Goal: Task Accomplishment & Management: Manage account settings

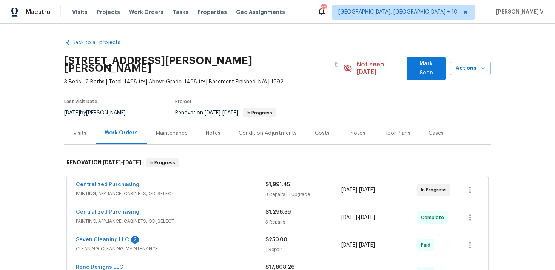
scroll to position [2, 0]
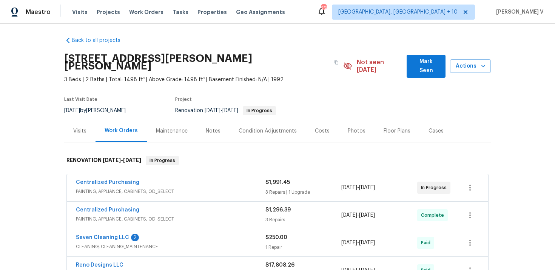
click at [211, 178] on div "Centralized Purchasing" at bounding box center [170, 182] width 189 height 9
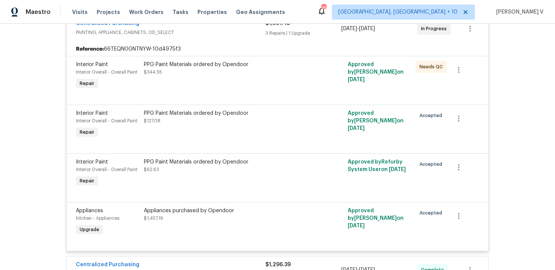
scroll to position [426, 0]
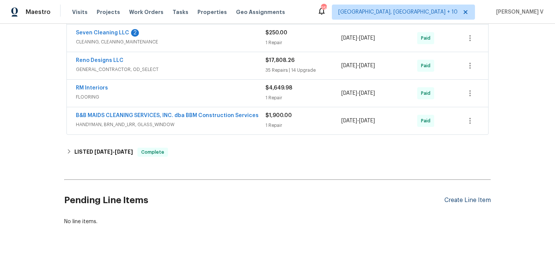
click at [467, 197] on div "Create Line Item" at bounding box center [467, 200] width 46 height 7
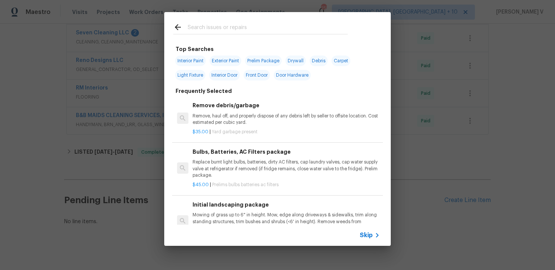
click at [369, 236] on span "Skip" at bounding box center [366, 235] width 13 height 8
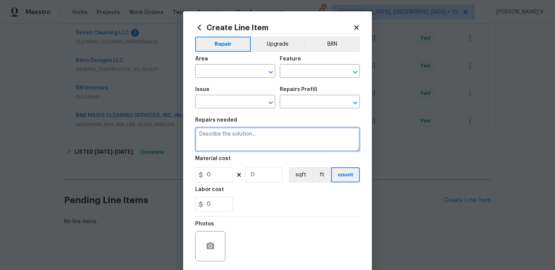
click at [255, 139] on textarea at bounding box center [277, 139] width 165 height 24
paste textarea "Inspect and repair toilet to restore proper flushing function."
type textarea "Inspect and repair toilet to restore proper flushing function."
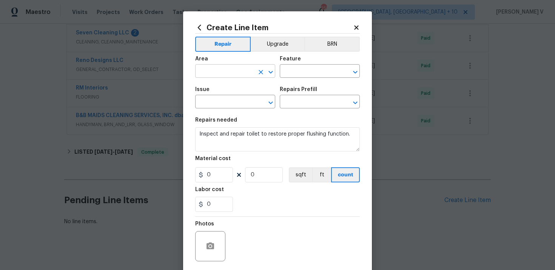
click at [214, 70] on input "text" at bounding box center [224, 72] width 59 height 12
click at [222, 100] on li "Interior Overall" at bounding box center [235, 101] width 80 height 12
type input "Interior Overall"
click at [307, 71] on input "text" at bounding box center [309, 72] width 59 height 12
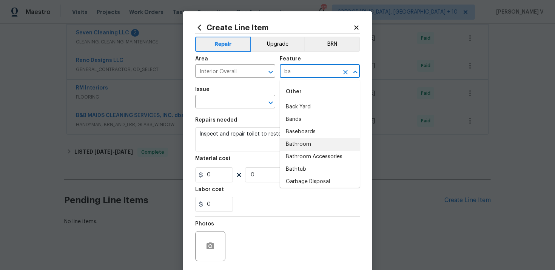
click at [307, 142] on li "Bathroom" at bounding box center [320, 144] width 80 height 12
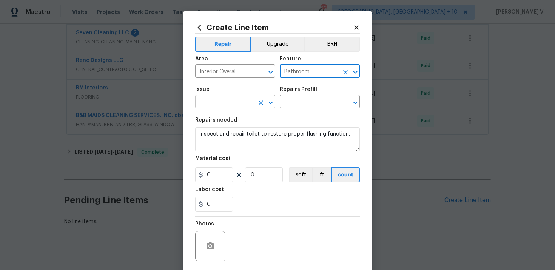
type input "Bathroom"
click at [234, 105] on input "text" at bounding box center [224, 103] width 59 height 12
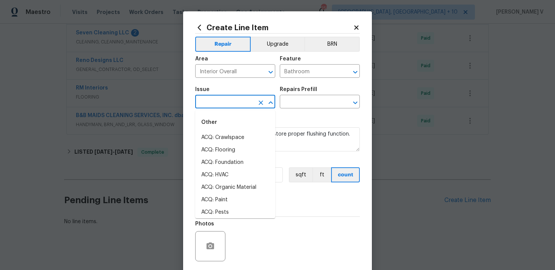
type input "b"
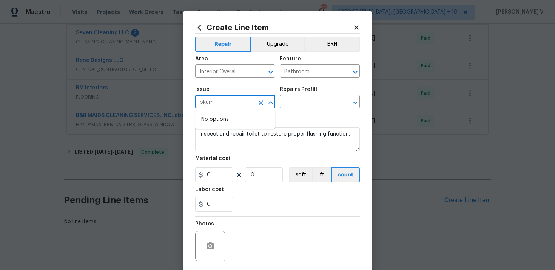
click at [213, 102] on input "pkum" at bounding box center [224, 103] width 59 height 12
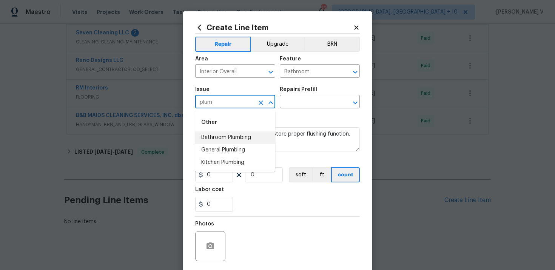
click at [214, 140] on li "Bathroom Plumbing" at bounding box center [235, 137] width 80 height 12
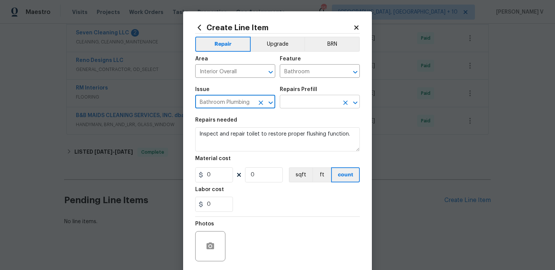
type input "Bathroom Plumbing"
click at [308, 104] on input "text" at bounding box center [309, 103] width 59 height 12
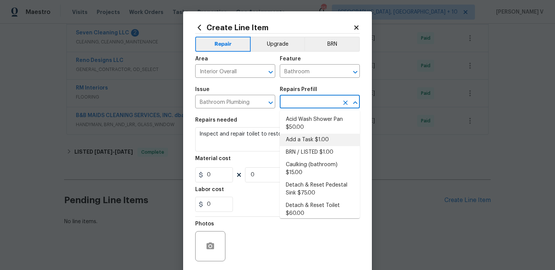
click at [296, 139] on li "Add a Task $1.00" at bounding box center [320, 140] width 80 height 12
type input "Plumbing"
type input "Add a Task $1.00"
type textarea "HPM to detail"
type input "1"
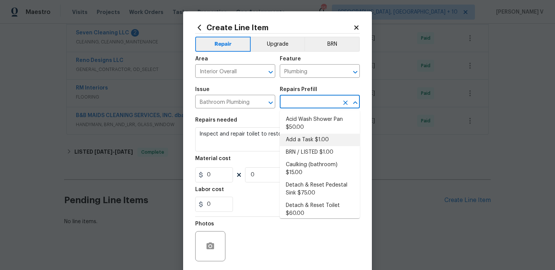
type input "1"
click at [296, 139] on textarea "Inspect and repair toilet to restore proper flushing function." at bounding box center [277, 139] width 165 height 24
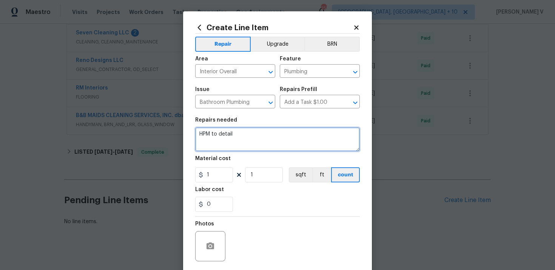
click at [296, 139] on textarea "HPM to detail" at bounding box center [277, 139] width 165 height 24
paste textarea "Inspect and repair toilet to restore proper flushing function."
type textarea "Inspect and repair toilet to restore proper flushing function."
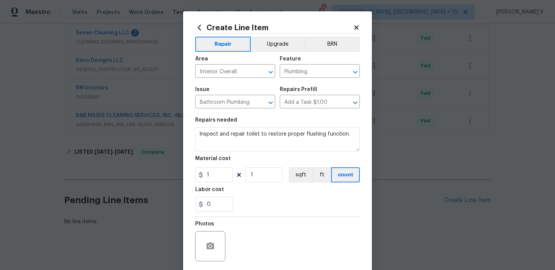
click at [220, 165] on div "Material cost" at bounding box center [277, 161] width 165 height 10
click at [215, 172] on input "1" at bounding box center [214, 174] width 38 height 15
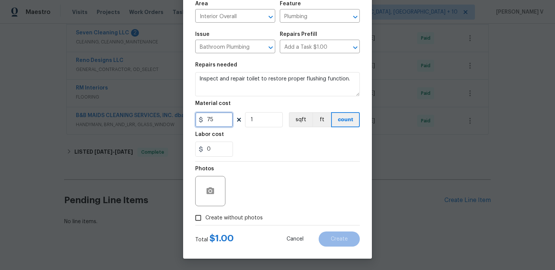
type input "75"
click at [203, 212] on input "Create without photos" at bounding box center [198, 218] width 14 height 14
click at [216, 190] on button "button" at bounding box center [210, 191] width 18 height 18
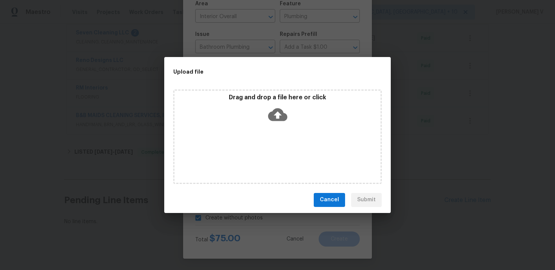
click at [274, 119] on icon at bounding box center [277, 114] width 19 height 13
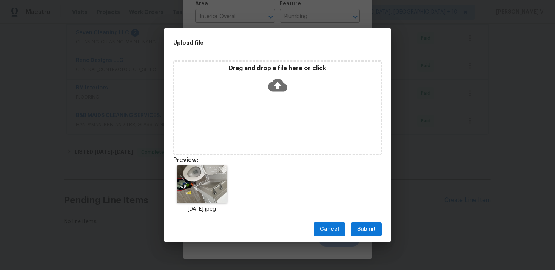
click at [363, 232] on span "Submit" at bounding box center [366, 229] width 18 height 9
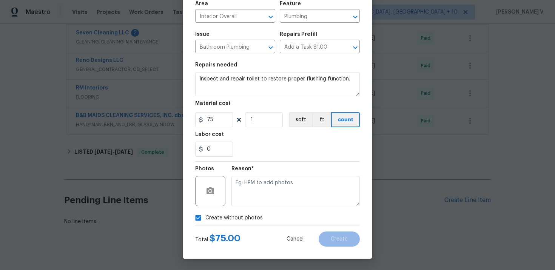
checkbox input "false"
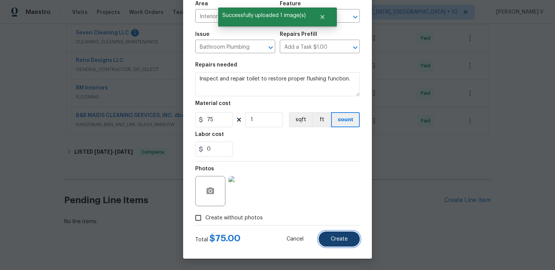
click at [329, 234] on button "Create" at bounding box center [338, 238] width 41 height 15
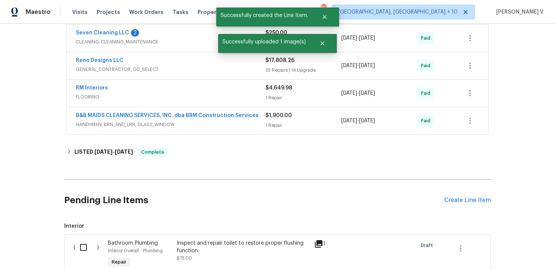
scroll to position [512, 0]
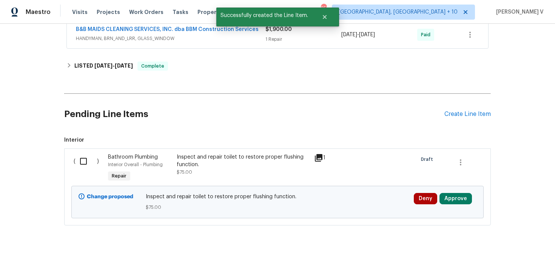
click at [73, 158] on div "( )" at bounding box center [88, 168] width 34 height 35
click at [75, 158] on input "checkbox" at bounding box center [86, 161] width 22 height 16
checkbox input "true"
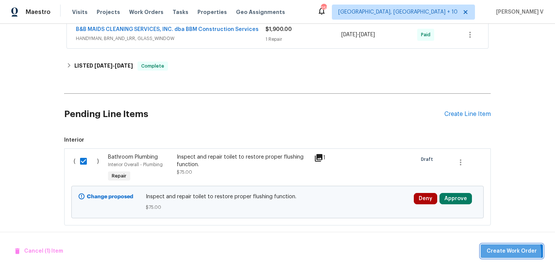
click at [500, 254] on span "Create Work Order" at bounding box center [511, 250] width 50 height 9
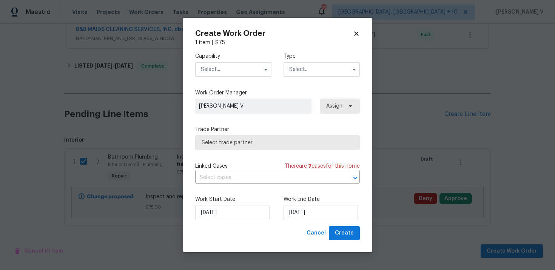
click at [234, 67] on input "text" at bounding box center [233, 69] width 76 height 15
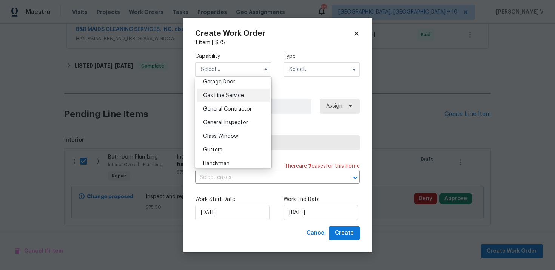
scroll to position [392, 0]
click at [225, 105] on div "Handyman" at bounding box center [233, 109] width 72 height 14
type input "Handyman"
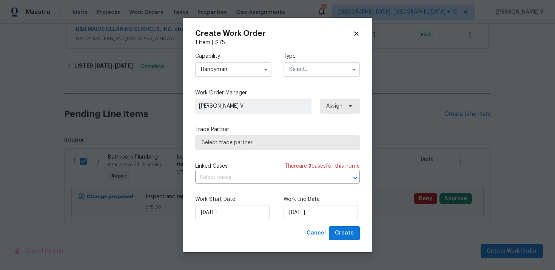
click at [337, 65] on input "text" at bounding box center [321, 69] width 76 height 15
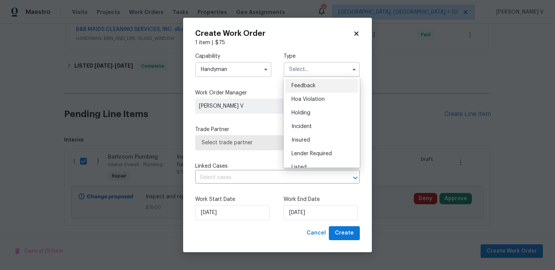
click at [296, 89] on div "Feedback" at bounding box center [321, 86] width 72 height 14
type input "Feedback"
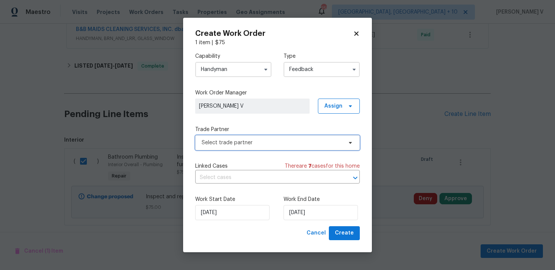
click at [283, 146] on span "Select trade partner" at bounding box center [272, 143] width 141 height 8
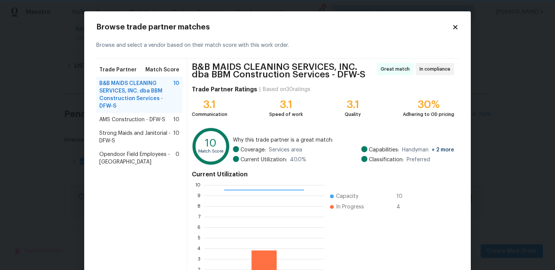
scroll to position [66, 0]
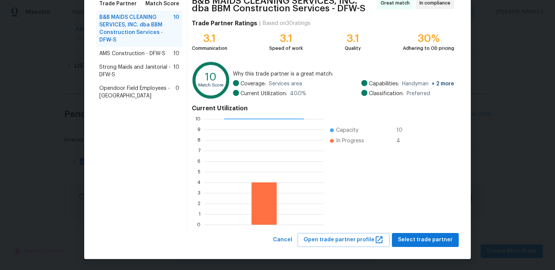
click at [165, 55] on span "AMS Construction - DFW-S" at bounding box center [132, 54] width 66 height 8
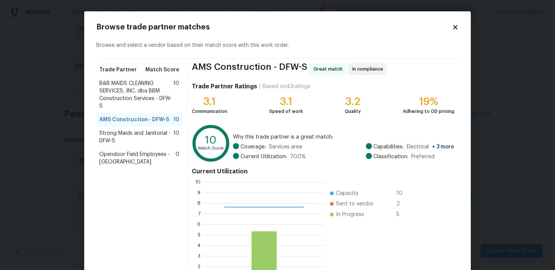
scroll to position [63, 0]
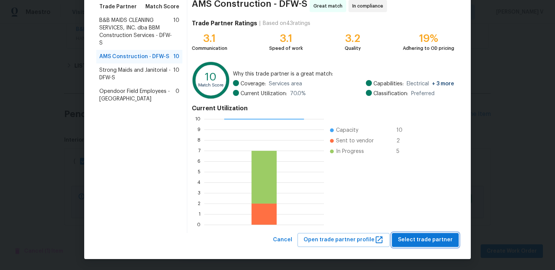
click at [426, 240] on span "Select trade partner" at bounding box center [425, 239] width 55 height 9
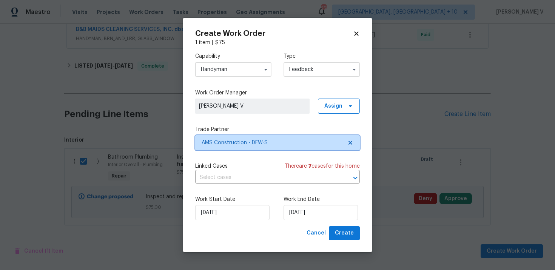
scroll to position [0, 0]
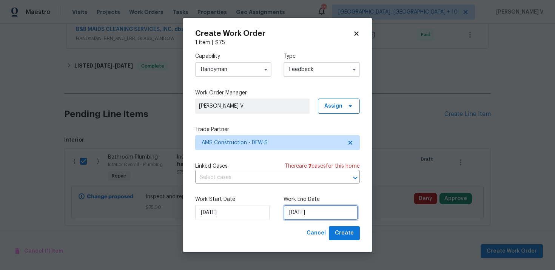
click at [308, 210] on input "[DATE]" at bounding box center [320, 212] width 74 height 15
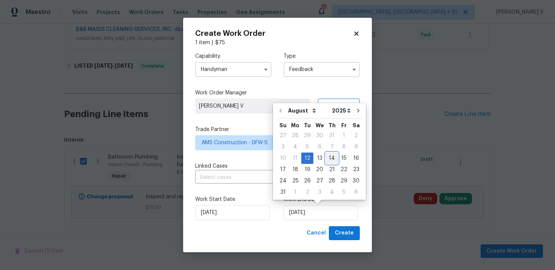
click at [328, 157] on div "14" at bounding box center [332, 158] width 12 height 11
type input "[DATE]"
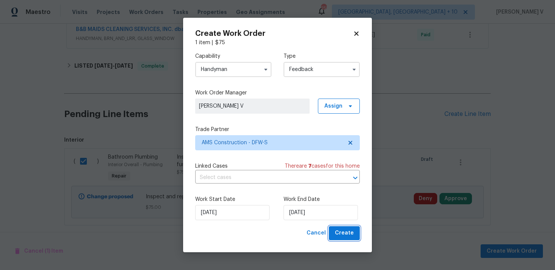
click at [345, 236] on span "Create" at bounding box center [344, 232] width 19 height 9
checkbox input "false"
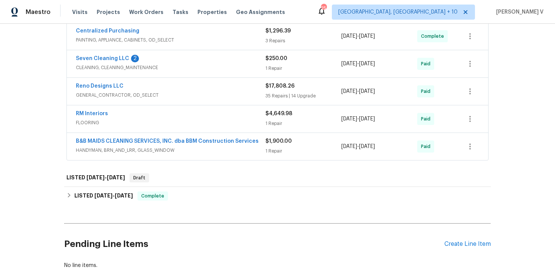
scroll to position [444, 0]
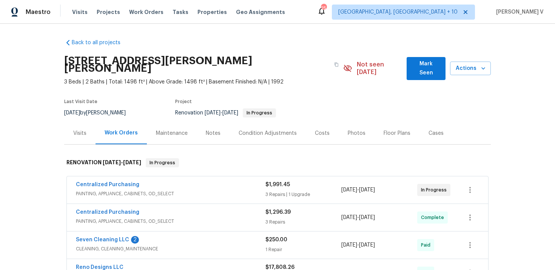
scroll to position [190, 0]
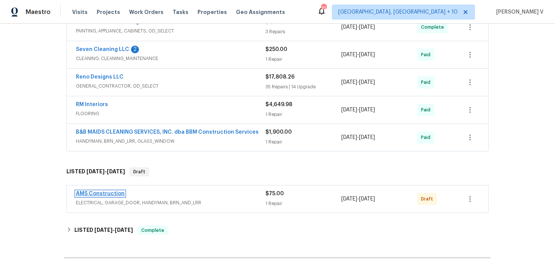
click at [109, 191] on link "AMS Construction" at bounding box center [100, 193] width 49 height 5
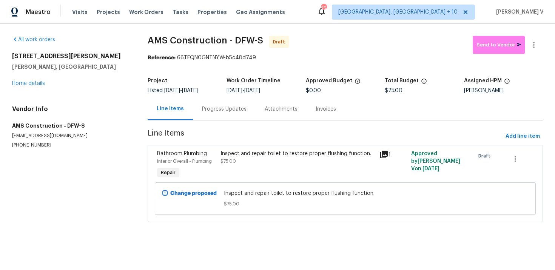
click at [212, 120] on div "Progress Updates" at bounding box center [224, 109] width 63 height 22
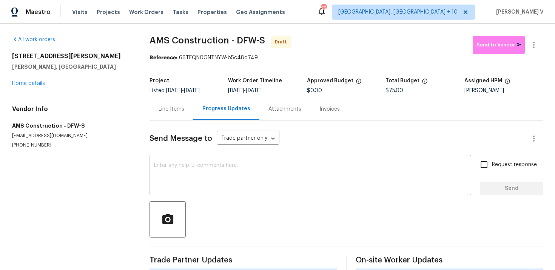
click at [209, 158] on div "x ​" at bounding box center [310, 176] width 322 height 38
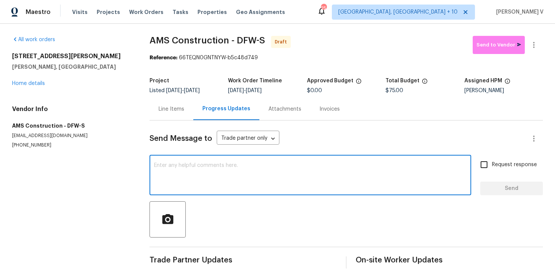
paste textarea "Hi, this is Divya with Opendoor. I’m confirming you received the WO for the pro…"
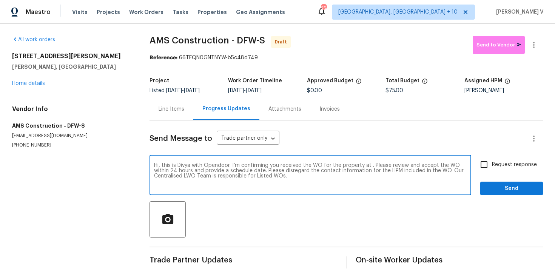
click at [369, 167] on textarea "Hi, this is Divya with Opendoor. I’m confirming you received the WO for the pro…" at bounding box center [310, 176] width 312 height 26
paste textarea "2305 Rockhill Rd, McKinney, TX 75072"
type textarea "Hi, this is Divya with Opendoor. I’m confirming you received the WO for the pro…"
click at [484, 174] on div "Request response Send" at bounding box center [511, 176] width 63 height 38
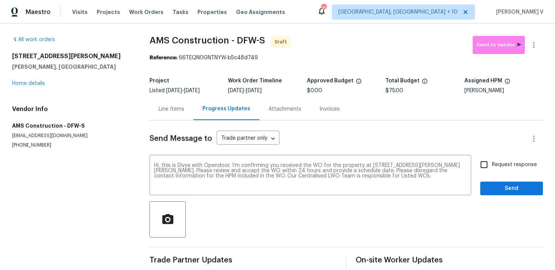
click at [488, 171] on input "Request response" at bounding box center [484, 165] width 16 height 16
checkbox input "true"
click at [501, 187] on span "Send" at bounding box center [511, 188] width 51 height 9
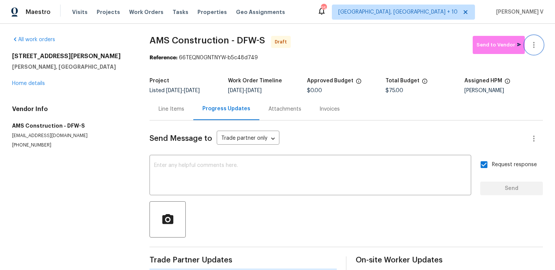
click at [531, 49] on icon "button" at bounding box center [533, 44] width 9 height 9
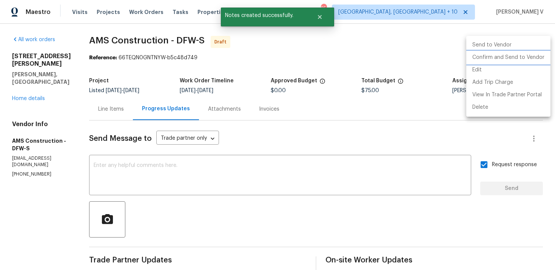
click at [500, 57] on li "Confirm and Send to Vendor" at bounding box center [508, 57] width 84 height 12
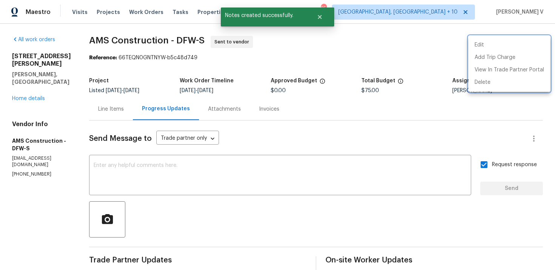
click at [117, 57] on div at bounding box center [277, 135] width 555 height 270
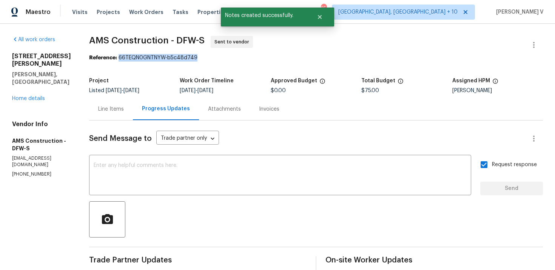
drag, startPoint x: 117, startPoint y: 57, endPoint x: 240, endPoint y: 58, distance: 122.3
copy div "66TEQN0GNTNYW-b5c48d749"
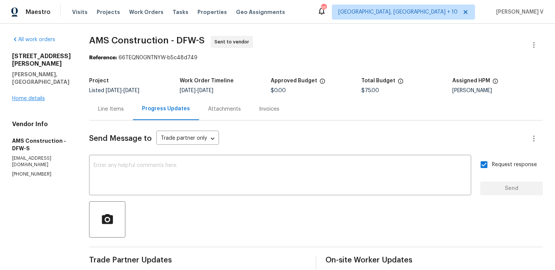
click at [27, 86] on div "2305 Rockhill Rd McKinney, TX 75072 Home details" at bounding box center [41, 77] width 59 height 50
click at [39, 96] on link "Home details" at bounding box center [28, 98] width 33 height 5
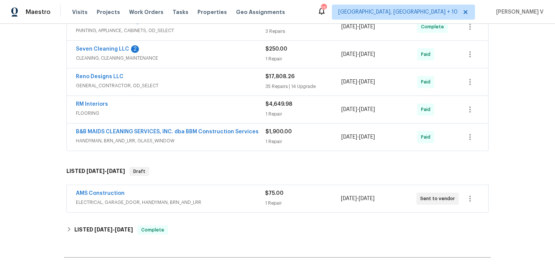
scroll to position [201, 0]
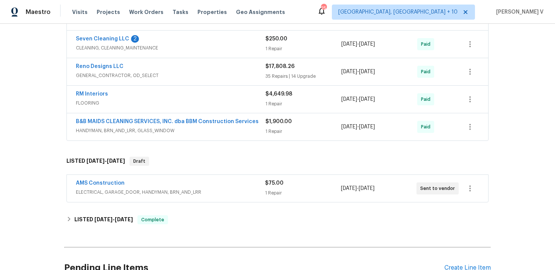
drag, startPoint x: 69, startPoint y: 175, endPoint x: 169, endPoint y: 168, distance: 100.6
click at [169, 173] on div "AMS Construction ELECTRICAL, GARAGE_DOOR, HANDYMAN, BRN_AND_LRR $75.00 1 Repair…" at bounding box center [277, 188] width 426 height 31
click at [128, 179] on div "AMS Construction" at bounding box center [170, 183] width 189 height 9
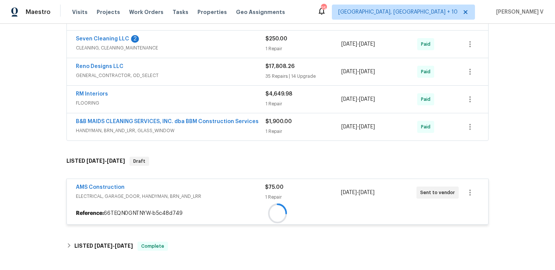
click at [128, 179] on div "AMS Construction ELECTRICAL, GARAGE_DOOR, HANDYMAN, BRN_AND_LRR $75.00 1 Repair…" at bounding box center [277, 192] width 421 height 27
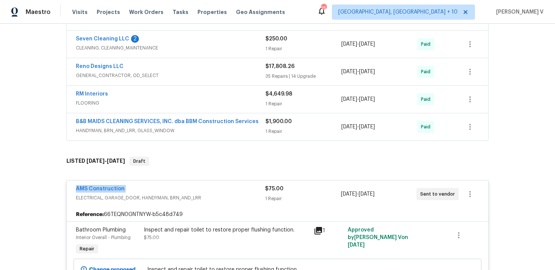
copy link "AMS Construction"
click at [91, 186] on link "AMS Construction" at bounding box center [100, 188] width 49 height 5
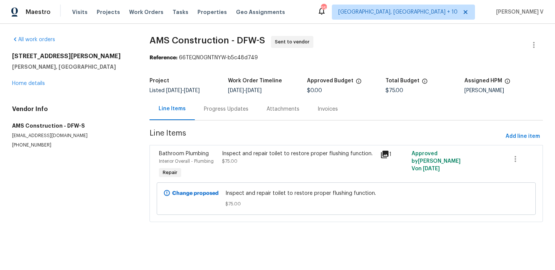
click at [228, 110] on div "Progress Updates" at bounding box center [226, 109] width 45 height 8
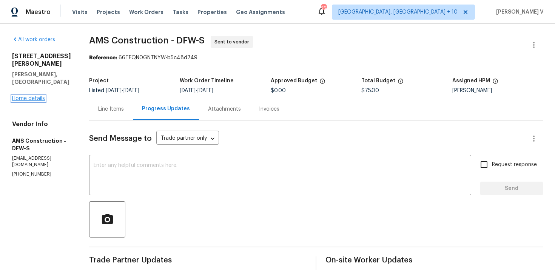
click at [37, 96] on link "Home details" at bounding box center [28, 98] width 33 height 5
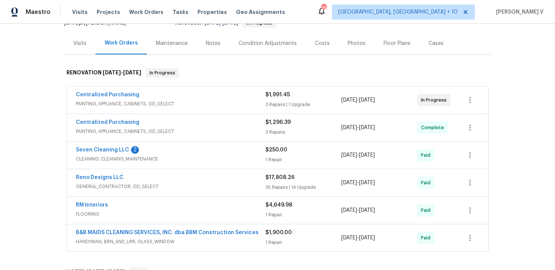
scroll to position [192, 0]
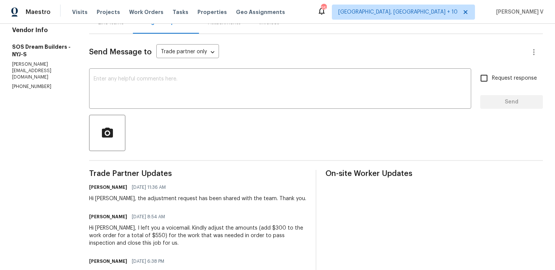
scroll to position [117, 0]
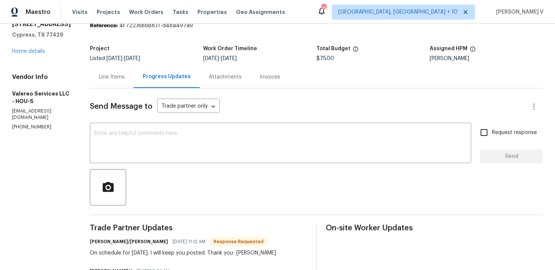
scroll to position [52, 0]
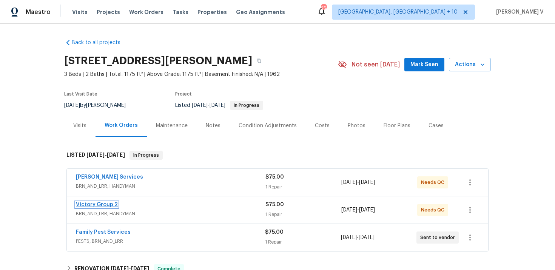
click at [107, 205] on link "Victory Group 2" at bounding box center [97, 204] width 42 height 5
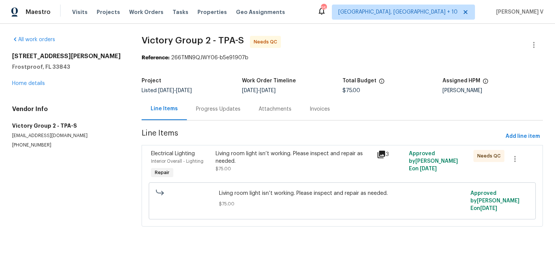
click at [216, 108] on div "Progress Updates" at bounding box center [218, 109] width 45 height 8
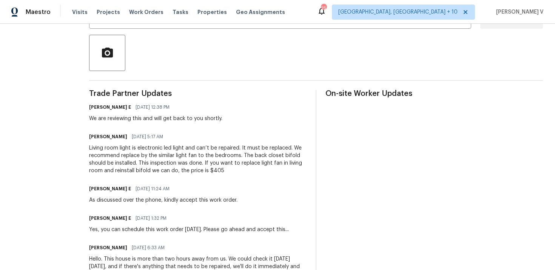
scroll to position [40, 0]
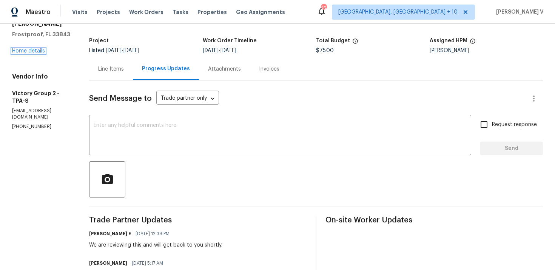
click at [35, 48] on link "Home details" at bounding box center [28, 50] width 33 height 5
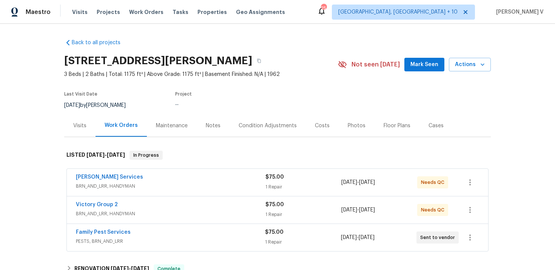
scroll to position [74, 0]
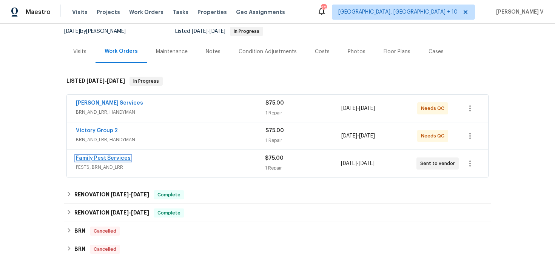
click at [114, 157] on link "Family Pest Services" at bounding box center [103, 157] width 55 height 5
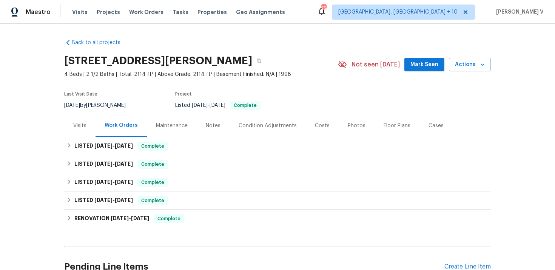
scroll to position [73, 0]
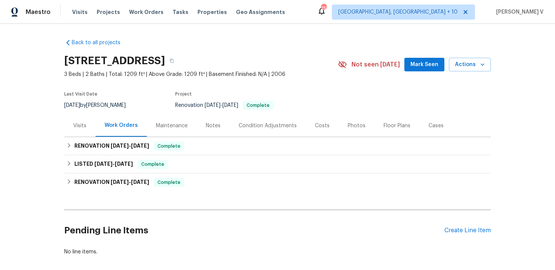
scroll to position [37, 0]
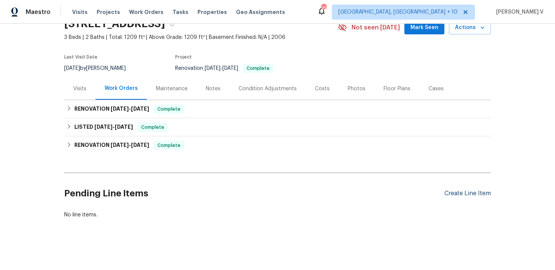
click at [477, 193] on div "Create Line Item" at bounding box center [467, 193] width 46 height 7
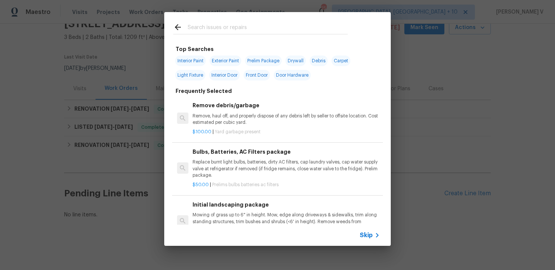
click at [366, 235] on span "Skip" at bounding box center [366, 235] width 13 height 8
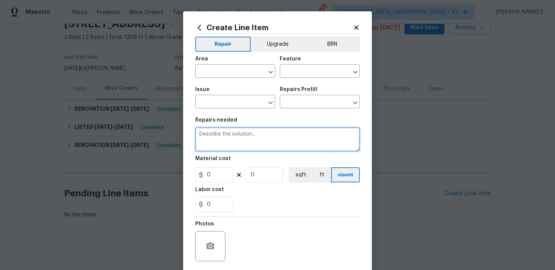
click at [221, 141] on textarea at bounding box center [277, 139] width 165 height 24
paste textarea "Dimmer switch for dining area [PERSON_NAME] not working. Replace dimmer switch …"
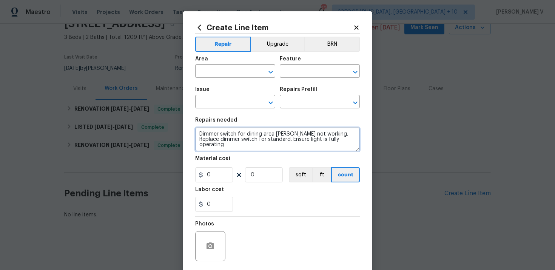
scroll to position [2, 0]
type textarea "Dimmer switch for dining area [PERSON_NAME] not working. Replace dimmer switch …"
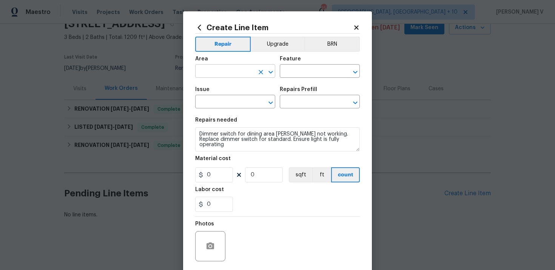
click at [233, 72] on input "text" at bounding box center [224, 72] width 59 height 12
click at [231, 103] on li "Interior Overall" at bounding box center [235, 101] width 80 height 12
type input "Interior Overall"
click at [311, 77] on input "text" at bounding box center [309, 72] width 59 height 12
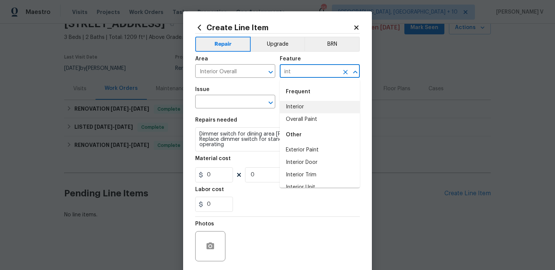
click at [302, 107] on li "Interior" at bounding box center [320, 107] width 80 height 12
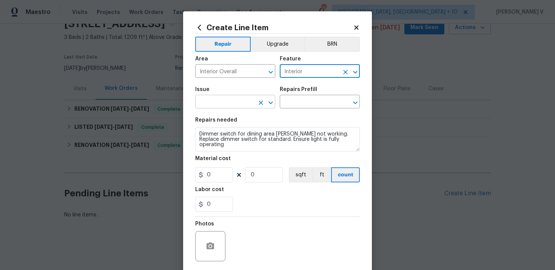
type input "Interior"
click at [200, 102] on input "text" at bounding box center [224, 103] width 59 height 12
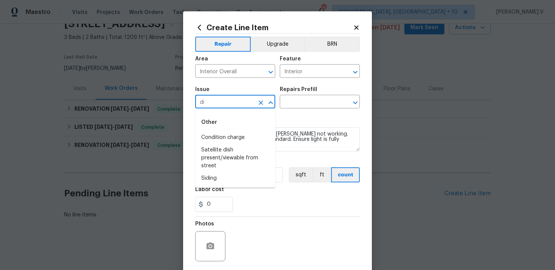
type input "d"
click at [234, 146] on li "Kitchen Plumbing" at bounding box center [235, 150] width 80 height 12
type input "Kitchen Plumbing"
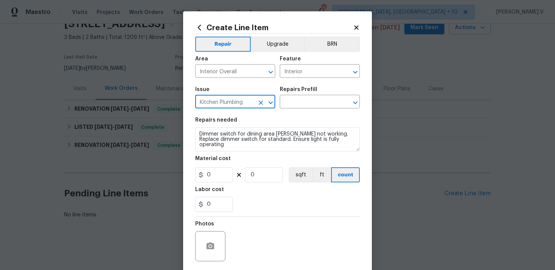
click at [265, 104] on button "Clear" at bounding box center [260, 102] width 11 height 11
type input "f"
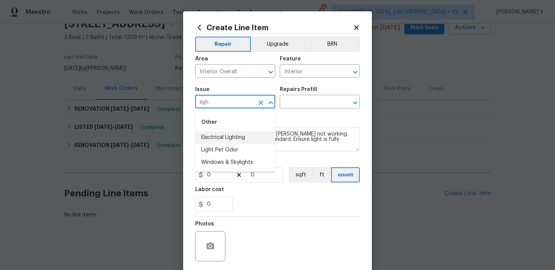
click at [254, 134] on li "Electrical Lighting" at bounding box center [235, 137] width 80 height 12
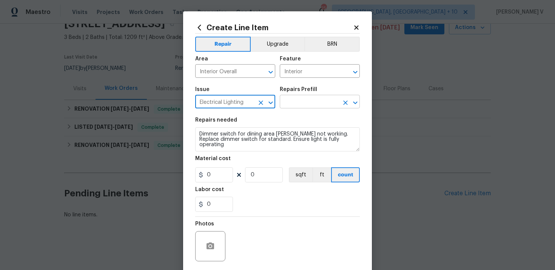
type input "Electrical Lighting"
click at [326, 98] on input "text" at bounding box center [309, 103] width 59 height 12
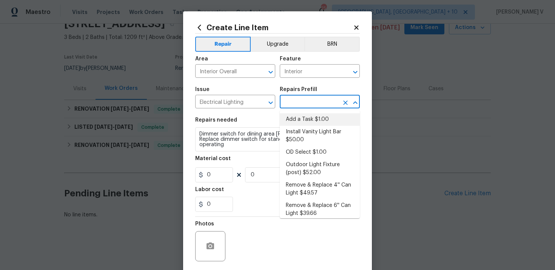
click at [287, 122] on li "Add a Task $1.00" at bounding box center [320, 119] width 80 height 12
type input "Add a Task $1.00"
type textarea "HPM to detail"
type input "1"
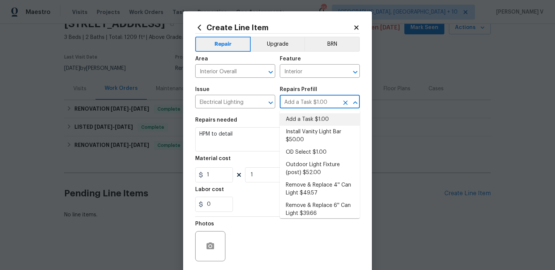
scroll to position [0, 0]
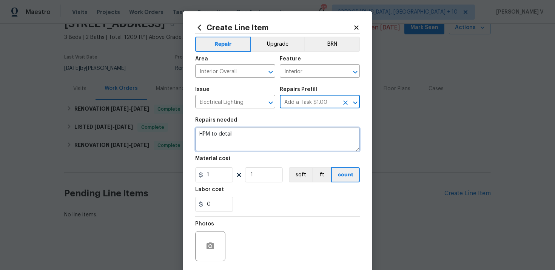
click at [244, 141] on textarea "HPM to detail" at bounding box center [277, 139] width 165 height 24
paste textarea "Dimmer switch for dining area chandler not working. Replace dimmer switch for s…"
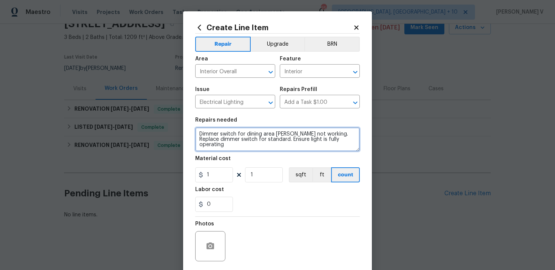
scroll to position [2, 0]
type textarea "Dimmer switch for dining area chandler not working. Replace dimmer switch for s…"
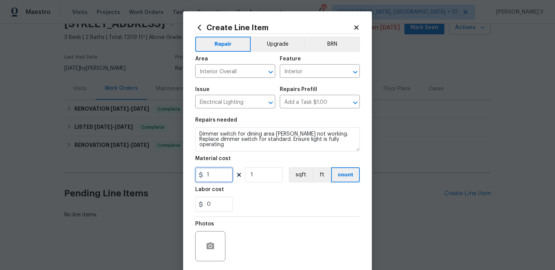
click at [217, 175] on input "1" at bounding box center [214, 174] width 38 height 15
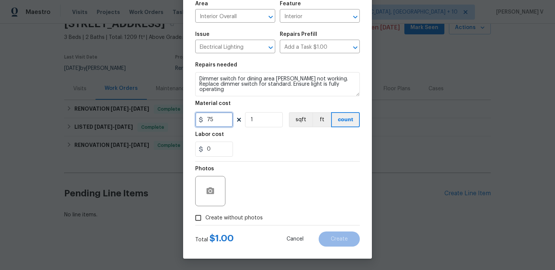
type input "75"
click at [198, 223] on input "Create without photos" at bounding box center [198, 218] width 14 height 14
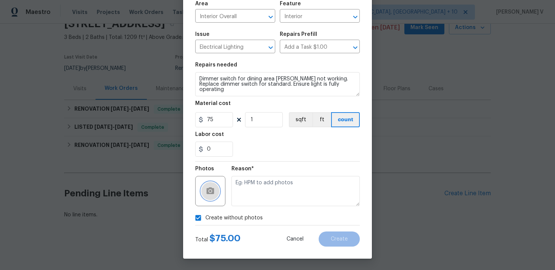
click at [209, 188] on icon "button" at bounding box center [210, 190] width 8 height 7
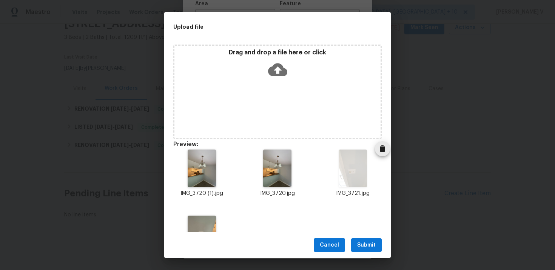
scroll to position [40, 0]
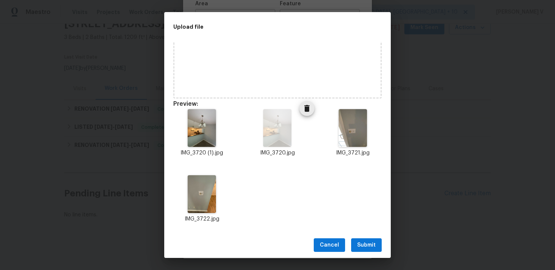
click at [303, 108] on icon "Delete" at bounding box center [306, 108] width 9 height 9
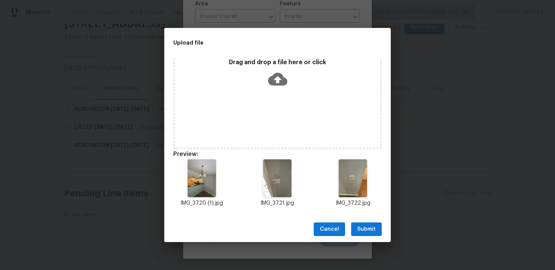
scroll to position [6, 0]
click at [358, 233] on span "Submit" at bounding box center [366, 229] width 18 height 9
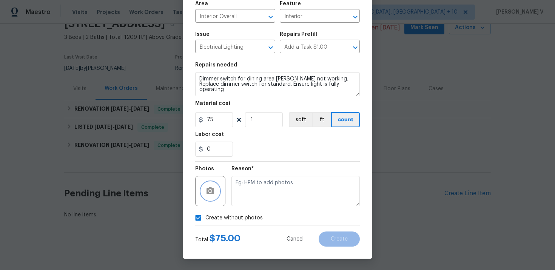
scroll to position [0, 0]
checkbox input "false"
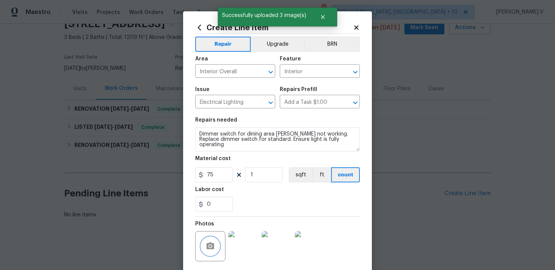
scroll to position [55, 0]
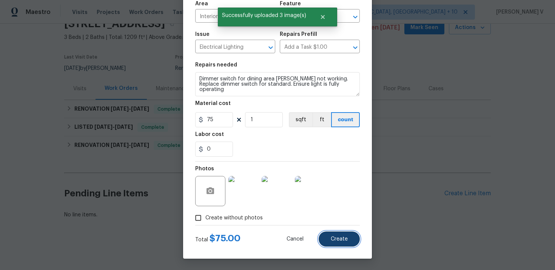
click at [341, 238] on span "Create" at bounding box center [339, 239] width 17 height 6
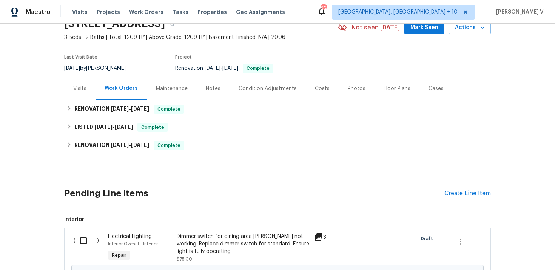
click at [91, 229] on div "( ) Electrical Lighting Interior Overall - Interior Repair Dimmer switch for di…" at bounding box center [277, 270] width 426 height 85
click at [80, 249] on div "( )" at bounding box center [88, 247] width 34 height 35
click at [82, 242] on input "checkbox" at bounding box center [86, 240] width 22 height 16
checkbox input "true"
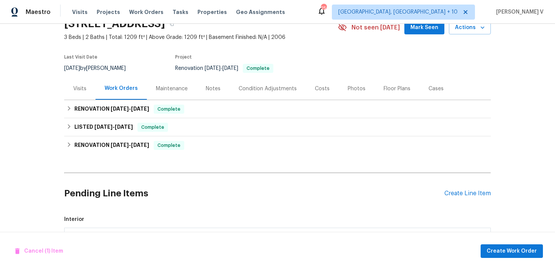
scroll to position [131, 0]
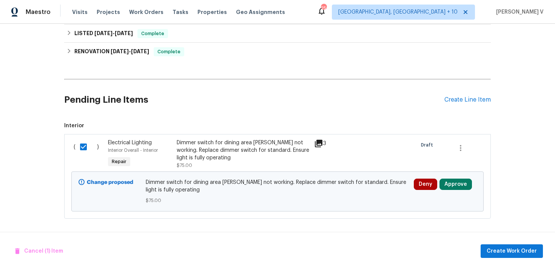
click at [501, 241] on div "Cancel (1) Item Create Work Order" at bounding box center [277, 251] width 555 height 38
click at [548, 257] on div "Cancel (1) Item Create Work Order" at bounding box center [277, 251] width 555 height 38
click at [519, 257] on button "Create Work Order" at bounding box center [511, 251] width 62 height 14
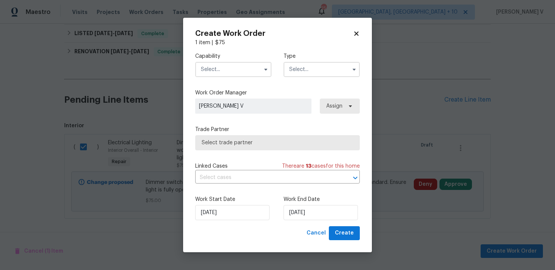
click at [230, 67] on input "text" at bounding box center [233, 69] width 76 height 15
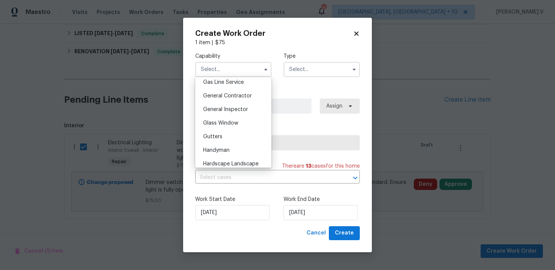
scroll to position [326, 0]
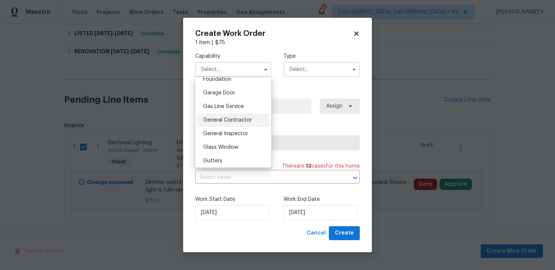
click at [232, 120] on span "General Contractor" at bounding box center [227, 119] width 49 height 5
type input "General Contractor"
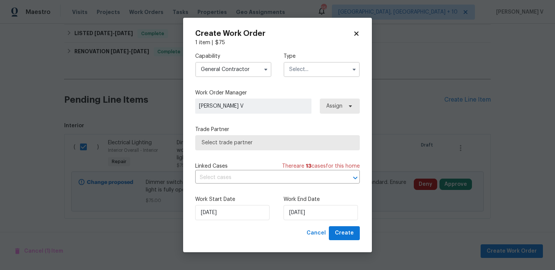
click at [295, 76] on input "text" at bounding box center [321, 69] width 76 height 15
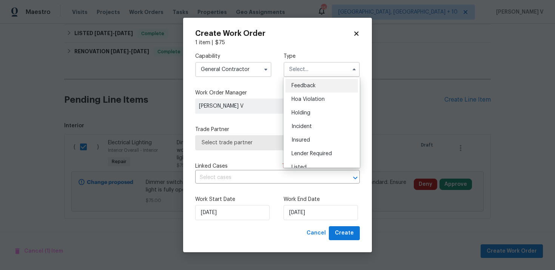
click at [295, 85] on span "Feedback" at bounding box center [303, 85] width 24 height 5
type input "Feedback"
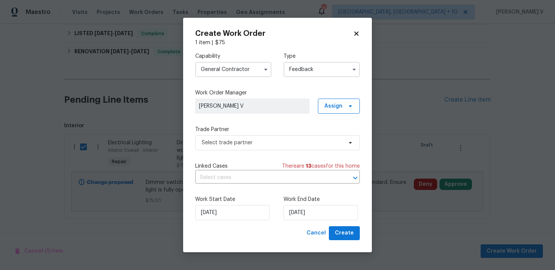
click at [257, 129] on label "Trade Partner" at bounding box center [277, 130] width 165 height 8
click at [250, 140] on span "Select trade partner" at bounding box center [272, 143] width 141 height 8
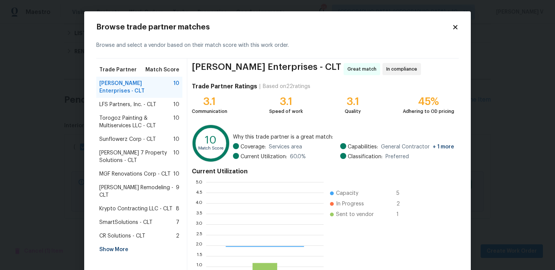
scroll to position [106, 117]
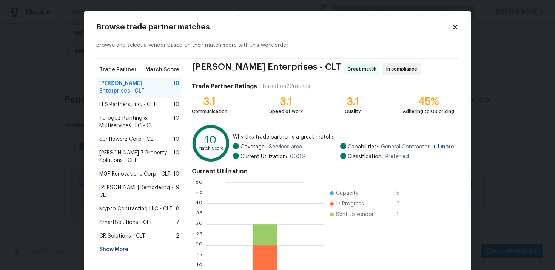
click at [129, 119] on span "Torogoz Painting & Multiservices LLC - CLT" at bounding box center [136, 121] width 74 height 15
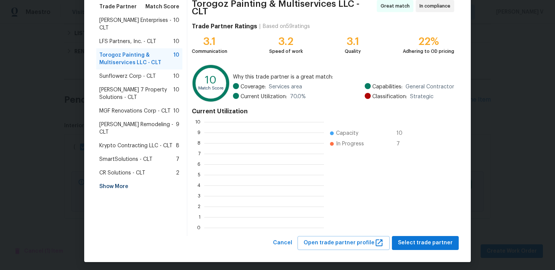
scroll to position [106, 120]
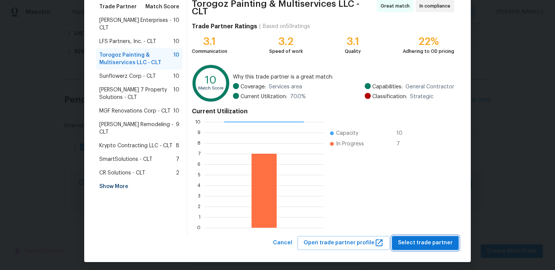
click at [419, 244] on span "Select trade partner" at bounding box center [425, 242] width 55 height 9
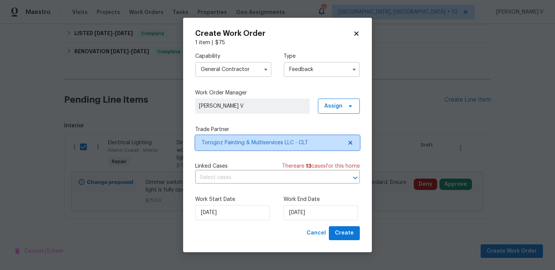
scroll to position [0, 0]
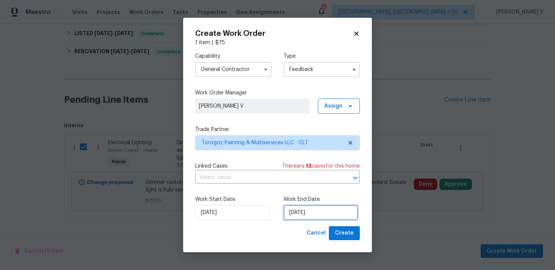
click at [300, 214] on input "12/08/2025" at bounding box center [320, 212] width 74 height 15
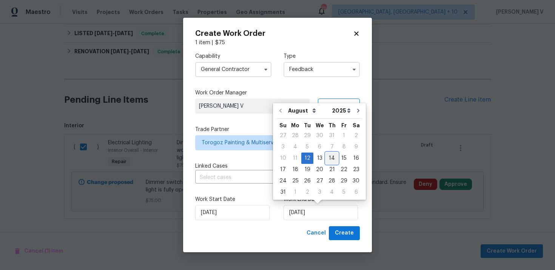
click at [326, 156] on div "14" at bounding box center [332, 158] width 12 height 11
type input "14/08/2025"
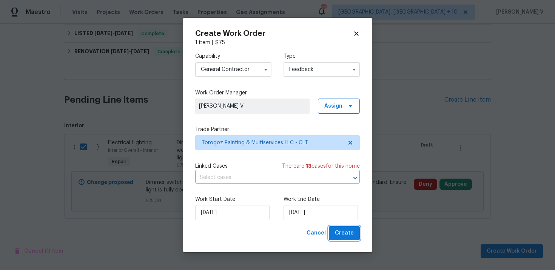
click at [345, 233] on span "Create" at bounding box center [344, 232] width 19 height 9
checkbox input "false"
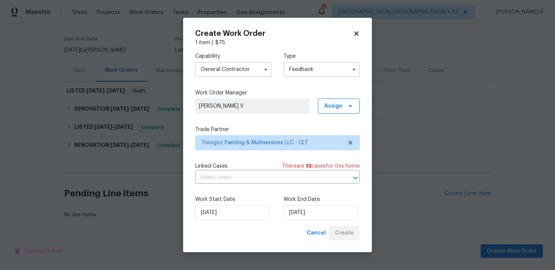
scroll to position [55, 0]
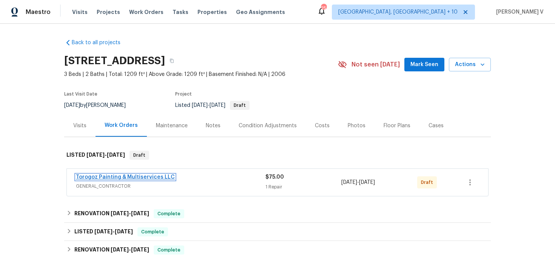
click at [110, 177] on link "Torogoz Painting & Multiservices LLC" at bounding box center [125, 176] width 99 height 5
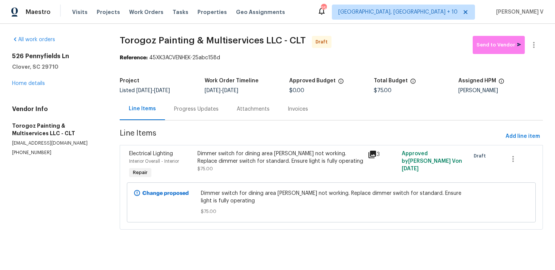
click at [203, 112] on div "Progress Updates" at bounding box center [196, 109] width 45 height 8
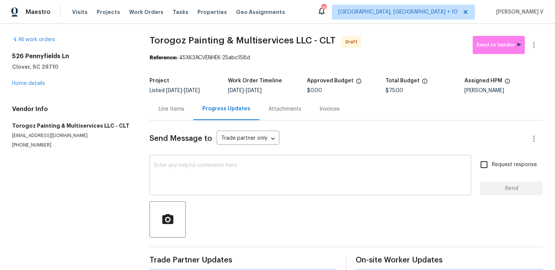
click at [204, 157] on div "x ​" at bounding box center [310, 176] width 322 height 38
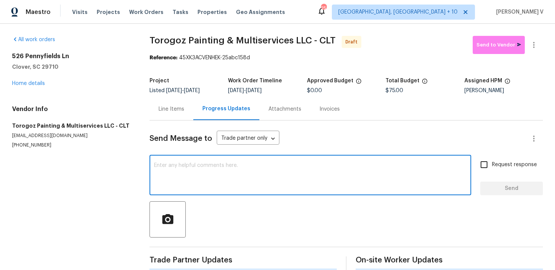
paste textarea "Hi, this is Divya with Opendoor. I’m confirming you received the WO for the pro…"
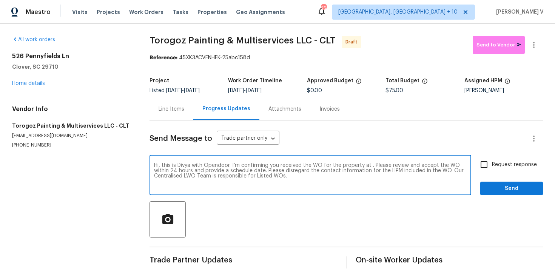
click at [369, 166] on textarea "Hi, this is Divya with Opendoor. I’m confirming you received the WO for the pro…" at bounding box center [310, 176] width 312 height 26
paste textarea "[STREET_ADDRESS]"
type textarea "Hi, this is Divya with Opendoor. I’m confirming you received the WO for the pro…"
click at [471, 165] on div "Hi, this is Divya with Opendoor. I’m confirming you received the WO for the pro…" at bounding box center [310, 176] width 322 height 38
click at [485, 165] on input "Request response" at bounding box center [484, 165] width 16 height 16
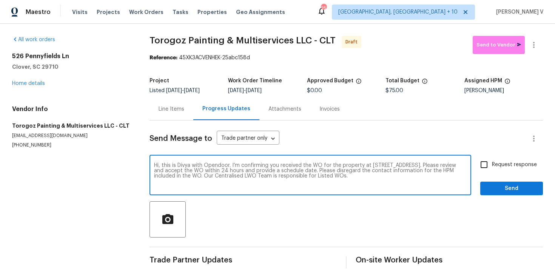
checkbox input "true"
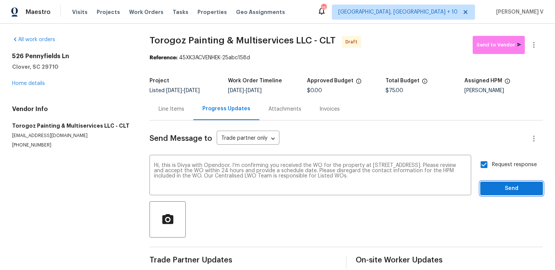
click at [501, 185] on span "Send" at bounding box center [511, 188] width 51 height 9
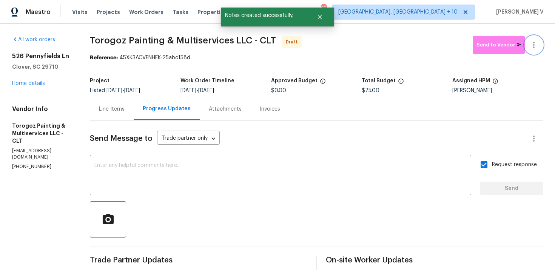
click at [534, 46] on icon "button" at bounding box center [533, 44] width 9 height 9
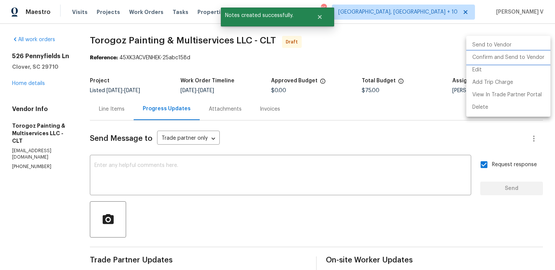
click at [508, 54] on li "Confirm and Send to Vendor" at bounding box center [508, 57] width 84 height 12
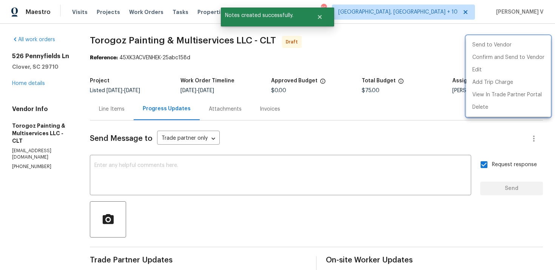
click at [181, 90] on div at bounding box center [277, 135] width 555 height 270
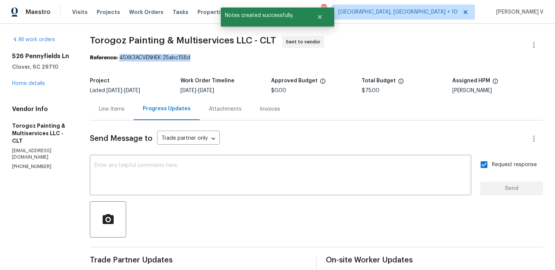
drag, startPoint x: 137, startPoint y: 57, endPoint x: 223, endPoint y: 56, distance: 86.4
click at [223, 56] on div "Reference: 45XK3ACVENHEK-25abc158d" at bounding box center [316, 58] width 453 height 8
copy div "45XK3ACVENHEK-25abc158d"
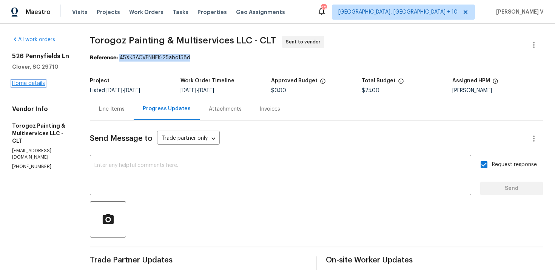
click at [40, 83] on link "Home details" at bounding box center [28, 83] width 33 height 5
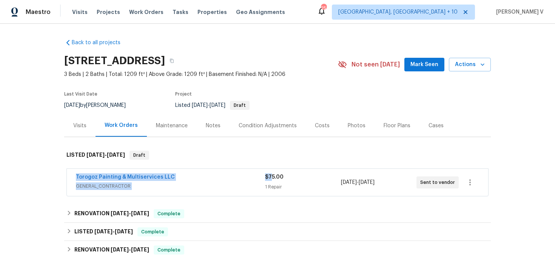
drag, startPoint x: 52, startPoint y: 175, endPoint x: 270, endPoint y: 175, distance: 217.7
click at [271, 175] on div "Back to all projects [STREET_ADDRESS] 3 Beds | 2 Baths | Total: 1209 ft² | Abov…" at bounding box center [277, 147] width 555 height 246
copy div "Torogoz Painting & Multiservices LLC GENERAL_CONTRACTOR $7"
click at [187, 177] on div "Torogoz Painting & Multiservices LLC" at bounding box center [170, 177] width 189 height 9
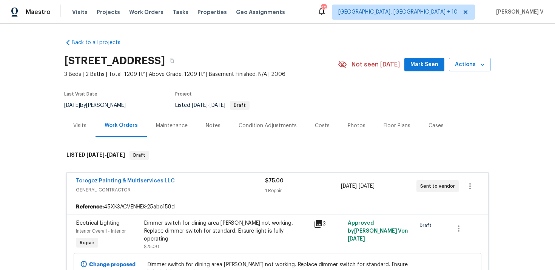
click at [187, 177] on div "Torogoz Painting & Multiservices LLC GENERAL_CONTRACTOR $75.00 1 Repair 8/12/20…" at bounding box center [277, 185] width 421 height 27
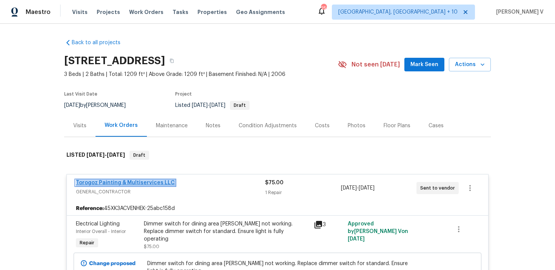
click at [117, 180] on link "Torogoz Painting & Multiservices LLC" at bounding box center [125, 182] width 99 height 5
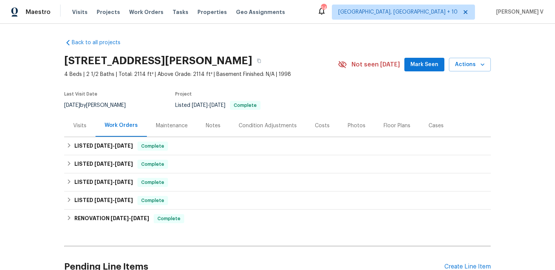
scroll to position [73, 0]
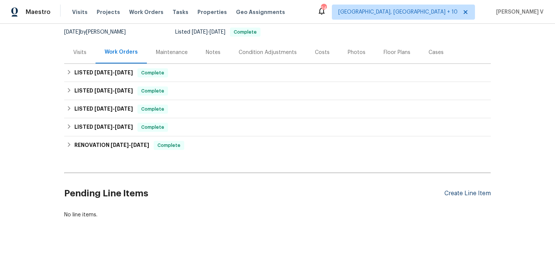
click at [449, 191] on div "Create Line Item" at bounding box center [467, 193] width 46 height 7
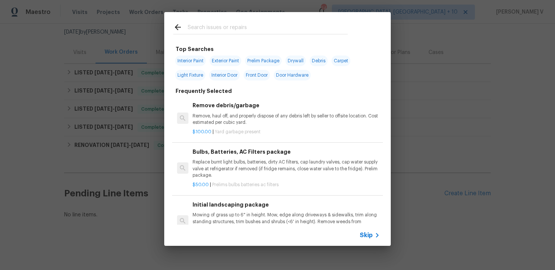
click at [373, 232] on icon at bounding box center [376, 235] width 9 height 9
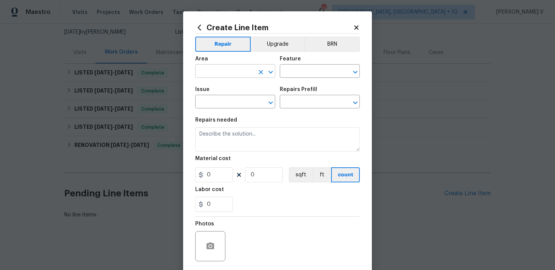
click at [224, 77] on input "text" at bounding box center [224, 72] width 59 height 12
click at [236, 97] on li "Interior Overall" at bounding box center [235, 101] width 80 height 12
type input "Interior Overall"
click at [291, 77] on input "text" at bounding box center [309, 72] width 59 height 12
click at [292, 108] on li "Pests" at bounding box center [320, 107] width 80 height 12
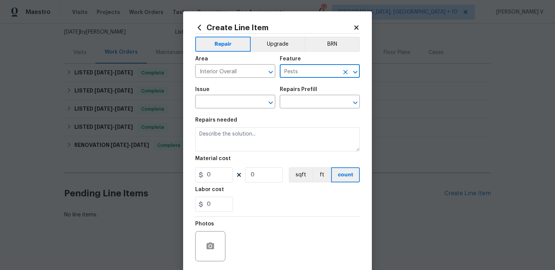
type input "Pests"
click at [243, 95] on div "Issue" at bounding box center [235, 92] width 80 height 10
click at [240, 97] on input "text" at bounding box center [224, 103] width 59 height 12
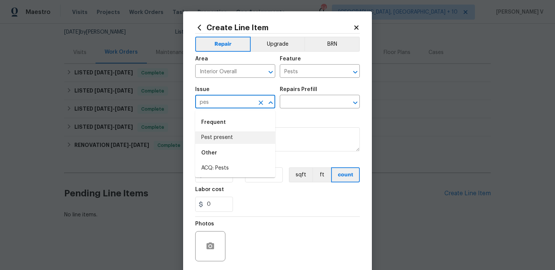
click at [241, 135] on li "Pest present" at bounding box center [235, 137] width 80 height 12
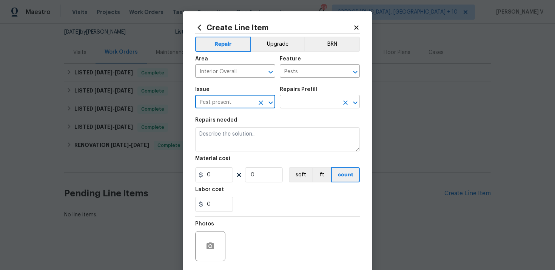
click at [295, 105] on input "text" at bounding box center [309, 103] width 59 height 12
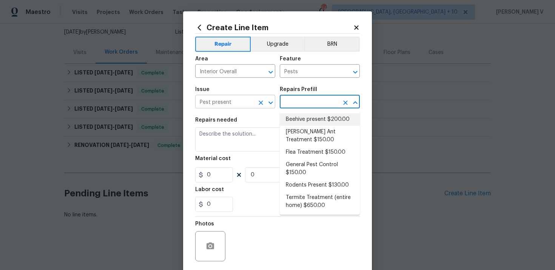
click at [234, 100] on input "Pest present" at bounding box center [224, 103] width 59 height 12
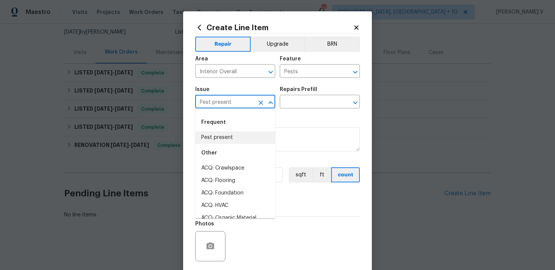
click at [234, 100] on input "Pest present" at bounding box center [224, 103] width 59 height 12
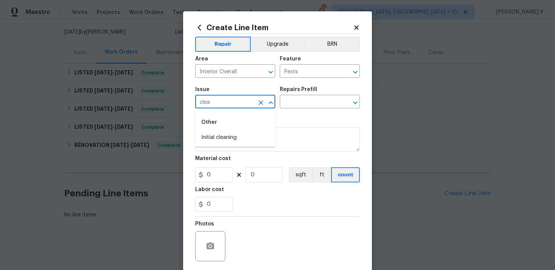
click at [234, 137] on li "Initial cleaning" at bounding box center [235, 137] width 80 height 12
type input "Initial cleaning"
click at [311, 98] on input "text" at bounding box center [309, 103] width 59 height 12
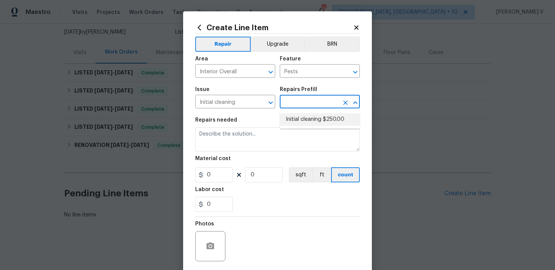
click at [303, 114] on li "Initial cleaning $250.00" at bounding box center [320, 119] width 80 height 12
type input "Home Readiness Packages"
type input "Initial cleaning $250.00"
type textarea "1. Wipe down exterior doors and trim. 2. Clean out all exterior light fixtures …"
type input "250"
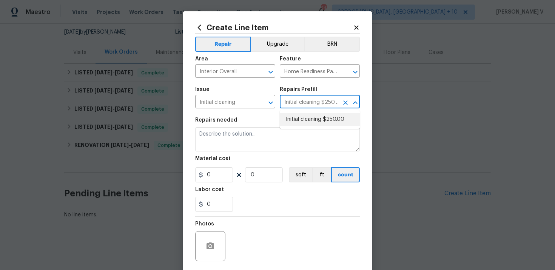
type input "1"
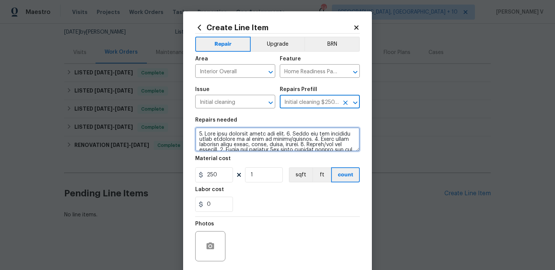
click at [285, 127] on textarea at bounding box center [277, 139] width 165 height 24
paste textarea "Cob webs in high ceilings"
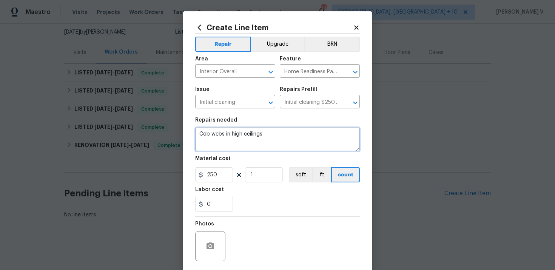
type textarea "Cob webs in high ceilings"
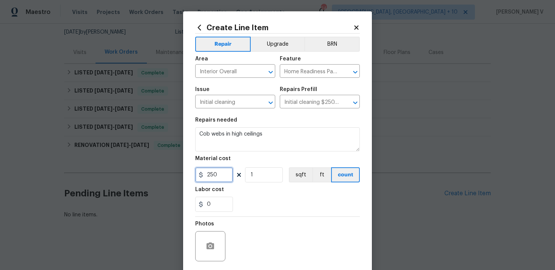
click at [222, 175] on input "250" at bounding box center [214, 174] width 38 height 15
type input "25"
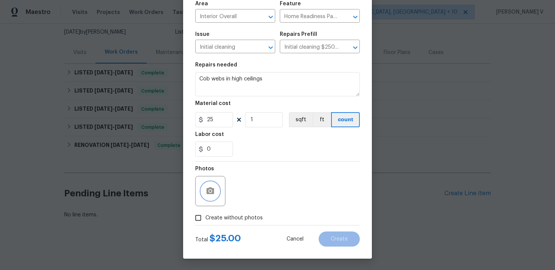
click at [209, 188] on icon "button" at bounding box center [210, 190] width 8 height 7
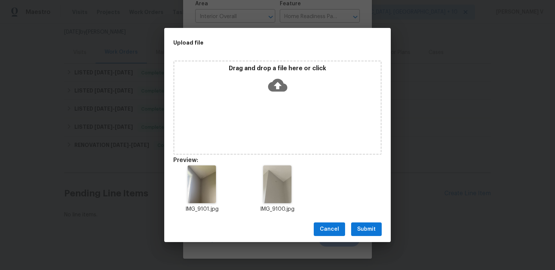
click at [362, 227] on span "Submit" at bounding box center [366, 229] width 18 height 9
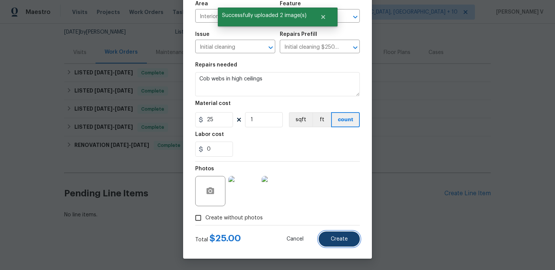
click at [342, 244] on button "Create" at bounding box center [338, 238] width 41 height 15
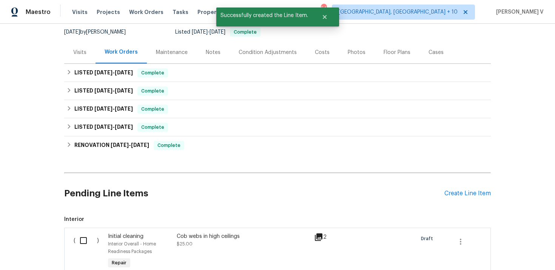
click at [83, 238] on input "checkbox" at bounding box center [86, 240] width 22 height 16
checkbox input "true"
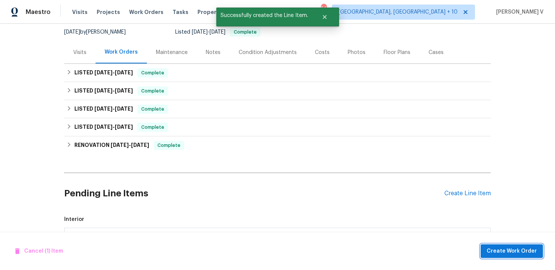
click at [519, 254] on span "Create Work Order" at bounding box center [511, 250] width 50 height 9
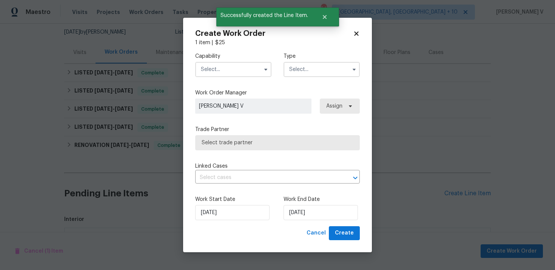
click at [200, 64] on input "text" at bounding box center [233, 69] width 76 height 15
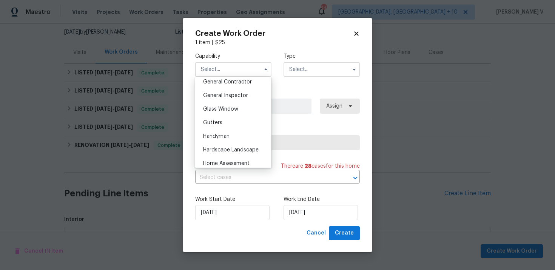
scroll to position [365, 0]
click at [224, 129] on div "Handyman" at bounding box center [233, 136] width 72 height 14
type input "Handyman"
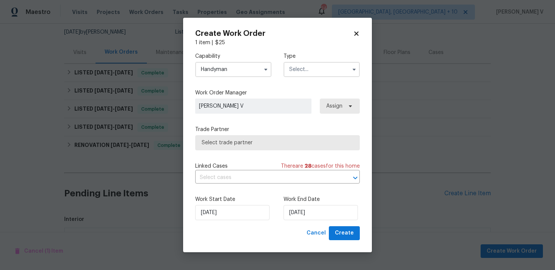
click at [335, 72] on input "text" at bounding box center [321, 69] width 76 height 15
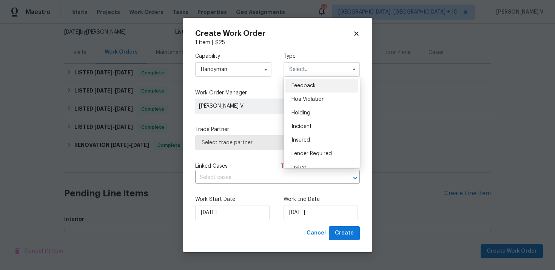
click at [305, 79] on div "Feedback" at bounding box center [321, 86] width 72 height 14
type input "Feedback"
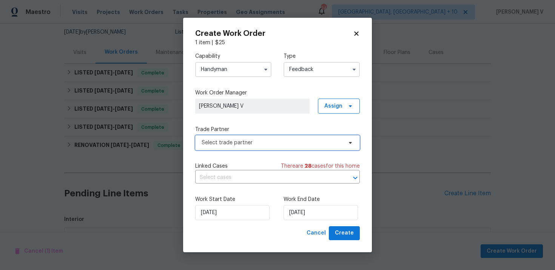
click at [253, 147] on span "Select trade partner" at bounding box center [277, 142] width 165 height 15
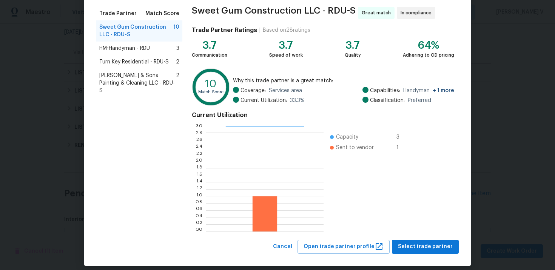
scroll to position [63, 0]
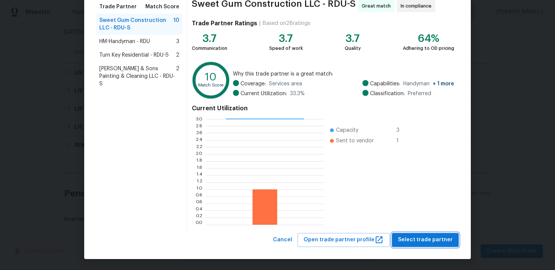
click at [419, 236] on span "Select trade partner" at bounding box center [425, 239] width 55 height 9
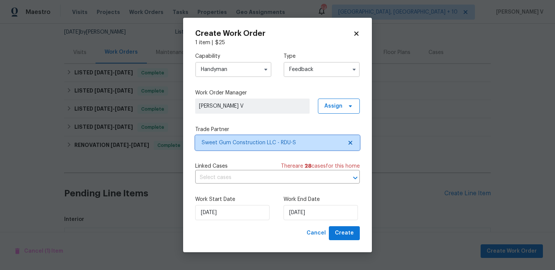
scroll to position [0, 0]
click at [314, 224] on div "Work Start Date 12/08/2025 Work End Date 12/08/2025" at bounding box center [277, 207] width 165 height 37
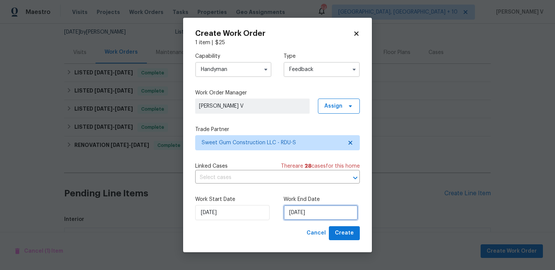
click at [314, 216] on input "12/08/2025" at bounding box center [320, 212] width 74 height 15
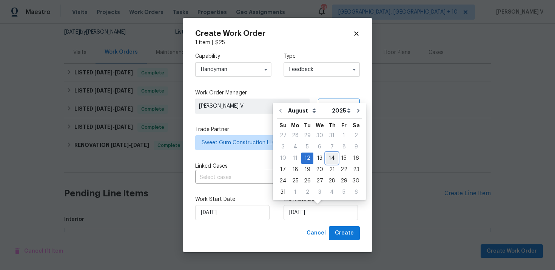
click at [328, 158] on div "14" at bounding box center [332, 158] width 12 height 11
type input "14/08/2025"
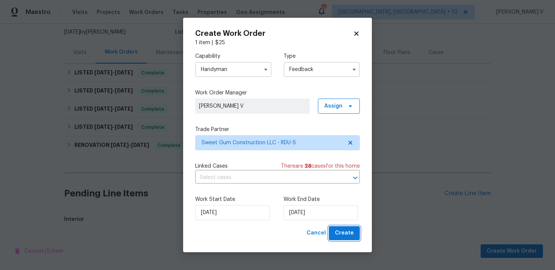
click at [342, 234] on span "Create" at bounding box center [344, 232] width 19 height 9
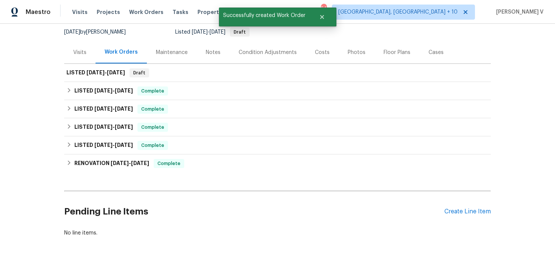
scroll to position [91, 0]
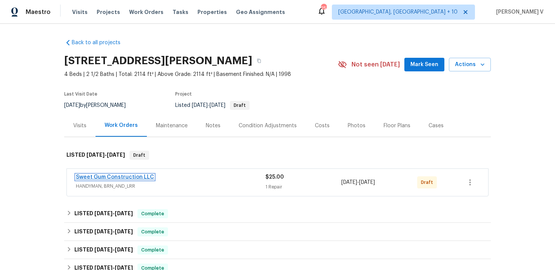
click at [122, 175] on link "Sweet Gum Construction LLC" at bounding box center [115, 176] width 78 height 5
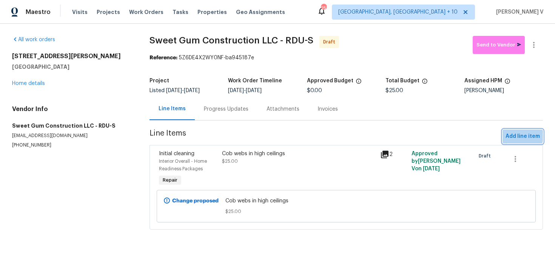
click at [517, 133] on span "Add line item" at bounding box center [522, 136] width 34 height 9
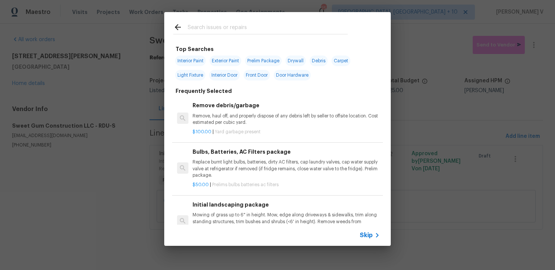
click at [369, 233] on span "Skip" at bounding box center [366, 235] width 13 height 8
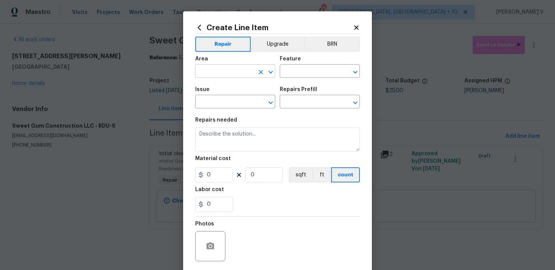
click at [209, 75] on input "text" at bounding box center [224, 72] width 59 height 12
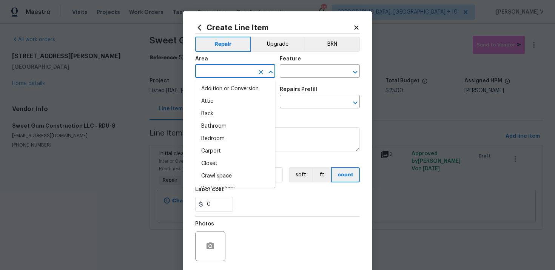
type input "i"
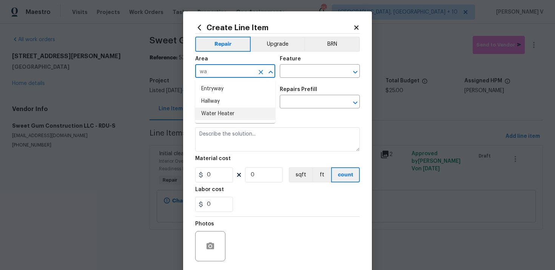
click at [214, 113] on li "Water Heater" at bounding box center [235, 114] width 80 height 12
type input "Water Heater"
click at [318, 66] on input "text" at bounding box center [309, 72] width 59 height 12
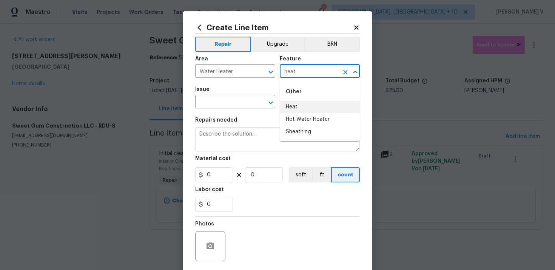
click at [301, 109] on li "Heat" at bounding box center [320, 107] width 80 height 12
type input "Heat"
click at [213, 99] on input "text" at bounding box center [224, 103] width 59 height 12
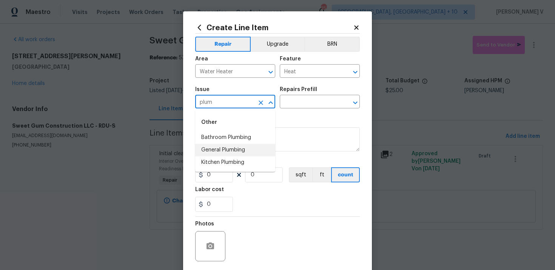
click at [233, 154] on li "General Plumbing" at bounding box center [235, 150] width 80 height 12
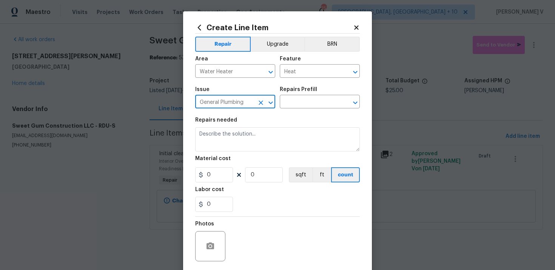
type input "General Plumbing"
click at [318, 109] on div "Issue General Plumbing ​ Repairs Prefill ​" at bounding box center [277, 97] width 165 height 31
click at [318, 103] on input "text" at bounding box center [309, 103] width 59 height 12
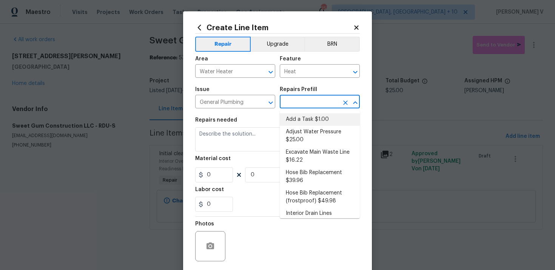
click at [305, 114] on li "Add a Task $1.00" at bounding box center [320, 119] width 80 height 12
type input "Plumbing"
type input "Add a Task $1.00"
type textarea "HPM to detail"
type input "1"
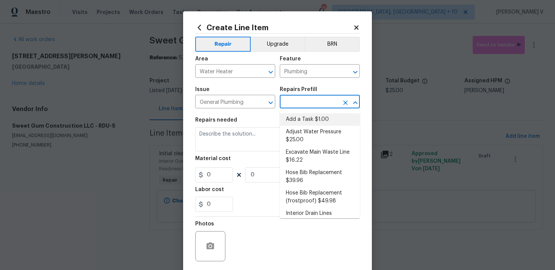
type input "1"
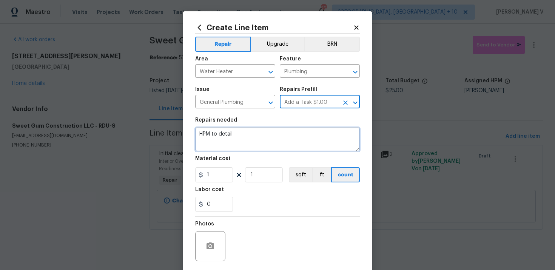
click at [256, 146] on textarea "HPM to detail" at bounding box center [277, 139] width 165 height 24
paste textarea "possible water heater leak"
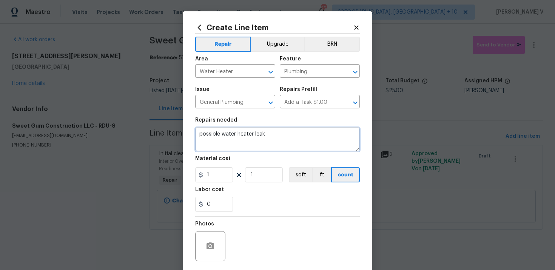
click at [200, 133] on textarea "possible water heater leak" at bounding box center [277, 139] width 165 height 24
click at [280, 137] on textarea "Possible water heater leak" at bounding box center [277, 139] width 165 height 24
type textarea "Possible water heater leak. Inpect and provide estimate for repairs."
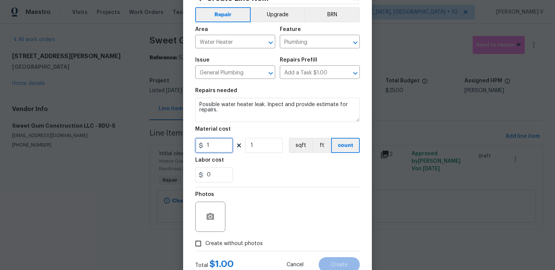
click at [213, 145] on input "1" at bounding box center [214, 145] width 38 height 15
type input "50"
click at [212, 213] on icon "button" at bounding box center [210, 216] width 9 height 9
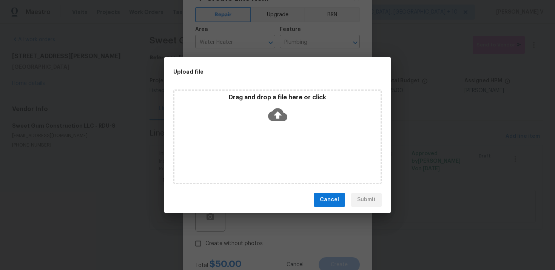
click at [280, 118] on icon at bounding box center [277, 114] width 19 height 13
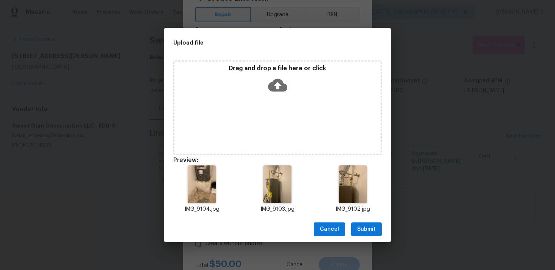
click at [362, 227] on span "Submit" at bounding box center [366, 229] width 18 height 9
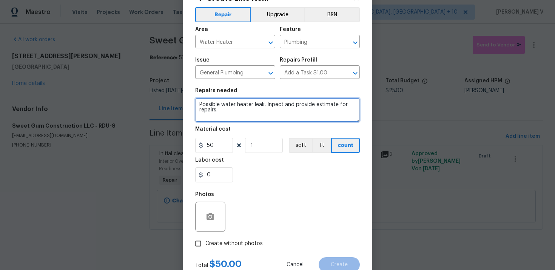
click at [266, 104] on textarea "Possible water heater leak. Inpect and provide estimate for repairs." at bounding box center [277, 110] width 165 height 24
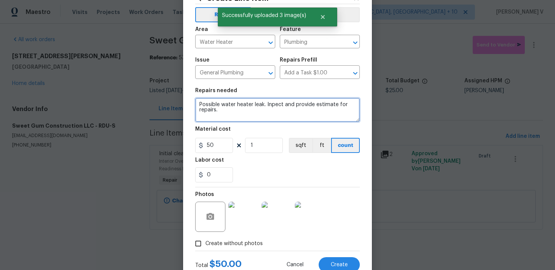
drag, startPoint x: 263, startPoint y: 105, endPoint x: 268, endPoint y: 121, distance: 16.8
click at [268, 121] on textarea "Possible water heater leak. Inpect and provide estimate for repairs." at bounding box center [277, 110] width 165 height 24
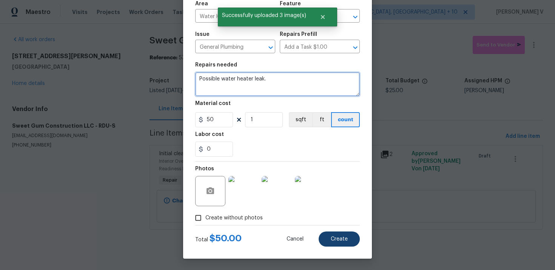
type textarea "Possible water heater leak."
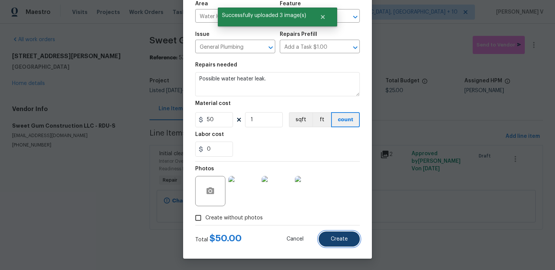
click at [337, 237] on span "Create" at bounding box center [339, 239] width 17 height 6
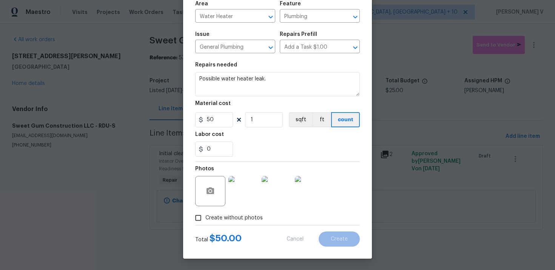
type input "0"
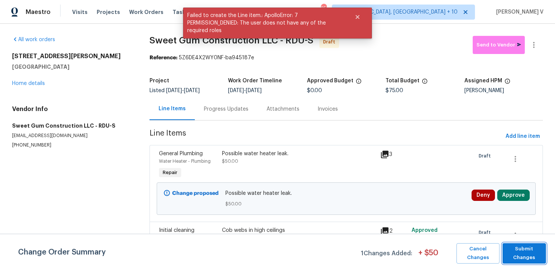
click at [514, 253] on span "Submit Changes" at bounding box center [524, 253] width 36 height 17
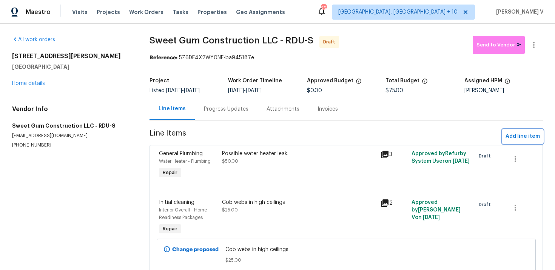
click at [503, 137] on button "Add line item" at bounding box center [522, 136] width 40 height 14
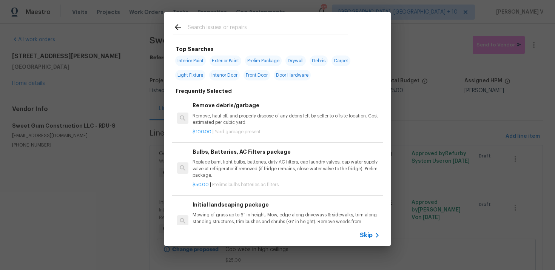
click at [359, 238] on div "Skip" at bounding box center [277, 235] width 226 height 21
click at [363, 232] on span "Skip" at bounding box center [366, 235] width 13 height 8
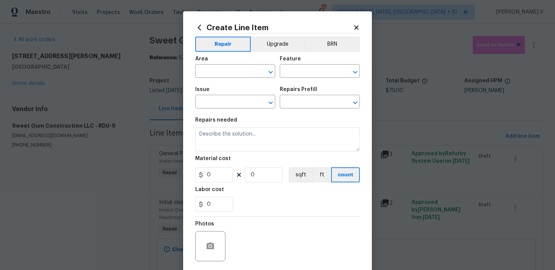
click at [230, 63] on div "Area" at bounding box center [235, 61] width 80 height 10
click at [227, 68] on input "text" at bounding box center [224, 72] width 59 height 12
click at [238, 95] on li "Interior Overall" at bounding box center [235, 101] width 80 height 12
type input "Interior Overall"
click at [280, 77] on input "text" at bounding box center [309, 72] width 59 height 12
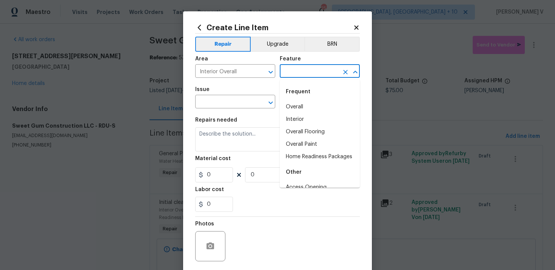
click at [280, 77] on input "text" at bounding box center [309, 72] width 59 height 12
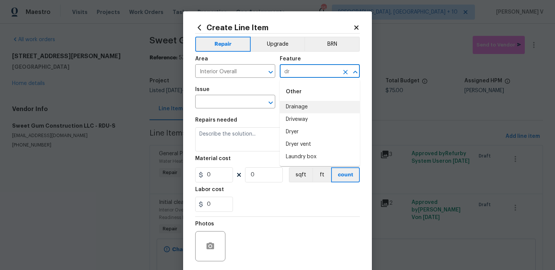
click at [298, 71] on input "dr" at bounding box center [309, 72] width 59 height 12
type input "d"
click at [322, 122] on li "Hot Water Heater" at bounding box center [320, 119] width 80 height 12
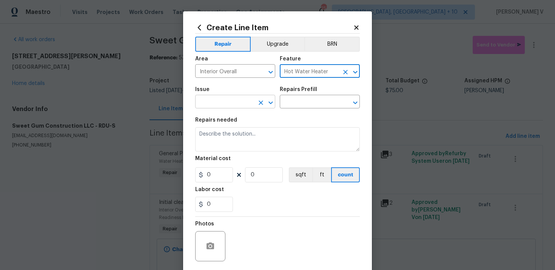
type input "Hot Water Heater"
click at [228, 97] on input "text" at bounding box center [224, 103] width 59 height 12
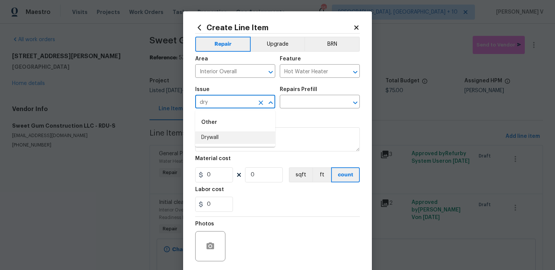
click at [229, 134] on li "Drywall" at bounding box center [235, 137] width 80 height 12
type input "Drywall"
click at [301, 106] on input "text" at bounding box center [309, 103] width 59 height 12
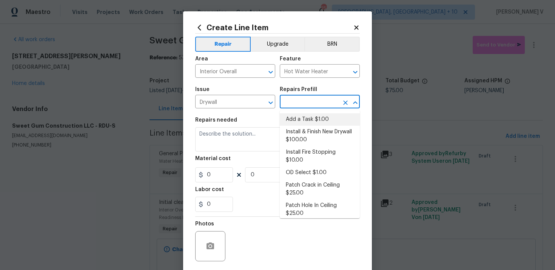
click at [294, 117] on li "Add a Task $1.00" at bounding box center [320, 119] width 80 height 12
type input "Walls and Ceiling"
type input "Add a Task $1.00"
type textarea "HPM to detail"
type input "1"
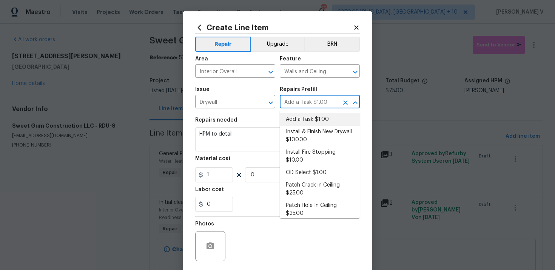
type input "1"
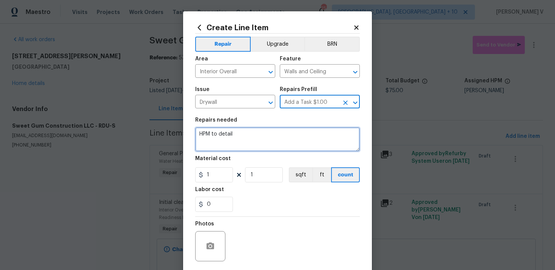
click at [254, 135] on textarea "HPM to detail" at bounding box center [277, 139] width 165 height 24
paste textarea "drywall repair in garage near water heater"
drag, startPoint x: 204, startPoint y: 136, endPoint x: 200, endPoint y: 136, distance: 4.2
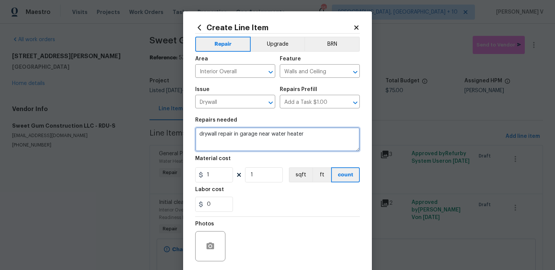
click at [200, 136] on textarea "drywall repair in garage near water heater" at bounding box center [277, 139] width 165 height 24
click at [314, 138] on textarea "Drywall repair in garage near water heater" at bounding box center [277, 139] width 165 height 24
type textarea "Drywall repair in garage near water heater."
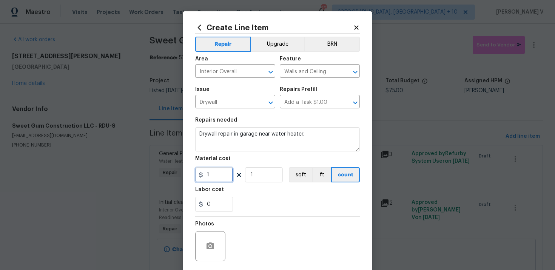
click at [210, 177] on input "1" at bounding box center [214, 174] width 38 height 15
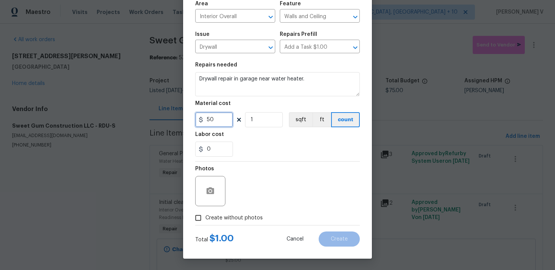
type input "50"
click at [195, 219] on input "Create without photos" at bounding box center [198, 218] width 14 height 14
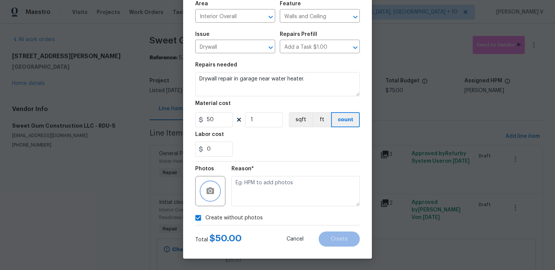
click at [214, 189] on icon "button" at bounding box center [210, 190] width 8 height 7
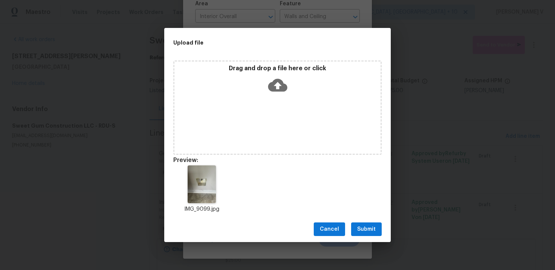
click at [367, 230] on span "Submit" at bounding box center [366, 229] width 18 height 9
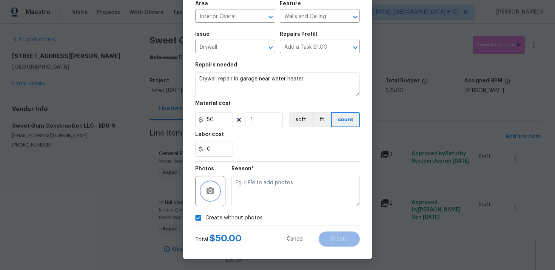
checkbox input "false"
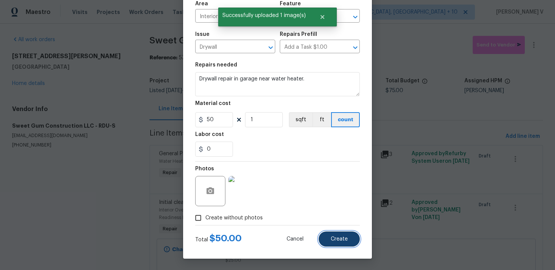
click at [346, 238] on span "Create" at bounding box center [339, 239] width 17 height 6
type input "0"
checkbox input "true"
type input "0"
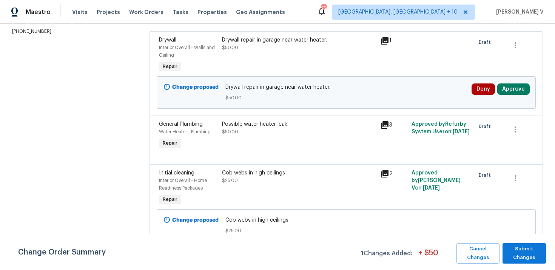
scroll to position [85, 0]
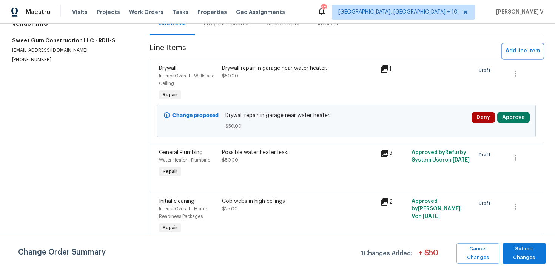
click at [519, 51] on span "Add line item" at bounding box center [522, 50] width 34 height 9
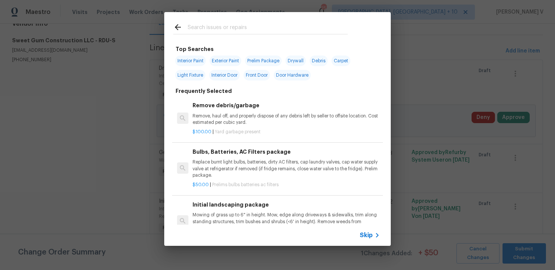
click at [360, 226] on div "Skip" at bounding box center [277, 235] width 226 height 21
click at [363, 232] on span "Skip" at bounding box center [366, 235] width 13 height 8
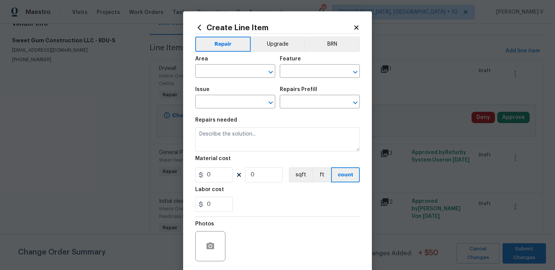
click at [256, 127] on div "Repairs needed" at bounding box center [277, 122] width 165 height 10
click at [246, 136] on textarea at bounding box center [277, 139] width 165 height 24
paste textarea "paint main bedroom/bathroom /closet and rehang main bedroom closet shelving, re…"
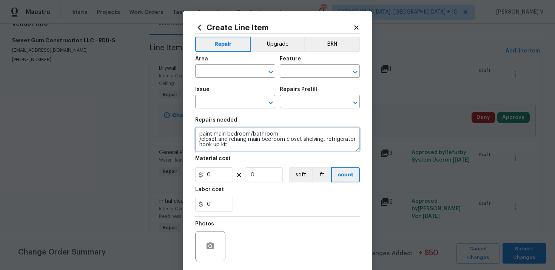
click at [200, 138] on textarea "paint main bedroom/bathroom /closet and rehang main bedroom closet shelving, re…" at bounding box center [277, 139] width 165 height 24
drag, startPoint x: 202, startPoint y: 133, endPoint x: 172, endPoint y: 133, distance: 29.8
click at [172, 133] on div "Create Line Item Repair Upgrade BRN Area ​ Feature ​ Issue ​ Repairs Prefill ​ …" at bounding box center [277, 135] width 555 height 270
type textarea "Paint main bedroom/bathroom/closet and rehang main bedroom closet shelving, ref…"
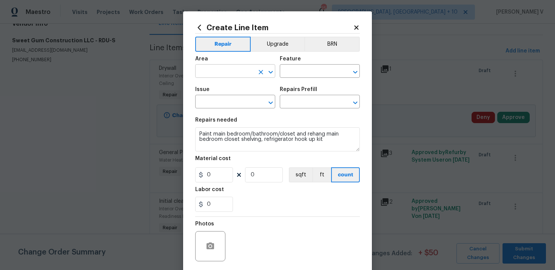
click at [224, 78] on input "text" at bounding box center [224, 72] width 59 height 12
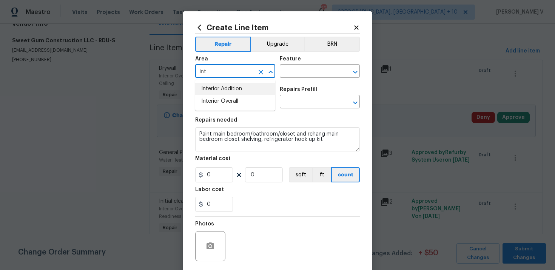
click at [232, 106] on li "Interior Overall" at bounding box center [235, 101] width 80 height 12
type input "Interior Overall"
click at [330, 71] on input "text" at bounding box center [309, 72] width 59 height 12
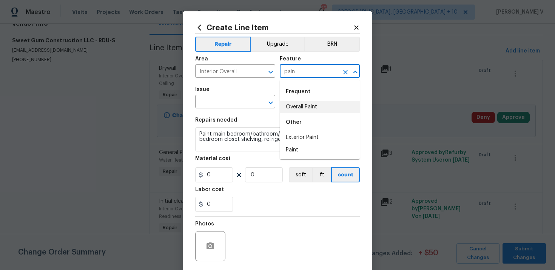
click at [332, 107] on li "Overall Paint" at bounding box center [320, 107] width 80 height 12
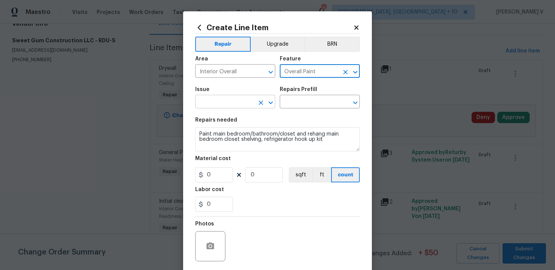
type input "Overall Paint"
click at [242, 97] on input "text" at bounding box center [224, 103] width 59 height 12
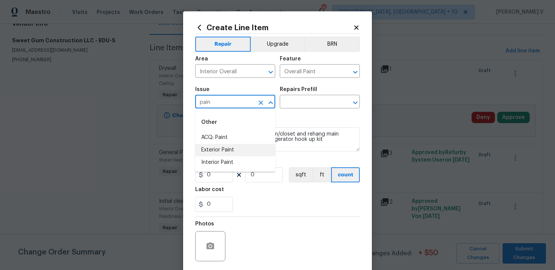
click at [231, 157] on li "Interior Paint" at bounding box center [235, 162] width 80 height 12
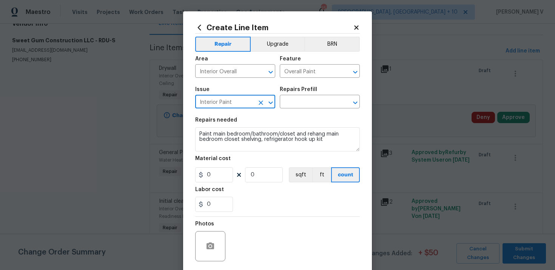
type input "Interior Paint"
click at [317, 92] on div "Repairs Prefill" at bounding box center [320, 92] width 80 height 10
click at [299, 100] on input "text" at bounding box center [309, 103] width 59 height 12
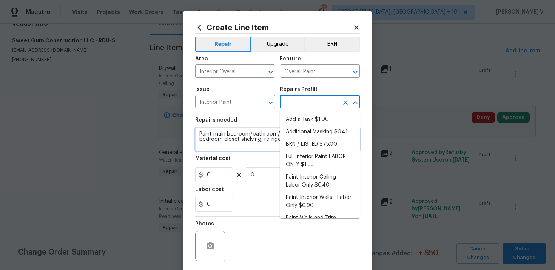
click at [211, 149] on textarea "Paint main bedroom/bathroom/closet and rehang main bedroom closet shelving, ref…" at bounding box center [277, 139] width 165 height 24
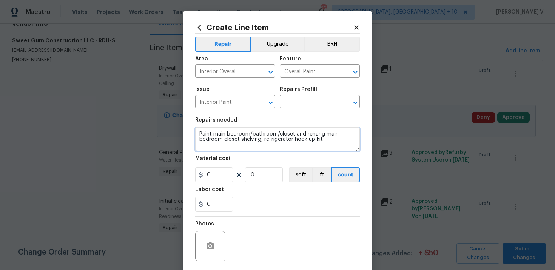
click at [211, 149] on textarea "Paint main bedroom/bathroom/closet and rehang main bedroom closet shelving, ref…" at bounding box center [277, 139] width 165 height 24
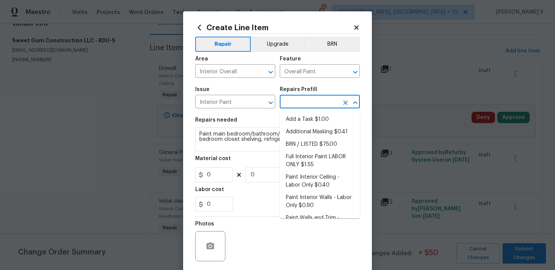
click at [317, 101] on input "text" at bounding box center [309, 103] width 59 height 12
click at [302, 117] on li "Add a Task $1.00" at bounding box center [320, 119] width 80 height 12
type input "Add a Task $1.00"
type textarea "HPM to detail"
type input "1"
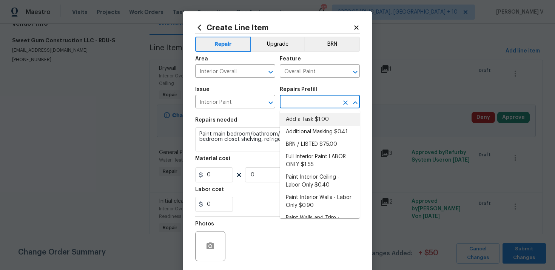
type input "1"
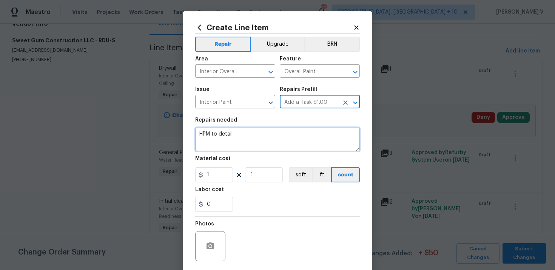
click at [235, 148] on textarea "HPM to detail" at bounding box center [277, 139] width 165 height 24
paste textarea "Paint main bedroom/bathroom/closet and rehang main bedroom closet shelving, ref…"
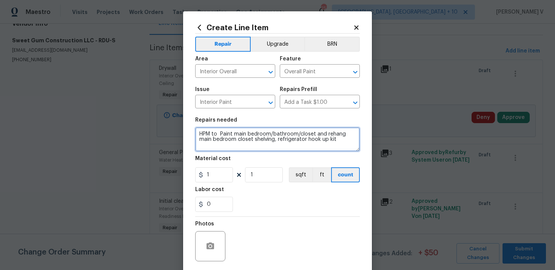
click at [235, 148] on textarea "HPM to Paint main bedroom/bathroom/closet and rehang main bedroom closet shelvi…" at bounding box center [277, 139] width 165 height 24
paste textarea
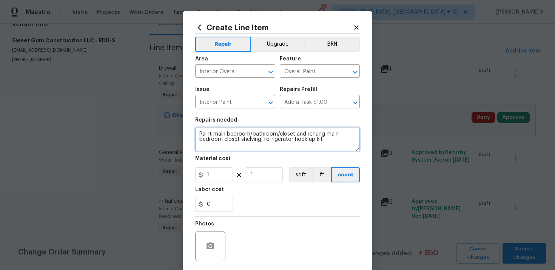
type textarea "Paint main bedroom/bathroom/closet and rehang main bedroom closet shelving, ref…"
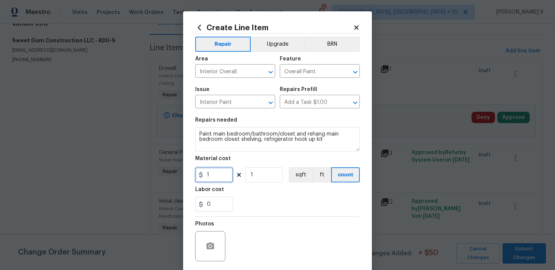
click at [212, 174] on input "1" at bounding box center [214, 174] width 38 height 15
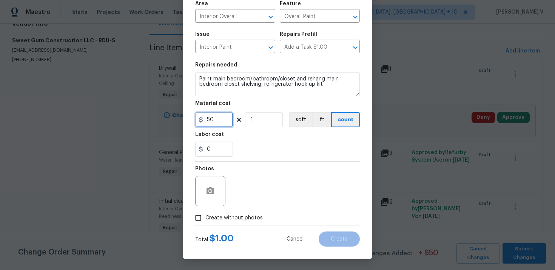
type input "50"
click at [209, 186] on icon "button" at bounding box center [210, 190] width 9 height 9
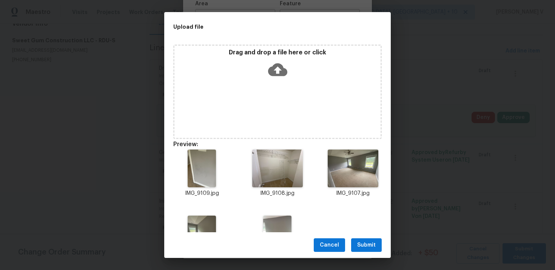
scroll to position [40, 0]
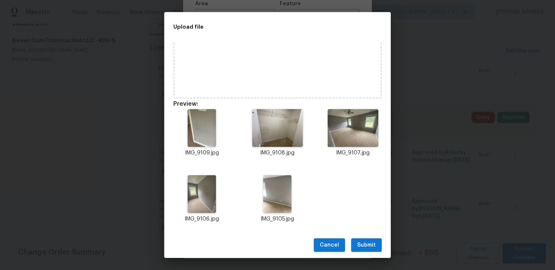
click at [364, 242] on span "Submit" at bounding box center [366, 244] width 18 height 9
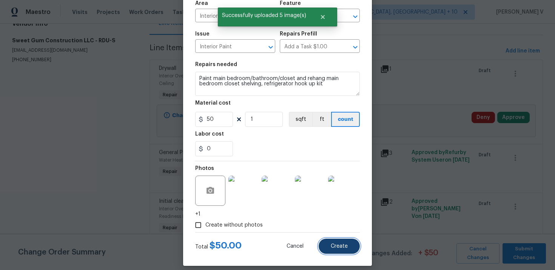
click at [340, 244] on span "Create" at bounding box center [339, 246] width 17 height 6
type input "0"
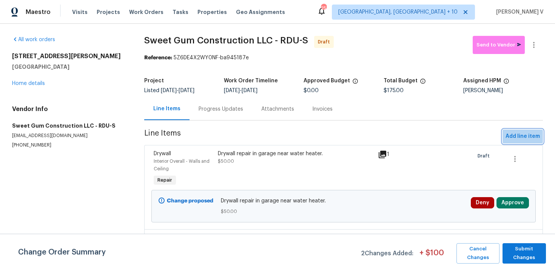
click at [532, 135] on span "Add line item" at bounding box center [522, 136] width 34 height 9
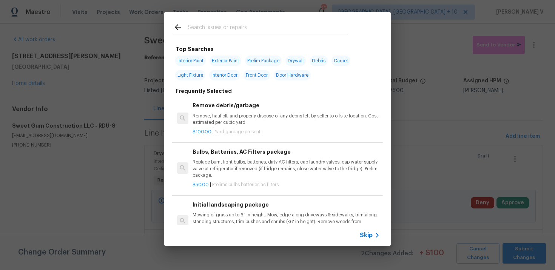
click at [374, 234] on icon at bounding box center [376, 235] width 9 height 9
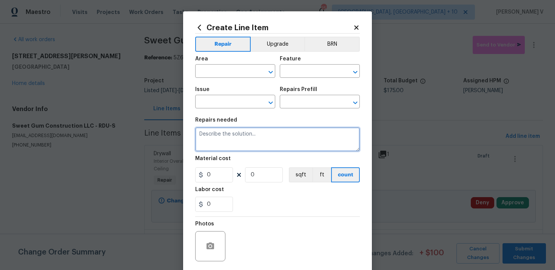
click at [233, 149] on textarea at bounding box center [277, 139] width 165 height 24
paste textarea "Please check hot water heater platform for wood rot and replace Sheetrock on st…"
type textarea "Please check hot water heater platform for wood rot and replace Sheetrock on st…"
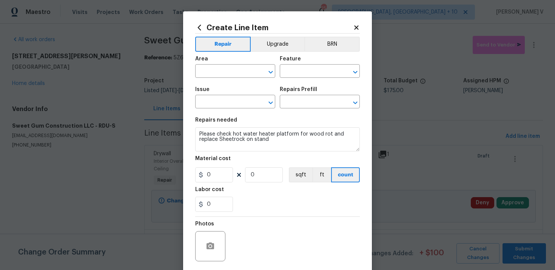
click at [217, 65] on div "Area" at bounding box center [235, 61] width 80 height 10
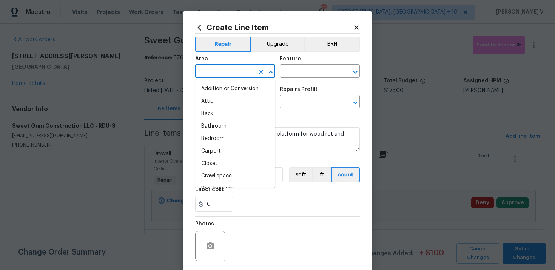
click at [212, 71] on input "text" at bounding box center [224, 72] width 59 height 12
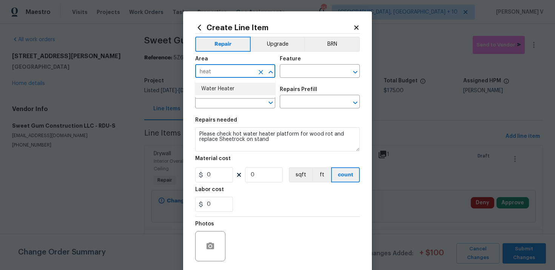
click at [227, 90] on li "Water Heater" at bounding box center [235, 89] width 80 height 12
type input "Water Heater"
click at [295, 71] on input "text" at bounding box center [309, 72] width 59 height 12
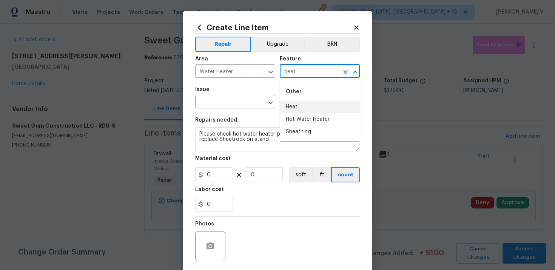
click at [305, 108] on li "Heat" at bounding box center [320, 107] width 80 height 12
type input "Heat"
click at [239, 101] on input "text" at bounding box center [224, 103] width 59 height 12
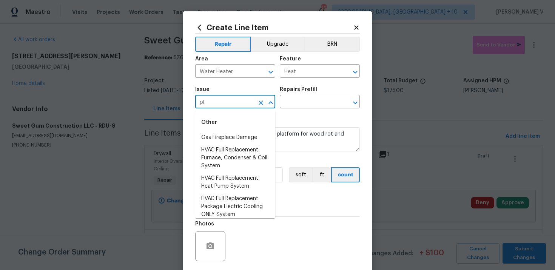
type input "p"
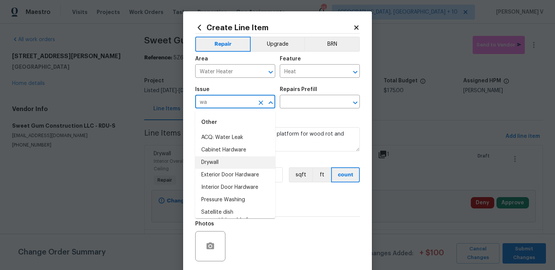
click at [234, 161] on li "Drywall" at bounding box center [235, 162] width 80 height 12
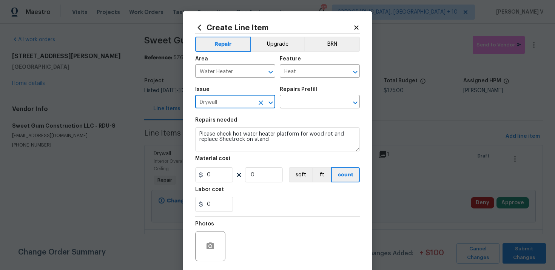
type input "Drywall"
click at [305, 111] on div "Issue Drywall ​ Repairs Prefill ​" at bounding box center [277, 97] width 165 height 31
click at [296, 99] on input "text" at bounding box center [309, 103] width 59 height 12
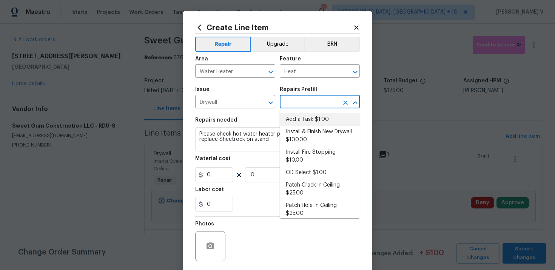
click at [289, 114] on li "Add a Task $1.00" at bounding box center [320, 119] width 80 height 12
type input "Walls and Ceiling"
type input "Add a Task $1.00"
type textarea "HPM to detail"
type input "1"
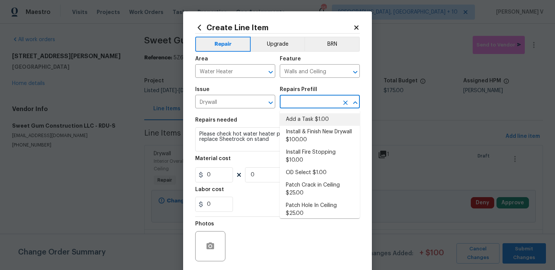
type input "1"
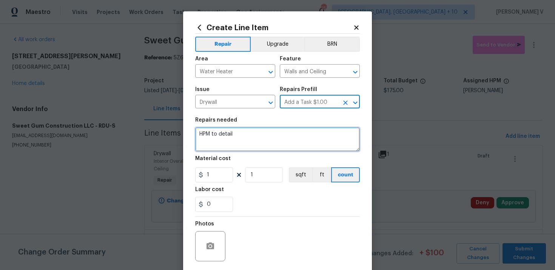
click at [254, 132] on textarea "HPM to detail" at bounding box center [277, 139] width 165 height 24
paste textarea "Please check hot water heater platform for wood rot and replace Sheetrock on st…"
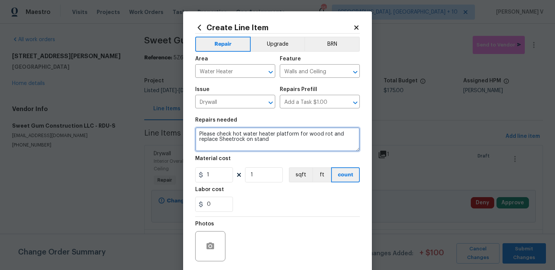
type textarea "Please check hot water heater platform for wood rot and replace Sheetrock on st…"
click at [229, 164] on div "Material cost" at bounding box center [277, 161] width 165 height 10
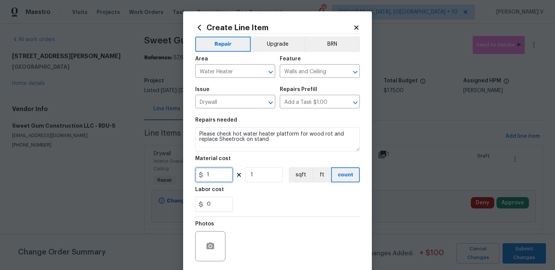
click at [223, 172] on input "1" at bounding box center [214, 174] width 38 height 15
type input "50"
click at [207, 244] on icon "button" at bounding box center [210, 245] width 8 height 7
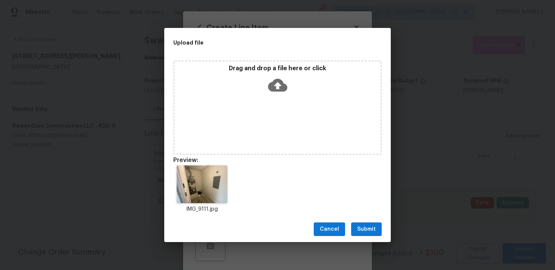
click at [357, 223] on button "Submit" at bounding box center [366, 229] width 31 height 14
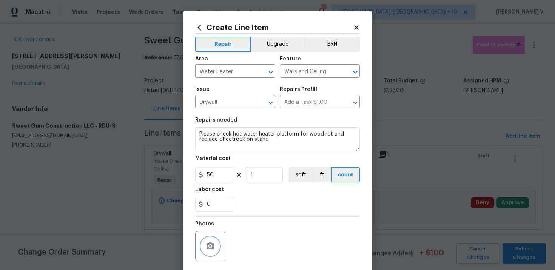
scroll to position [55, 0]
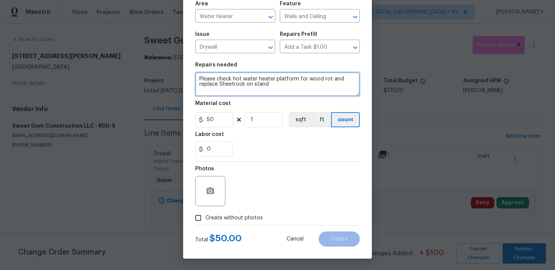
click at [280, 80] on textarea "Please check hot water heater platform for wood rot and replace Sheetrock on st…" at bounding box center [277, 84] width 165 height 24
click at [274, 84] on textarea "Please check hot water heater platform for wood rot and replace Sheetrock on st…" at bounding box center [277, 84] width 165 height 24
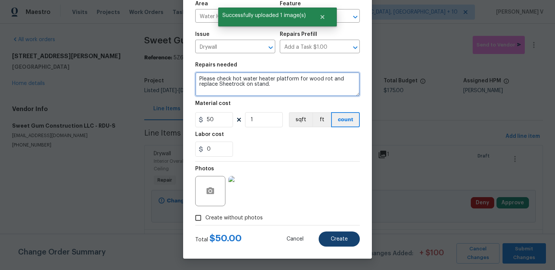
type textarea "Please check hot water heater platform for wood rot and replace Sheetrock on st…"
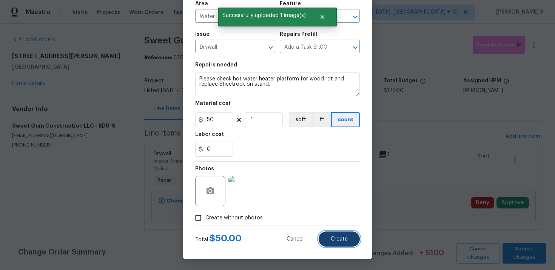
click at [337, 241] on span "Create" at bounding box center [339, 239] width 17 height 6
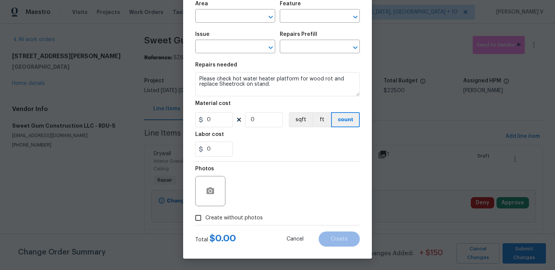
type input "0"
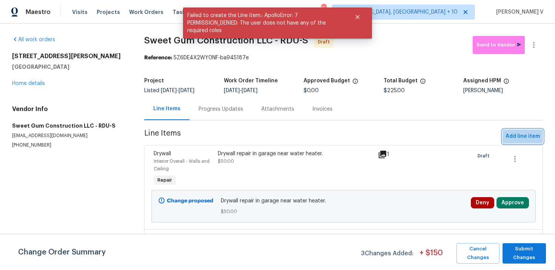
click at [522, 131] on button "Add line item" at bounding box center [522, 136] width 40 height 14
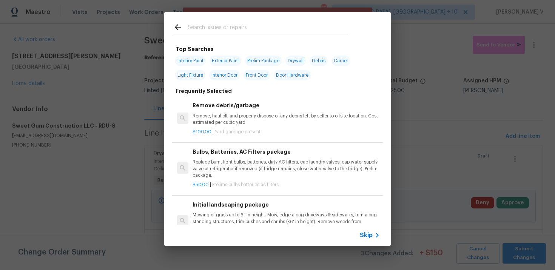
click at [363, 229] on div "Skip" at bounding box center [277, 235] width 226 height 21
click at [363, 234] on span "Skip" at bounding box center [366, 235] width 13 height 8
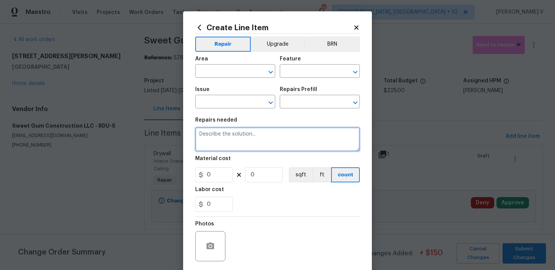
click at [280, 143] on textarea at bounding box center [277, 139] width 165 height 24
paste textarea "Partial garage paint, the area around hot water heater only"
type textarea "Partial garage paint, the area around hot water heater only"
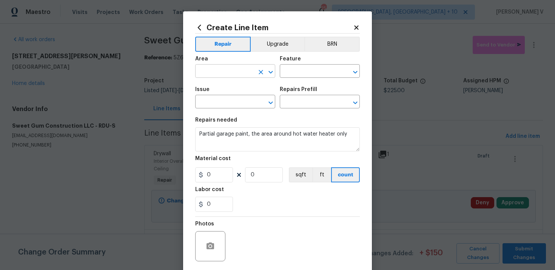
click at [223, 76] on input "text" at bounding box center [224, 72] width 59 height 12
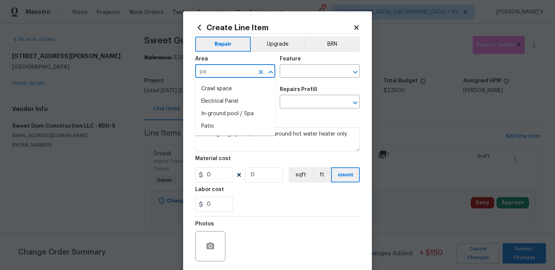
type input "p"
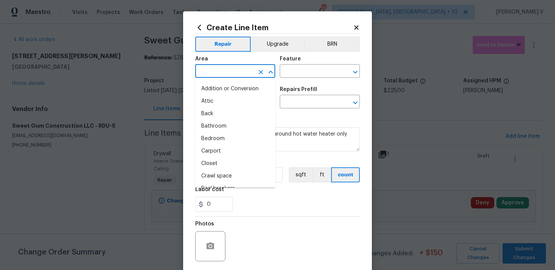
type input "e"
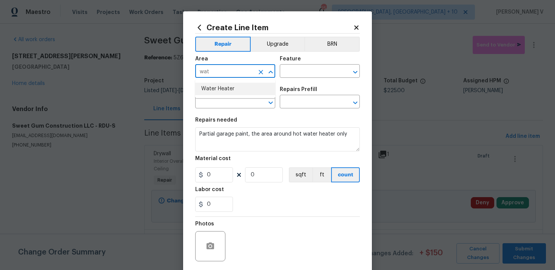
click at [227, 84] on li "Water Heater" at bounding box center [235, 89] width 80 height 12
type input "Water Heater"
click at [290, 73] on input "text" at bounding box center [309, 72] width 59 height 12
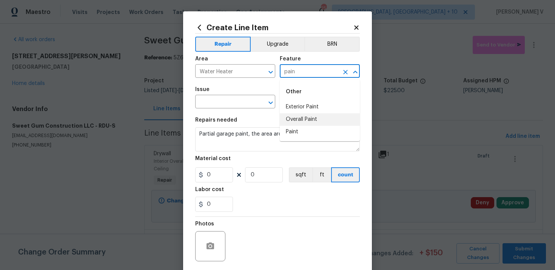
click at [289, 117] on li "Overall Paint" at bounding box center [320, 119] width 80 height 12
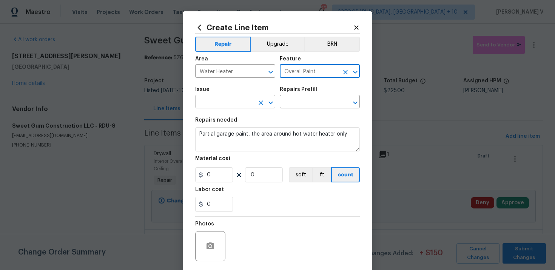
type input "Overall Paint"
click at [238, 102] on input "text" at bounding box center [224, 103] width 59 height 12
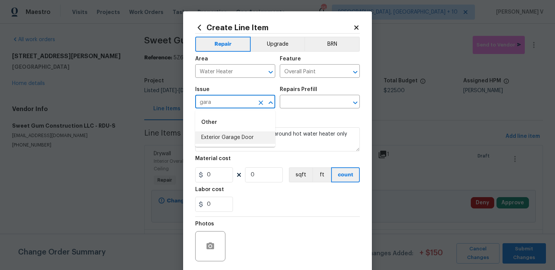
click at [257, 133] on li "Exterior Garage Door" at bounding box center [235, 137] width 80 height 12
type input "Exterior Garage Door"
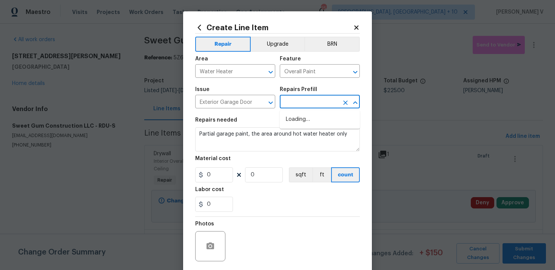
click at [309, 101] on input "text" at bounding box center [309, 103] width 59 height 12
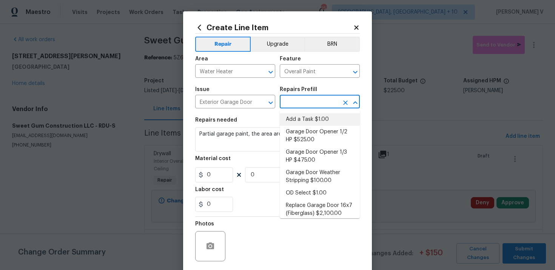
click at [290, 118] on li "Add a Task $1.00" at bounding box center [320, 119] width 80 height 12
type input "Interior Door"
type input "Add a Task $1.00"
type textarea "HPM to detail"
type input "1"
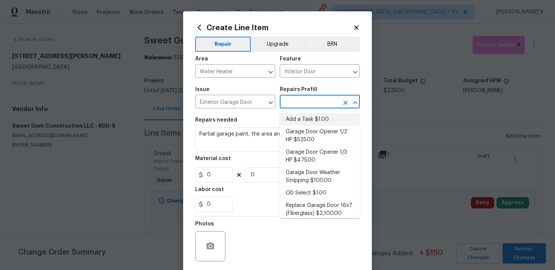
type input "1"
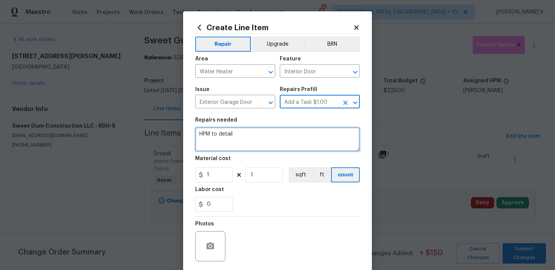
click at [254, 138] on textarea "HPM to detail" at bounding box center [277, 139] width 165 height 24
paste textarea "Partial garage paint, the area around hot water heater only"
type textarea "Partial garage paint, the area around hot water heater only"
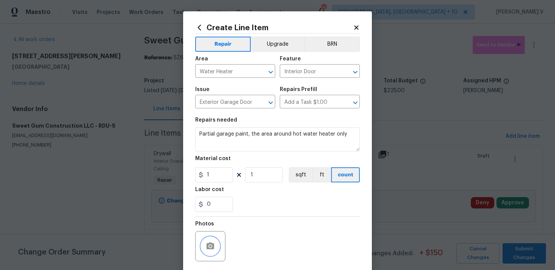
click at [209, 244] on icon "button" at bounding box center [210, 245] width 8 height 7
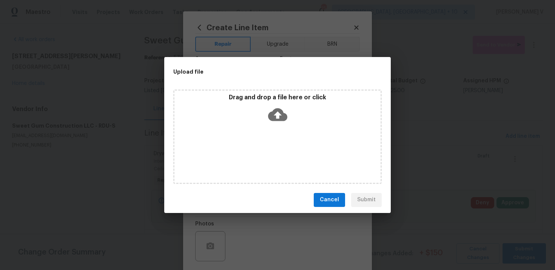
click at [278, 114] on icon at bounding box center [277, 114] width 19 height 19
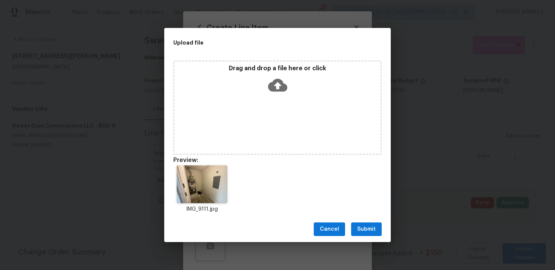
click at [366, 231] on span "Submit" at bounding box center [366, 229] width 18 height 9
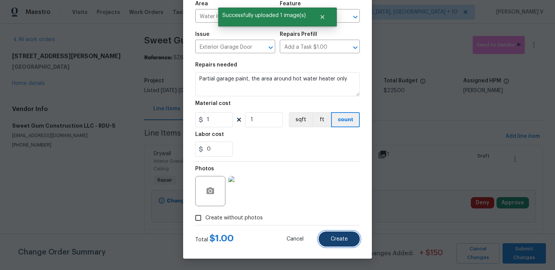
click at [338, 237] on span "Create" at bounding box center [339, 239] width 17 height 6
type input "0"
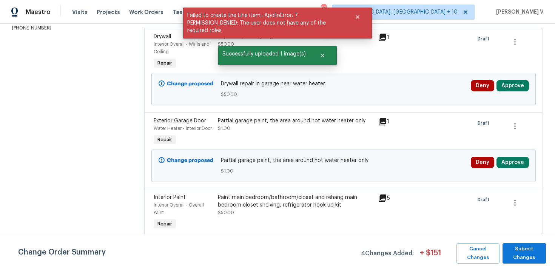
scroll to position [132, 0]
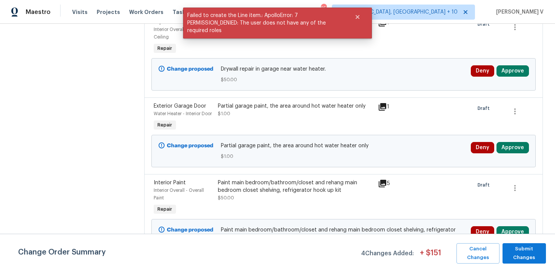
click at [297, 110] on div "Partial garage paint, the area around hot water heater only $1.00" at bounding box center [295, 109] width 155 height 15
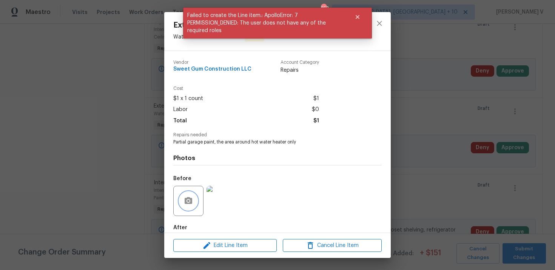
click at [180, 203] on button "button" at bounding box center [188, 201] width 18 height 18
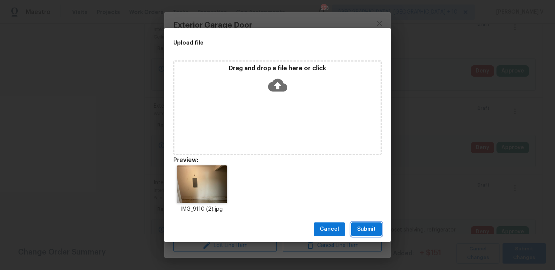
click at [355, 225] on button "Submit" at bounding box center [366, 229] width 31 height 14
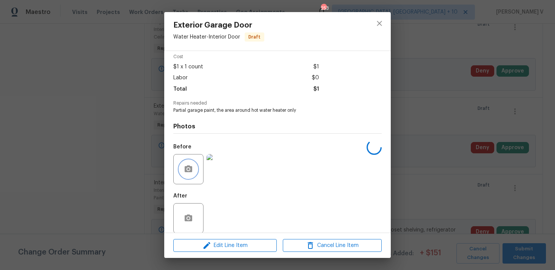
scroll to position [40, 0]
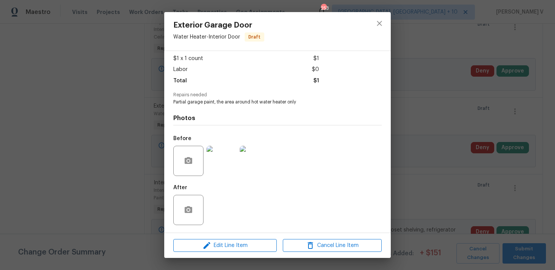
click at [88, 198] on div "Exterior Garage Door Water Heater - Interior Door Draft Vendor Sweet Gum Constr…" at bounding box center [277, 135] width 555 height 270
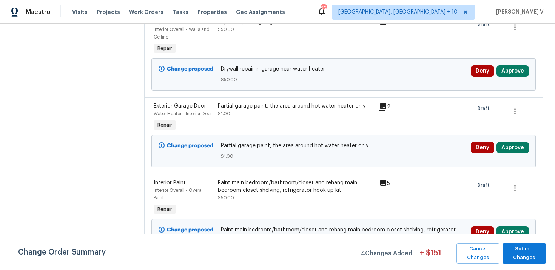
scroll to position [0, 0]
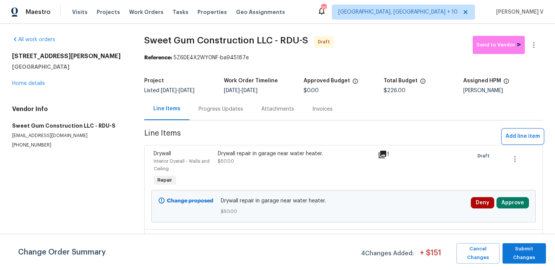
click at [519, 137] on span "Add line item" at bounding box center [522, 136] width 34 height 9
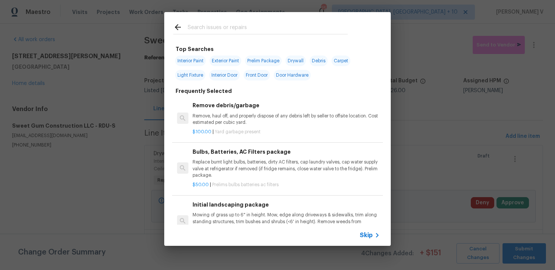
click at [366, 237] on span "Skip" at bounding box center [366, 235] width 13 height 8
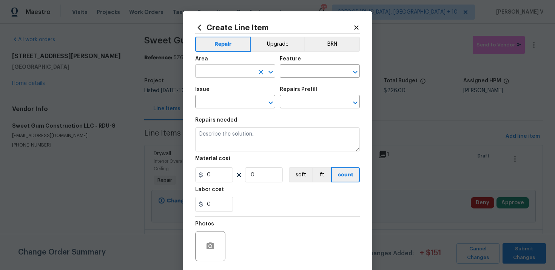
click at [240, 70] on input "text" at bounding box center [224, 72] width 59 height 12
click at [238, 97] on li "Main Bathroom" at bounding box center [235, 101] width 80 height 12
type input "Main Bathroom"
click at [259, 73] on icon "Clear" at bounding box center [260, 72] width 5 height 5
click at [242, 78] on input "text" at bounding box center [224, 72] width 59 height 12
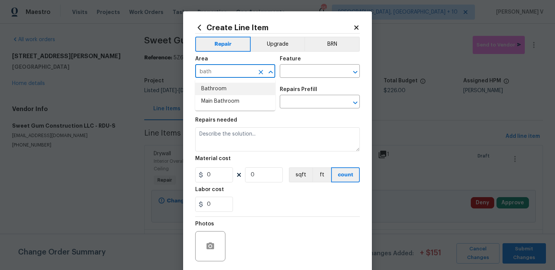
click at [234, 93] on li "Bathroom" at bounding box center [235, 89] width 80 height 12
type input "Bathroom"
click at [297, 74] on input "text" at bounding box center [309, 72] width 59 height 12
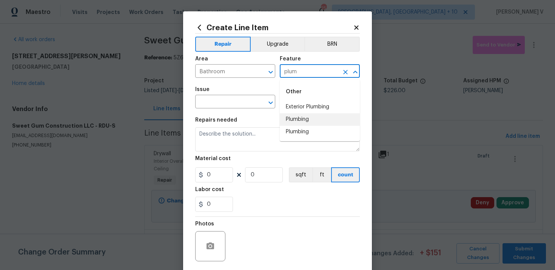
click at [295, 120] on li "Plumbing" at bounding box center [320, 119] width 80 height 12
type input "Plumbing"
click at [225, 109] on span "Issue ​" at bounding box center [235, 97] width 80 height 31
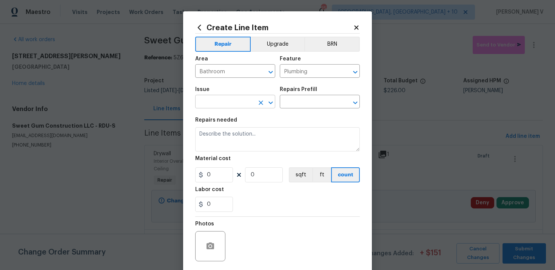
click at [222, 101] on input "text" at bounding box center [224, 103] width 59 height 12
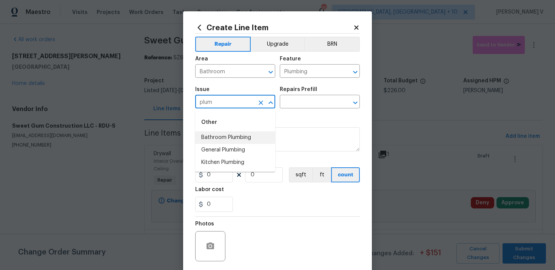
click at [230, 142] on li "Bathroom Plumbing" at bounding box center [235, 137] width 80 height 12
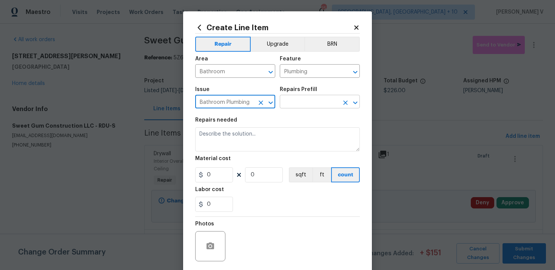
type input "Bathroom Plumbing"
click at [302, 103] on input "text" at bounding box center [309, 103] width 59 height 12
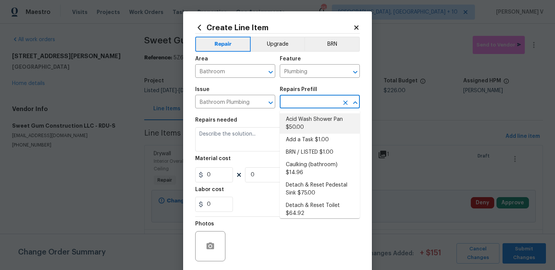
click at [294, 114] on li "Acid Wash Shower Pan $50.00" at bounding box center [320, 123] width 80 height 20
type input "Acid Wash Shower Pan $50.00"
type textarea "Prep and acid wash/deep clean the shower pan."
type input "50"
type input "1"
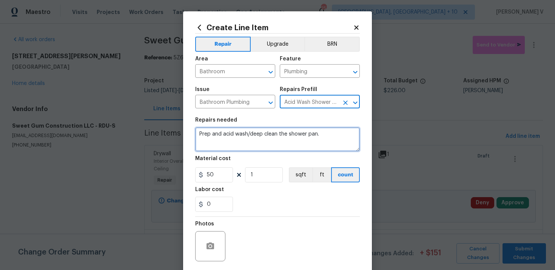
click at [251, 145] on textarea "Prep and acid wash/deep clean the shower pan." at bounding box center [277, 139] width 165 height 24
paste textarea "lease also replace powder room toilet seat"
type textarea "Please also replace powder room toilet seat"
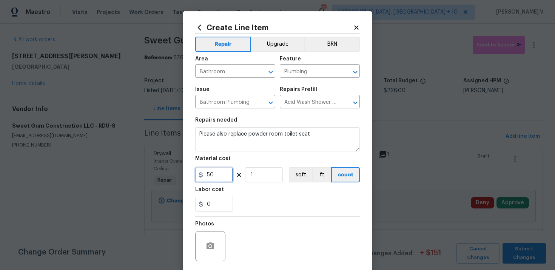
click at [221, 176] on input "50" at bounding box center [214, 174] width 38 height 15
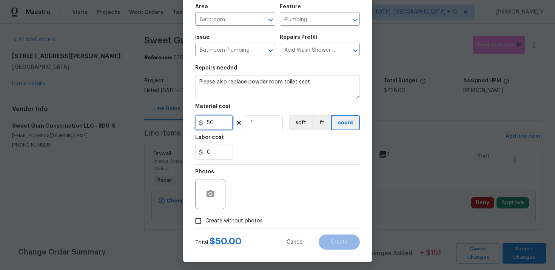
scroll to position [55, 0]
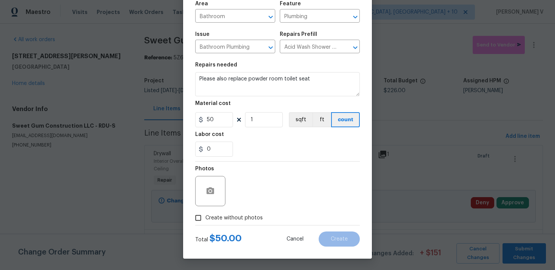
click at [209, 174] on div "Photos" at bounding box center [211, 171] width 32 height 10
click at [209, 194] on icon "button" at bounding box center [210, 190] width 8 height 7
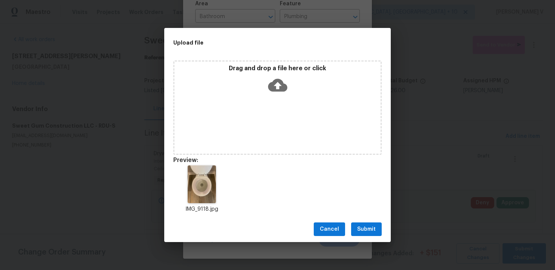
click at [369, 231] on span "Submit" at bounding box center [366, 229] width 18 height 9
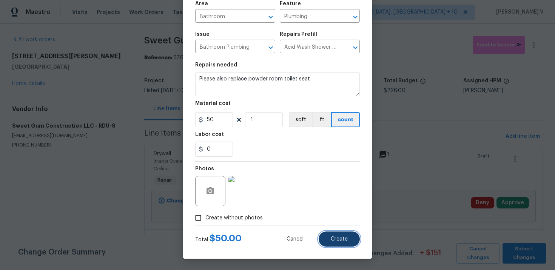
click at [342, 238] on span "Create" at bounding box center [339, 239] width 17 height 6
type input "0"
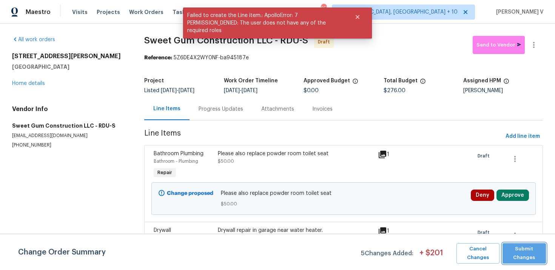
click at [512, 260] on span "Submit Changes" at bounding box center [524, 253] width 36 height 17
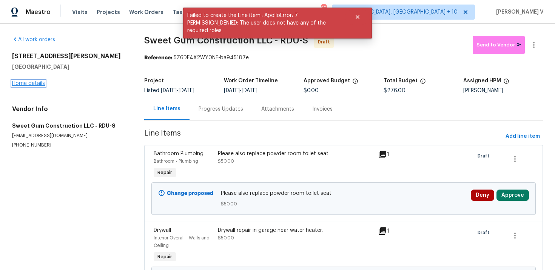
click at [37, 82] on link "Home details" at bounding box center [28, 83] width 33 height 5
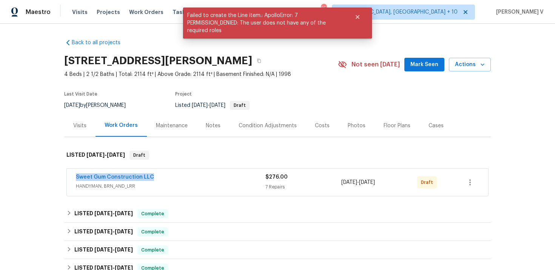
drag, startPoint x: 68, startPoint y: 175, endPoint x: 188, endPoint y: 176, distance: 119.2
click at [188, 176] on div "Sweet Gum Construction LLC HANDYMAN, BRN_AND_LRR $276.00 7 Repairs 8/12/2025 - …" at bounding box center [277, 182] width 421 height 27
copy link "Sweet Gum Construction LLC"
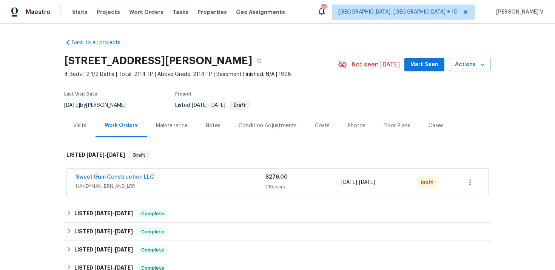
click at [109, 174] on span "Sweet Gum Construction LLC" at bounding box center [115, 177] width 78 height 8
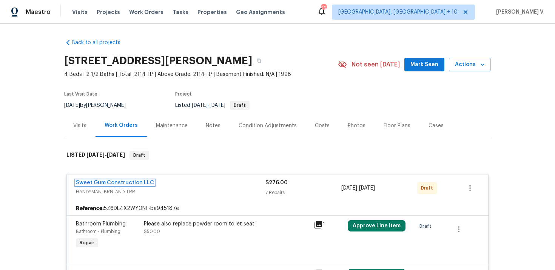
click at [108, 182] on link "Sweet Gum Construction LLC" at bounding box center [115, 182] width 78 height 5
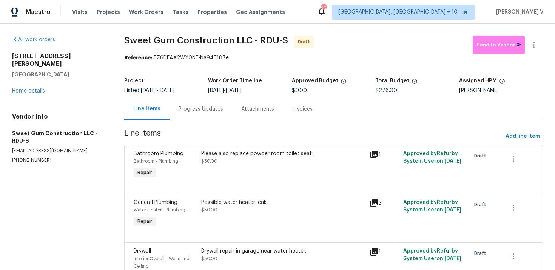
click at [192, 104] on div "Progress Updates" at bounding box center [200, 109] width 63 height 22
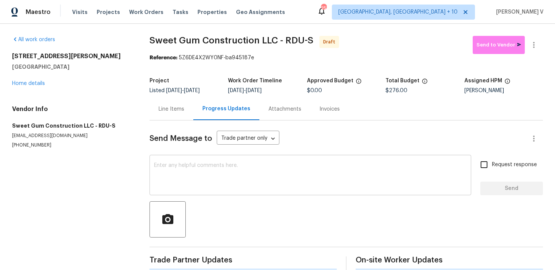
click at [199, 172] on textarea at bounding box center [310, 176] width 312 height 26
paste textarea "Hi, this is Divya with Opendoor. I’m confirming you received the WO for the pro…"
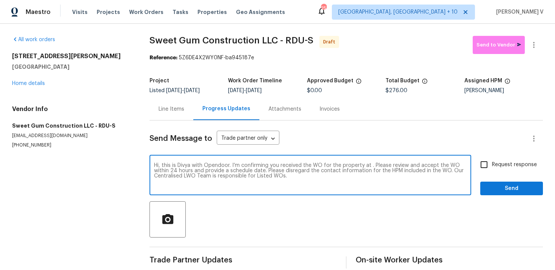
click at [368, 165] on textarea "Hi, this is Divya with Opendoor. I’m confirming you received the WO for the pro…" at bounding box center [310, 176] width 312 height 26
paste textarea "10 Sandy Bluff Ct, Durham, NC 27703"
type textarea "Hi, this is Divya with Opendoor. I’m confirming you received the WO for the pro…"
click at [491, 175] on div "Request response Send" at bounding box center [511, 176] width 63 height 38
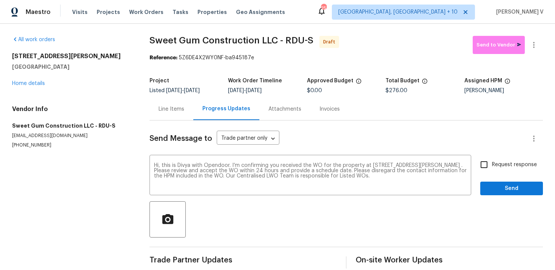
click at [494, 157] on label "Request response" at bounding box center [506, 165] width 61 height 16
click at [492, 157] on input "Request response" at bounding box center [484, 165] width 16 height 16
checkbox input "true"
click at [501, 186] on span "Send" at bounding box center [511, 188] width 51 height 9
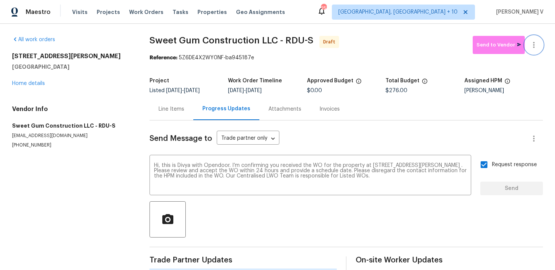
click at [533, 42] on icon "button" at bounding box center [533, 44] width 9 height 9
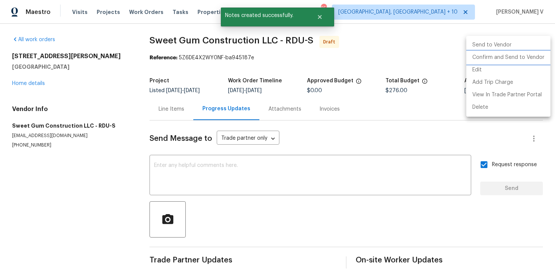
click at [480, 61] on li "Confirm and Send to Vendor" at bounding box center [508, 57] width 84 height 12
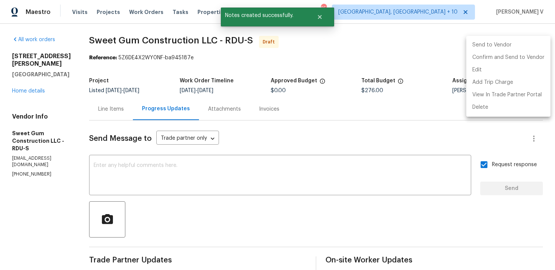
click at [178, 80] on div at bounding box center [277, 135] width 555 height 270
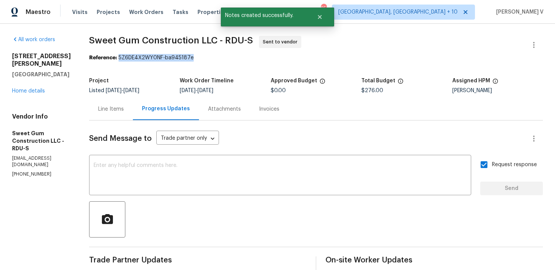
drag, startPoint x: 135, startPoint y: 57, endPoint x: 258, endPoint y: 57, distance: 123.4
click at [258, 57] on div "Reference: 5Z6DE4X2WY0NF-ba945187e" at bounding box center [316, 58] width 454 height 8
copy div "5Z6DE4X2WY0NF-ba945187e"
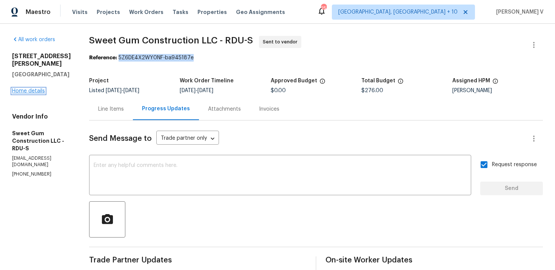
click at [34, 88] on link "Home details" at bounding box center [28, 90] width 33 height 5
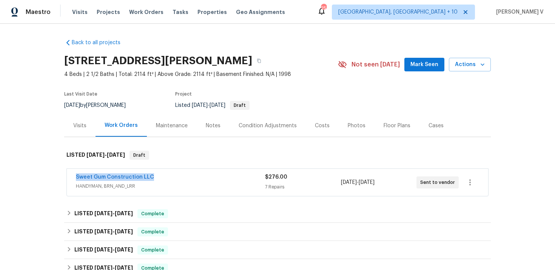
drag, startPoint x: 66, startPoint y: 176, endPoint x: 190, endPoint y: 176, distance: 123.4
click at [190, 176] on div "Sweet Gum Construction LLC HANDYMAN, BRN_AND_LRR $276.00 7 Repairs 8/12/2025 - …" at bounding box center [277, 182] width 421 height 27
copy link "Sweet Gum Construction LLC"
click at [110, 176] on link "Sweet Gum Construction LLC" at bounding box center [115, 176] width 78 height 5
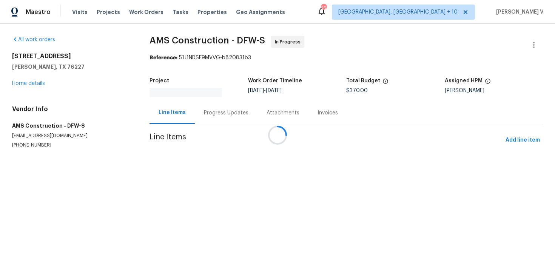
click at [209, 117] on div at bounding box center [277, 135] width 555 height 270
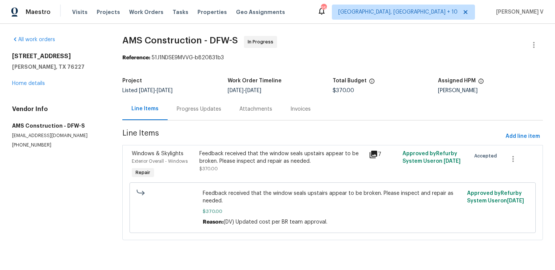
click at [209, 117] on div "Progress Updates" at bounding box center [199, 109] width 63 height 22
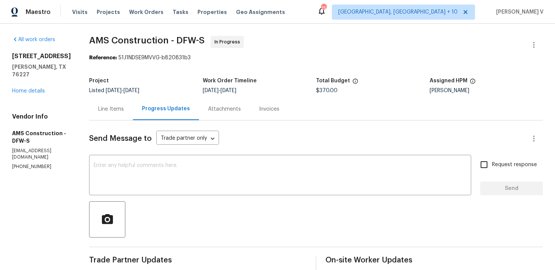
click at [30, 163] on p "[PHONE_NUMBER]" at bounding box center [41, 166] width 59 height 6
copy p "[PHONE_NUMBER]"
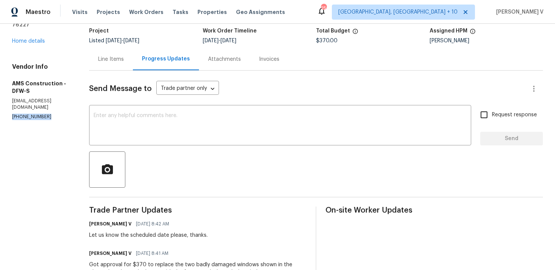
click at [108, 231] on div "[PERSON_NAME] V [DATE] 8:42 AM Let us know the scheduled date please, thanks." at bounding box center [148, 228] width 118 height 20
copy div "Let us know the scheduled date please, thanks."
click at [163, 129] on textarea at bounding box center [280, 126] width 373 height 26
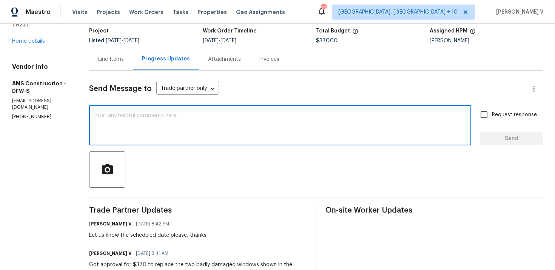
paste textarea "Hello! We've sent you a text to get an update on the work order. Could you plea…"
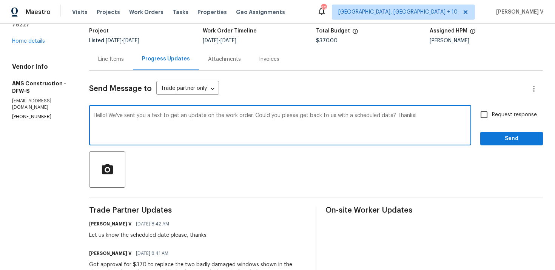
type textarea "Hello! We've sent you a text to get an update on the work order. Could you plea…"
click at [479, 115] on input "Request response" at bounding box center [484, 115] width 16 height 16
checkbox input "true"
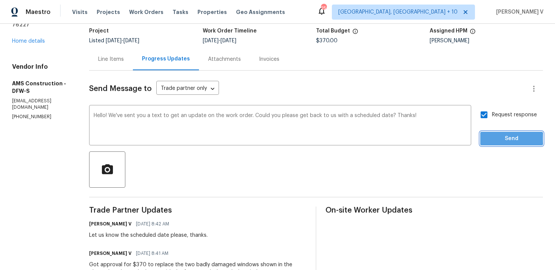
click at [489, 138] on span "Send" at bounding box center [511, 138] width 51 height 9
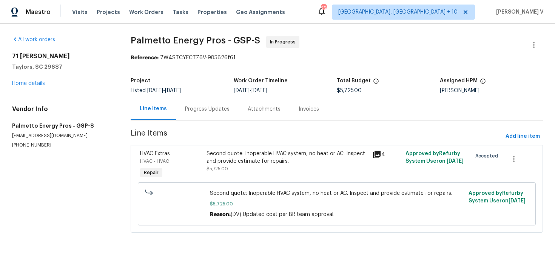
click at [209, 108] on div "Progress Updates" at bounding box center [207, 109] width 45 height 8
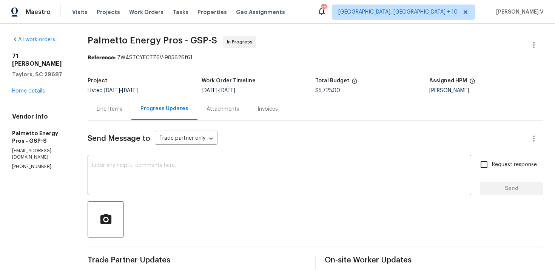
scroll to position [0, 0]
click at [31, 88] on link "Home details" at bounding box center [28, 90] width 33 height 5
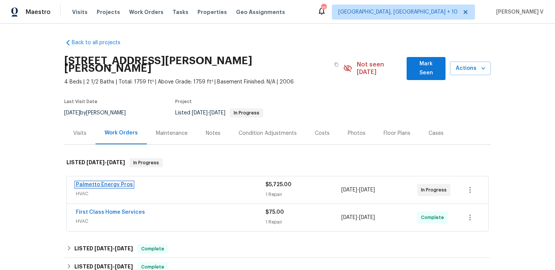
click at [112, 182] on link "Palmetto Energy Pros" at bounding box center [104, 184] width 57 height 5
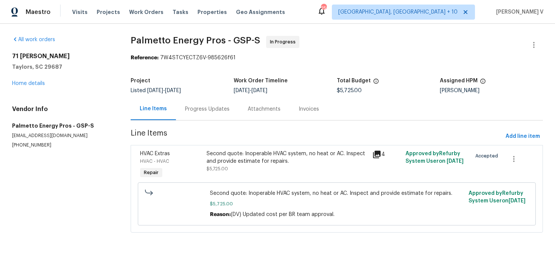
click at [205, 118] on div "Progress Updates" at bounding box center [207, 109] width 63 height 22
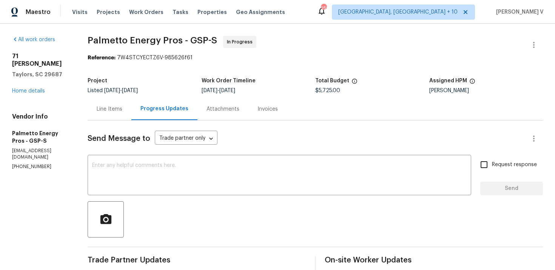
click at [22, 163] on p "(864) 380-8678" at bounding box center [40, 166] width 57 height 6
copy p "(864) 380-8678"
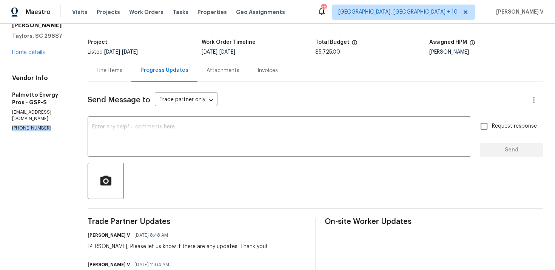
scroll to position [88, 0]
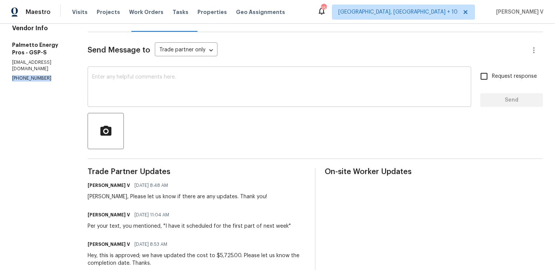
click at [155, 92] on textarea at bounding box center [279, 87] width 374 height 26
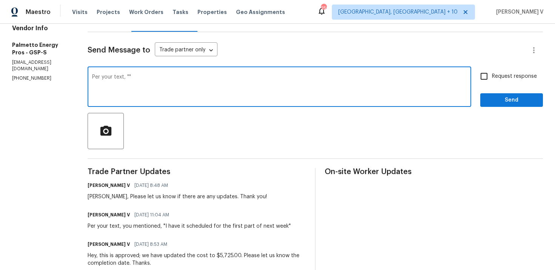
paste textarea "It's being done today"
type textarea "Per your text, "It's being done today""
click at [489, 81] on input "Request response" at bounding box center [484, 76] width 16 height 16
checkbox input "true"
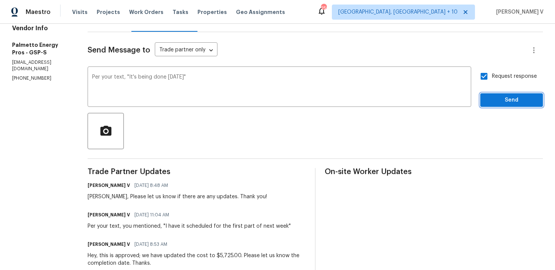
click at [497, 102] on span "Send" at bounding box center [511, 99] width 51 height 9
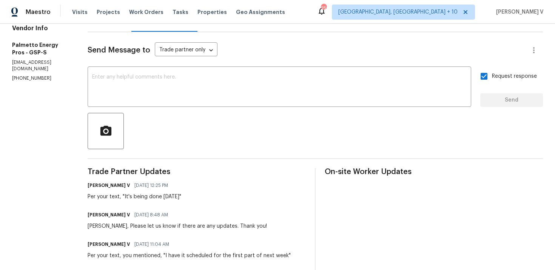
scroll to position [0, 0]
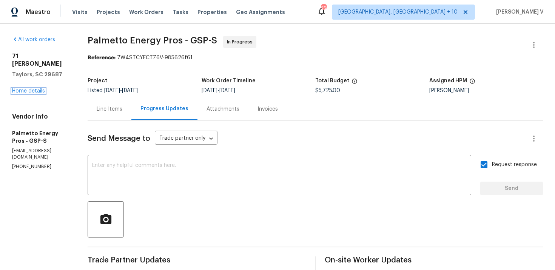
click at [35, 88] on link "Home details" at bounding box center [28, 90] width 33 height 5
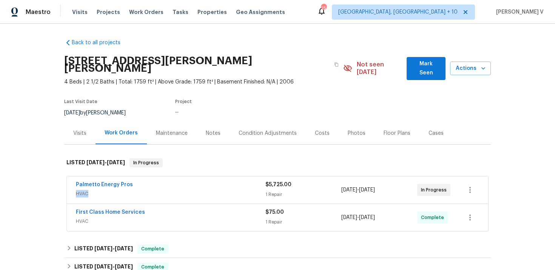
drag, startPoint x: 65, startPoint y: 183, endPoint x: 134, endPoint y: 183, distance: 69.1
click at [134, 183] on div "Palmetto Energy Pros HVAC $5,725.00 1 Repair 8/1/2025 - 8/11/2025 In Progress F…" at bounding box center [277, 204] width 426 height 59
drag, startPoint x: 52, startPoint y: 172, endPoint x: 166, endPoint y: 172, distance: 114.0
click at [166, 173] on div "Back to all projects 71 Birdsong Ln, Taylors, SC 29687 4 Beds | 2 1/2 Baths | T…" at bounding box center [277, 147] width 555 height 246
drag, startPoint x: 70, startPoint y: 173, endPoint x: 192, endPoint y: 173, distance: 121.9
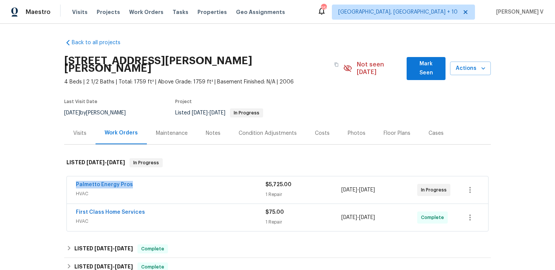
click at [192, 176] on div "Palmetto Energy Pros HVAC $5,725.00 1 Repair 8/1/2025 - 8/11/2025 In Progress" at bounding box center [277, 189] width 421 height 27
copy link "Palmetto Energy Pros"
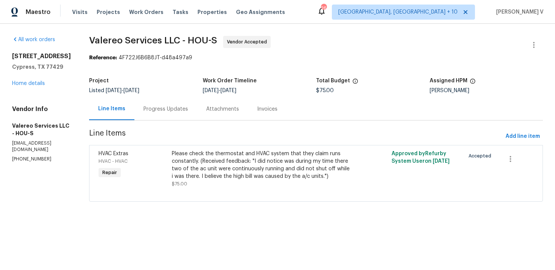
click at [169, 106] on div "Progress Updates" at bounding box center [165, 109] width 45 height 8
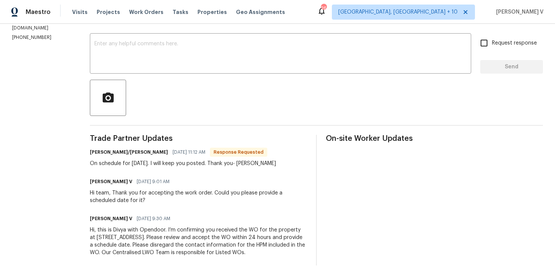
scroll to position [120, 0]
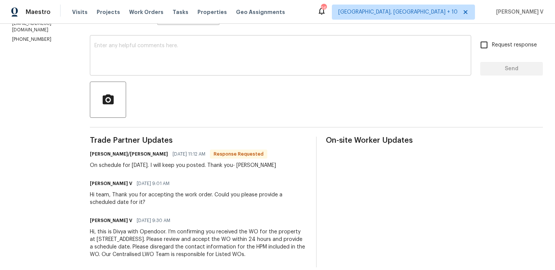
click at [149, 59] on textarea at bounding box center [280, 56] width 372 height 26
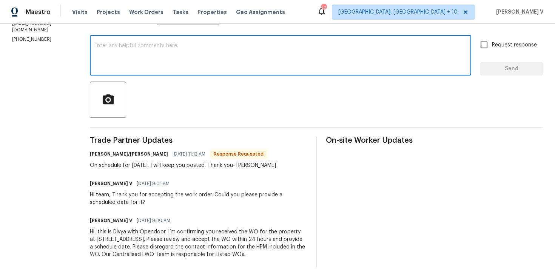
paste textarea "Please let us know if there’s any progress or if the team is already on site [D…"
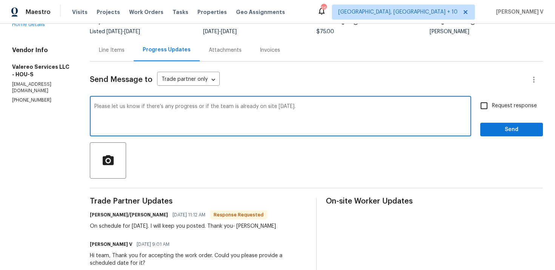
type textarea "Please let us know if there’s any progress or if the team is already on site [D…"
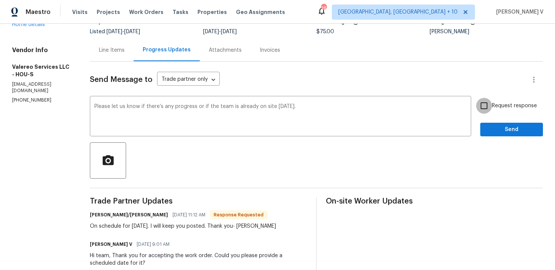
click at [489, 107] on input "Request response" at bounding box center [484, 106] width 16 height 16
checkbox input "true"
click at [494, 132] on span "Send" at bounding box center [511, 129] width 51 height 9
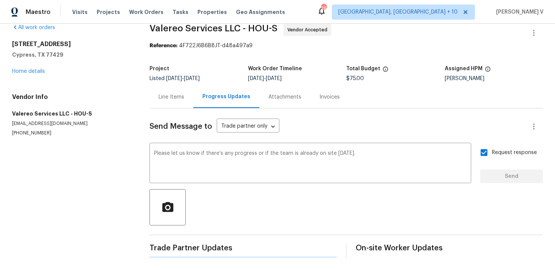
scroll to position [12, 0]
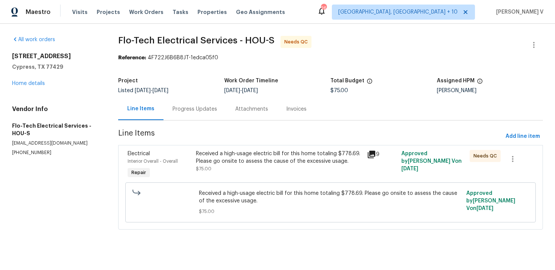
click at [180, 108] on div "Progress Updates" at bounding box center [194, 109] width 45 height 8
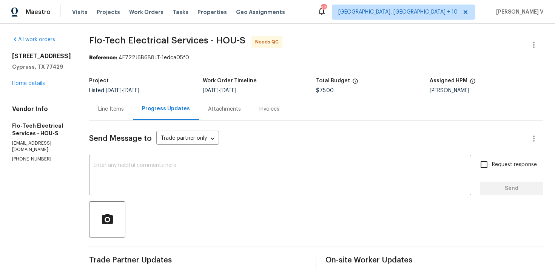
click at [118, 110] on div "Line Items" at bounding box center [111, 109] width 26 height 8
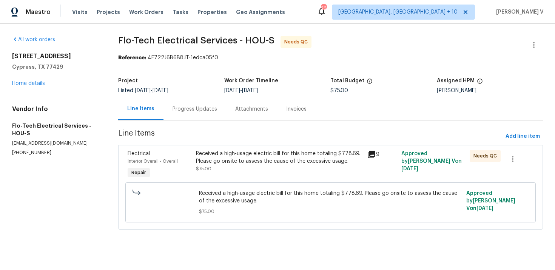
click at [262, 165] on div "Received a high-usage electric bill for this home totaling $778.69. Please go o…" at bounding box center [279, 161] width 166 height 23
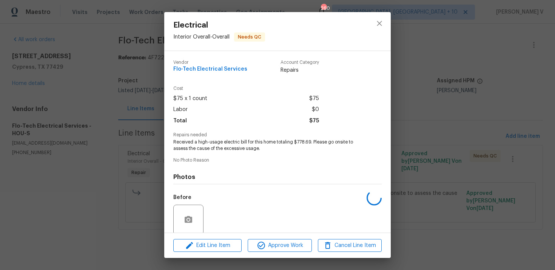
scroll to position [58, 0]
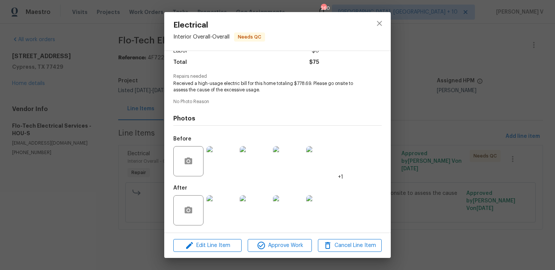
click at [467, 70] on div "Electrical Interior Overall - Overall Needs QC Vendor Flo-Tech Electrical Servi…" at bounding box center [277, 135] width 555 height 270
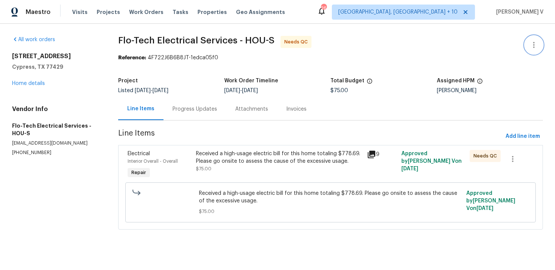
click at [537, 38] on button "button" at bounding box center [534, 45] width 18 height 18
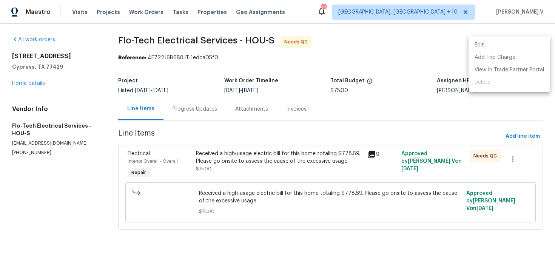
click at [537, 38] on ul "Edit Add Trip Charge View In Trade Partner Portal Delete" at bounding box center [509, 64] width 82 height 56
click at [484, 44] on li "Edit" at bounding box center [509, 45] width 82 height 12
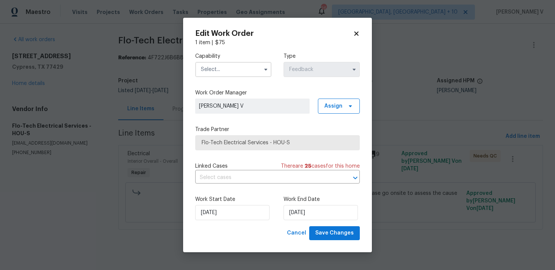
click at [228, 77] on input "text" at bounding box center [233, 69] width 76 height 15
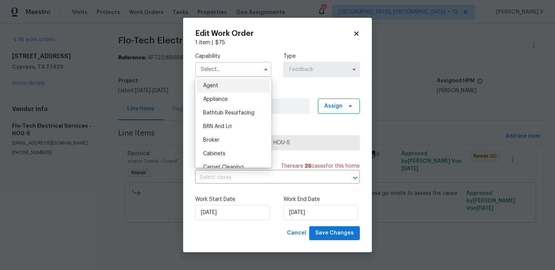
click at [212, 83] on span "Agent" at bounding box center [210, 85] width 15 height 5
type input "Agent"
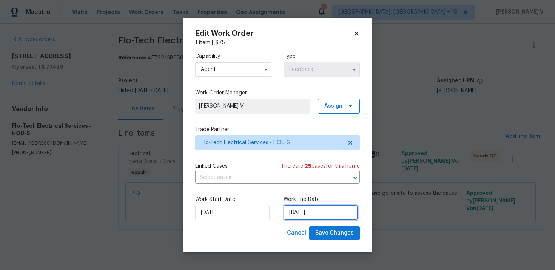
click at [292, 212] on input "08/08/2025" at bounding box center [320, 212] width 74 height 15
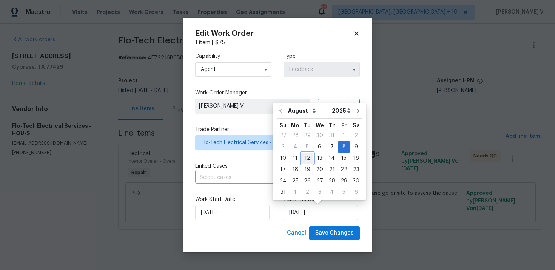
drag, startPoint x: 306, startPoint y: 157, endPoint x: 311, endPoint y: 165, distance: 9.6
click at [306, 157] on div "12" at bounding box center [307, 158] width 12 height 11
type input "12/08/2025"
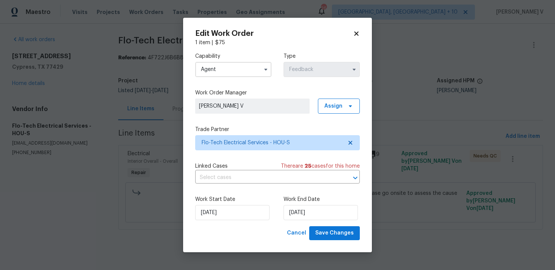
click at [335, 247] on div "Edit Work Order 1 item | $ 75 Capability Agent Type Feedback Work Order Manager…" at bounding box center [277, 135] width 189 height 234
click at [332, 239] on button "Save Changes" at bounding box center [334, 233] width 51 height 14
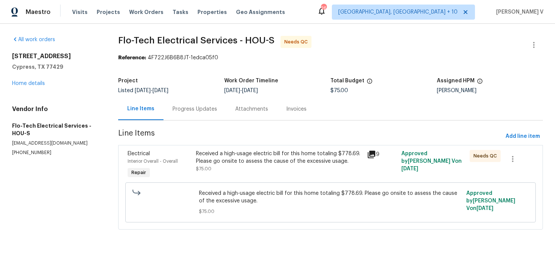
click at [196, 112] on div "Progress Updates" at bounding box center [194, 109] width 45 height 8
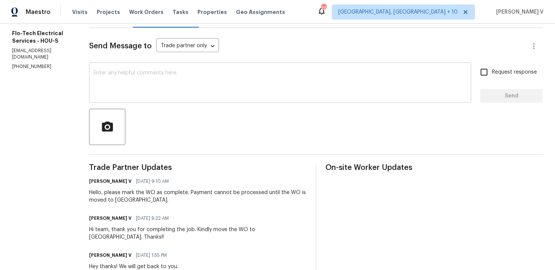
scroll to position [1, 0]
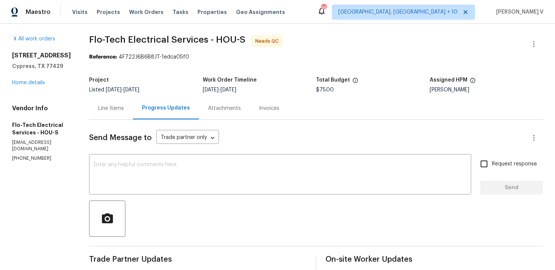
click at [104, 117] on div "Line Items" at bounding box center [111, 108] width 44 height 22
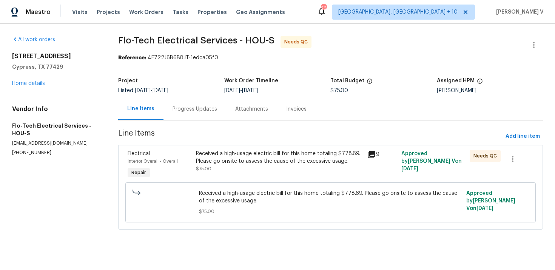
click at [221, 162] on div "Received a high-usage electric bill for this home totaling $778.69. Please go o…" at bounding box center [279, 157] width 166 height 15
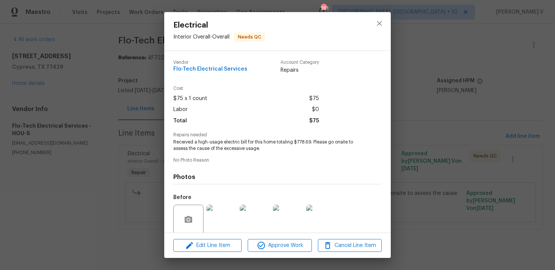
scroll to position [58, 0]
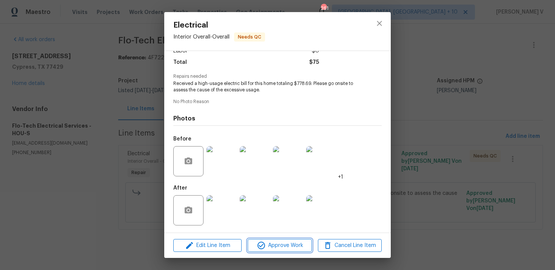
click at [276, 242] on span "Approve Work" at bounding box center [279, 245] width 59 height 9
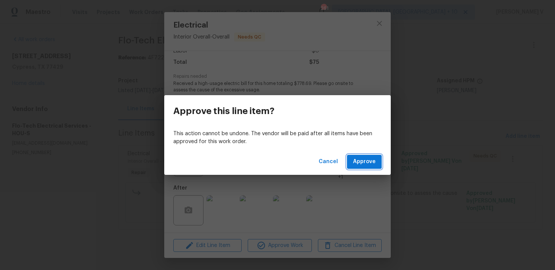
click at [369, 165] on span "Approve" at bounding box center [364, 161] width 23 height 9
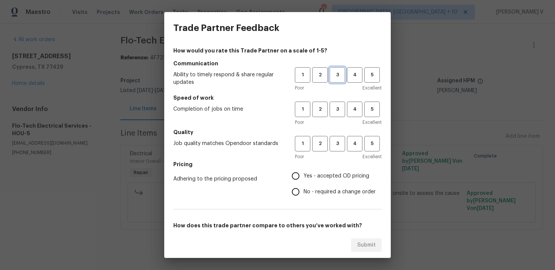
click at [334, 82] on button "3" at bounding box center [336, 74] width 15 height 15
click at [336, 108] on span "3" at bounding box center [337, 109] width 14 height 9
click at [336, 152] on div "1 2 3 4 5 Poor Excellent" at bounding box center [338, 148] width 87 height 25
click at [336, 143] on span "3" at bounding box center [337, 143] width 14 height 9
click at [297, 194] on input "No - required a change order" at bounding box center [296, 192] width 16 height 16
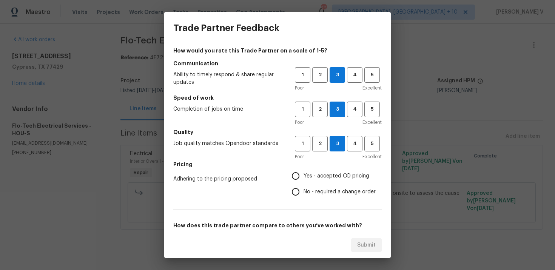
radio input "true"
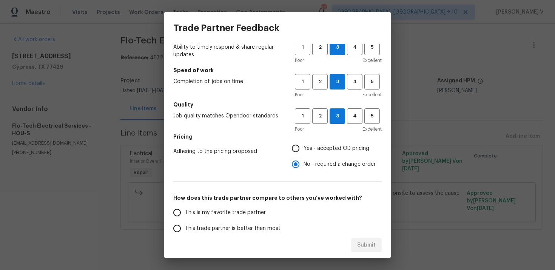
scroll to position [52, 0]
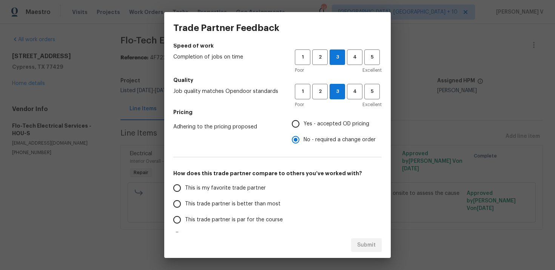
click at [248, 200] on span "This trade partner is better than most" at bounding box center [232, 204] width 95 height 8
click at [185, 200] on input "This trade partner is better than most" at bounding box center [177, 204] width 16 height 16
click at [392, 252] on div "Trade Partner Feedback How would you rate this Trade Partner on a scale of 1-5?…" at bounding box center [277, 135] width 555 height 270
click at [380, 252] on div "Submit" at bounding box center [277, 245] width 226 height 26
click at [362, 244] on span "Submit" at bounding box center [366, 244] width 18 height 9
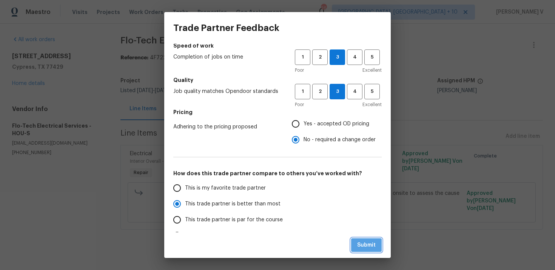
radio input "true"
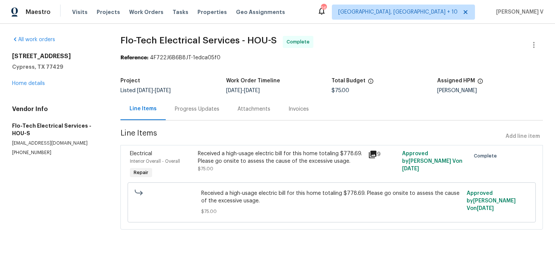
click at [199, 115] on div "Progress Updates" at bounding box center [197, 109] width 63 height 22
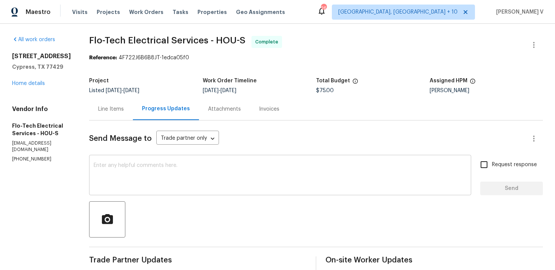
click at [129, 166] on textarea at bounding box center [280, 176] width 373 height 26
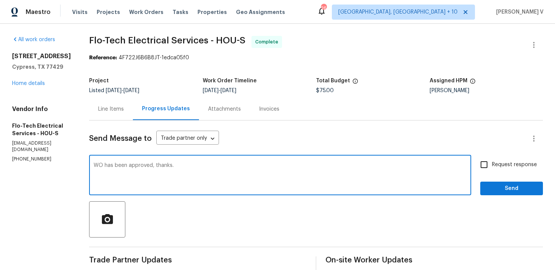
type textarea "WO has been approved, thanks."
click at [501, 192] on span "Send" at bounding box center [511, 188] width 51 height 9
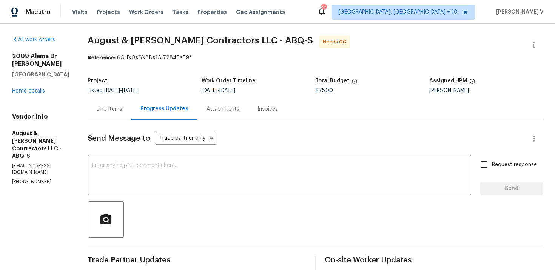
click at [101, 113] on div "Line Items" at bounding box center [110, 109] width 44 height 22
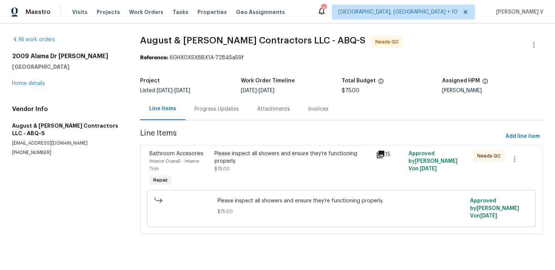
click at [240, 180] on div "Please inspect all showers and ensure they’re functioning properly. $75.00" at bounding box center [293, 169] width 162 height 42
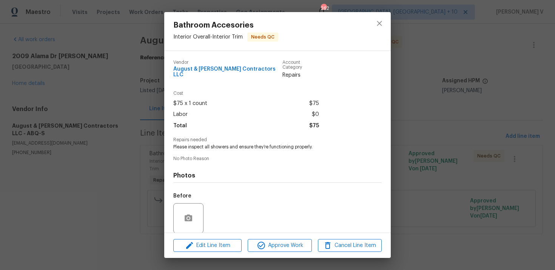
scroll to position [52, 0]
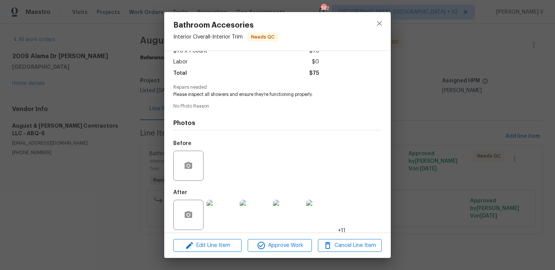
click at [220, 205] on img at bounding box center [221, 215] width 30 height 30
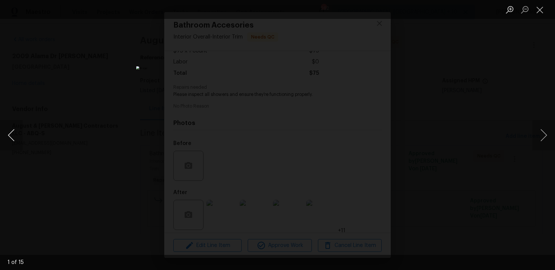
click at [15, 123] on button "Previous image" at bounding box center [11, 135] width 23 height 30
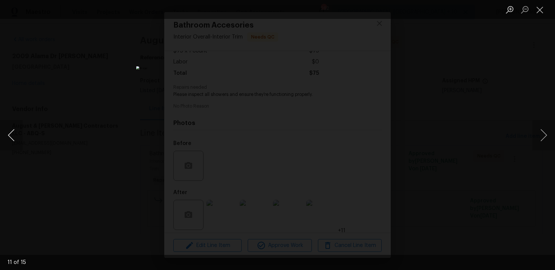
click at [15, 123] on button "Previous image" at bounding box center [11, 135] width 23 height 30
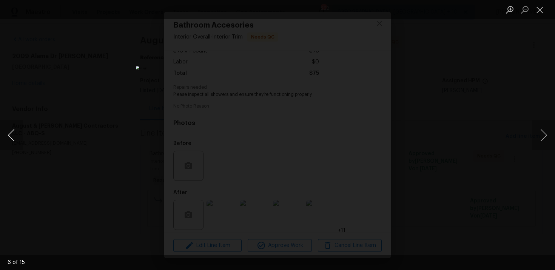
click at [15, 123] on button "Previous image" at bounding box center [11, 135] width 23 height 30
click at [91, 85] on div "Lightbox" at bounding box center [277, 135] width 555 height 270
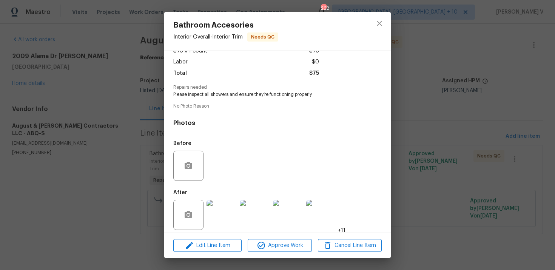
click at [161, 140] on div "Bathroom Accesories Interior Overall - Interior Trim Needs QC Vendor August & […" at bounding box center [277, 135] width 555 height 270
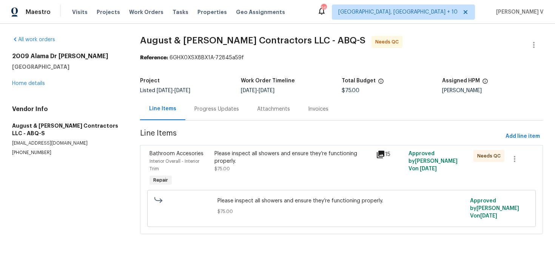
click at [218, 113] on div "Progress Updates" at bounding box center [216, 109] width 63 height 22
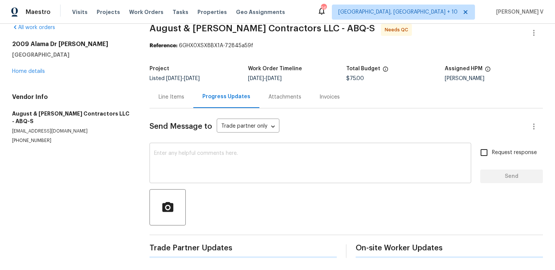
scroll to position [32, 0]
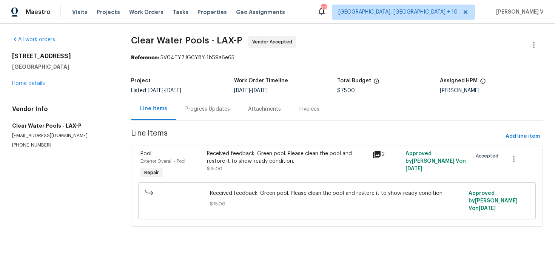
click at [200, 104] on div "Progress Updates" at bounding box center [207, 109] width 63 height 22
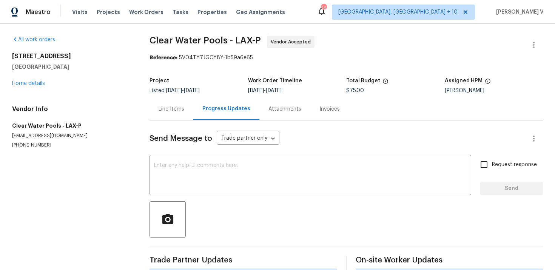
scroll to position [63, 0]
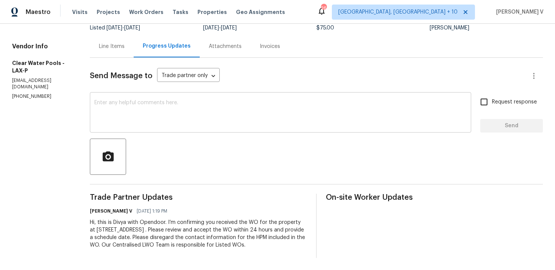
click at [185, 116] on textarea at bounding box center [280, 113] width 372 height 26
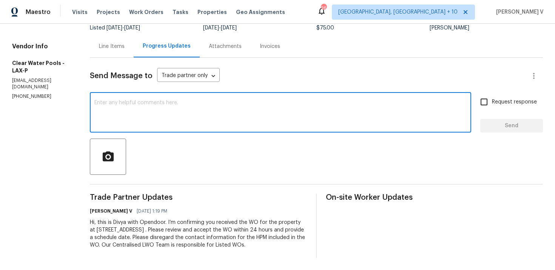
paste textarea "Hi team, Thank you for accepting the work order. Could you please provide a sch…"
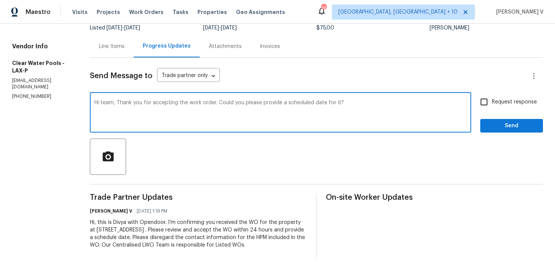
type textarea "Hi team, Thank you for accepting the work order. Could you please provide a sch…"
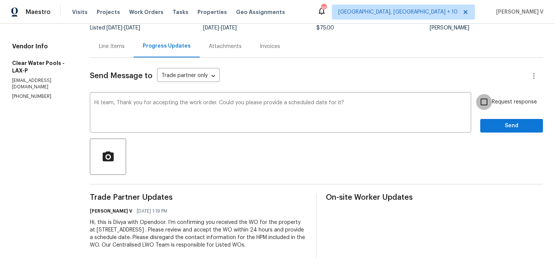
click at [481, 107] on input "Request response" at bounding box center [484, 102] width 16 height 16
checkbox input "true"
click at [491, 126] on span "Send" at bounding box center [511, 125] width 51 height 9
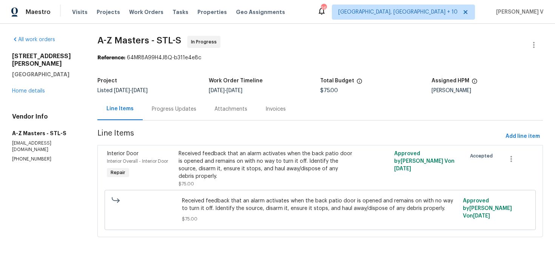
click at [183, 111] on div "Progress Updates" at bounding box center [174, 109] width 45 height 8
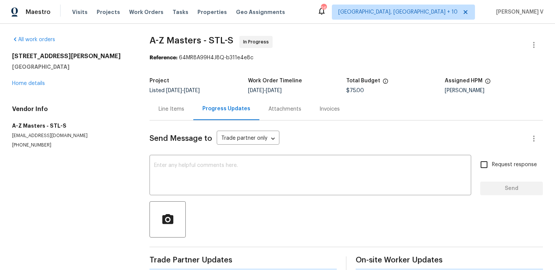
scroll to position [63, 0]
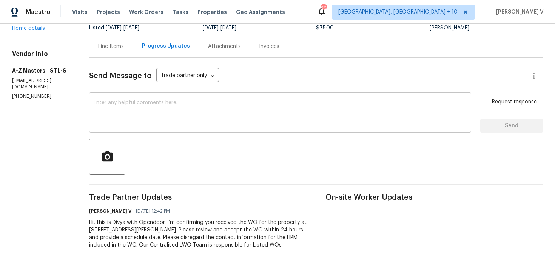
click at [161, 117] on textarea at bounding box center [280, 113] width 373 height 26
paste textarea "Hi team, Thank you for accepting the work order. Could you please provide a sch…"
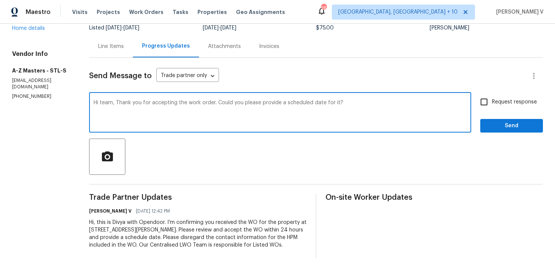
type textarea "Hi team, Thank you for accepting the work order. Could you please provide a sch…"
click at [488, 108] on input "Request response" at bounding box center [484, 102] width 16 height 16
checkbox input "true"
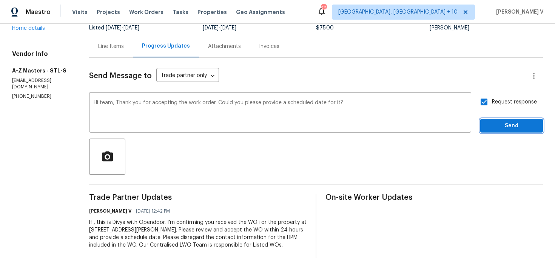
click at [488, 126] on span "Send" at bounding box center [511, 125] width 51 height 9
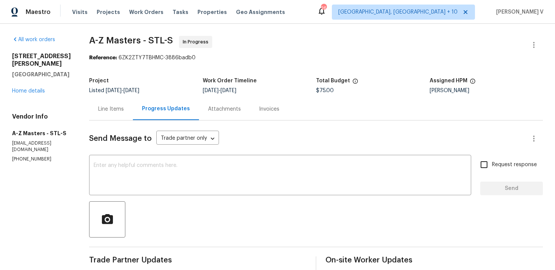
scroll to position [63, 0]
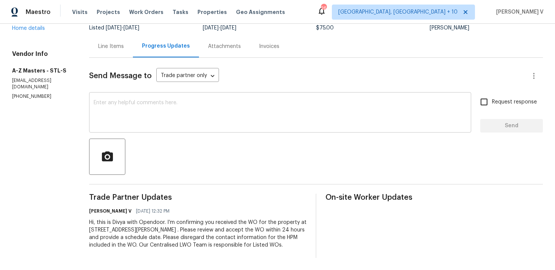
click at [163, 125] on textarea at bounding box center [280, 113] width 373 height 26
paste textarea "Hi team, Thank you for accepting the work order. Could you please provide a sch…"
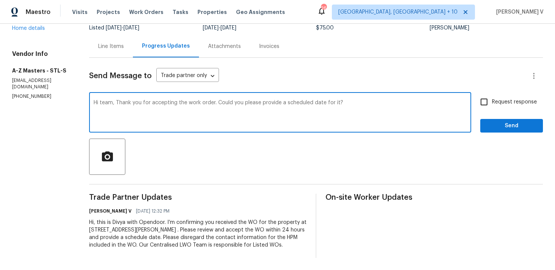
type textarea "Hi team, Thank you for accepting the work order. Could you please provide a sch…"
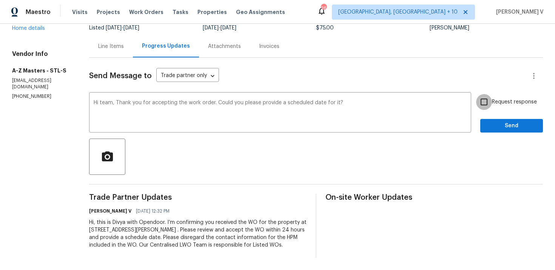
click at [480, 108] on input "Request response" at bounding box center [484, 102] width 16 height 16
checkbox input "true"
click at [495, 126] on span "Send" at bounding box center [511, 125] width 51 height 9
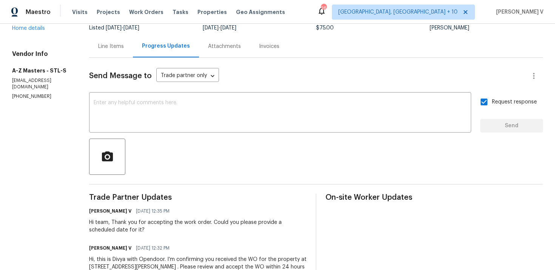
scroll to position [0, 0]
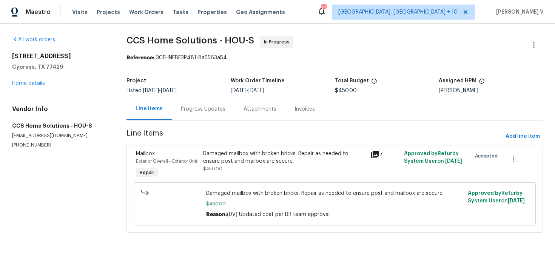
click at [181, 105] on div "Progress Updates" at bounding box center [203, 109] width 45 height 8
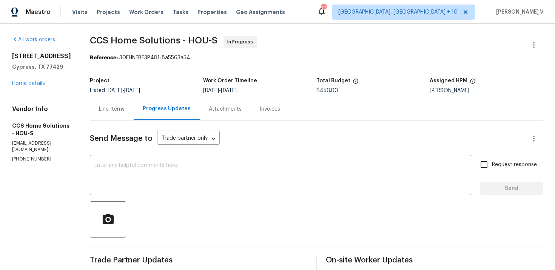
click at [32, 162] on p "[PHONE_NUMBER]" at bounding box center [42, 159] width 60 height 6
copy p "[PHONE_NUMBER]"
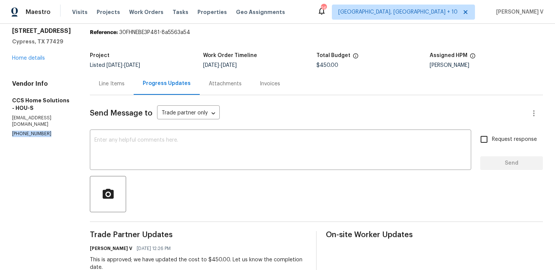
scroll to position [42, 0]
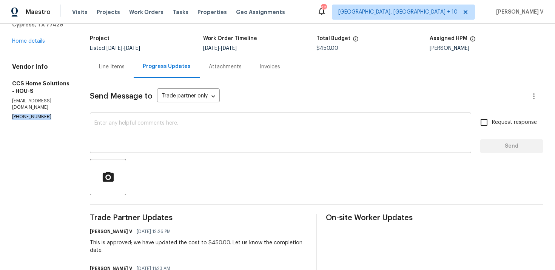
click at [115, 121] on textarea at bounding box center [280, 133] width 372 height 26
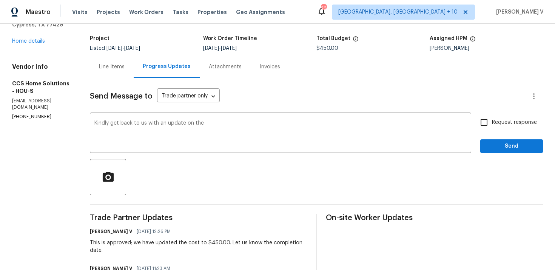
click at [269, 246] on div "This is approved; we have updated the cost to $450.00. Let us know the completi…" at bounding box center [198, 246] width 217 height 15
drag, startPoint x: 271, startPoint y: 243, endPoint x: 272, endPoint y: 248, distance: 5.6
click at [272, 248] on div "This is approved; we have updated the cost to $450.00. Let us know the completi…" at bounding box center [198, 246] width 217 height 15
copy div "completion date."
click at [251, 133] on textarea "Kindly get back to us with an update on the" at bounding box center [280, 133] width 372 height 26
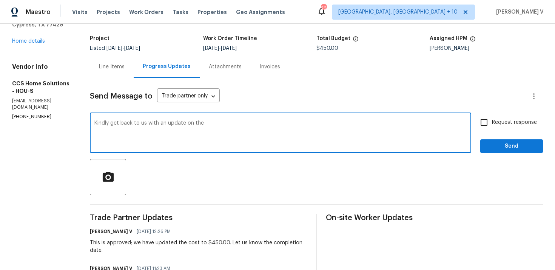
paste textarea "completion date."
type textarea "Kindly get back to us with an update on the completion date."
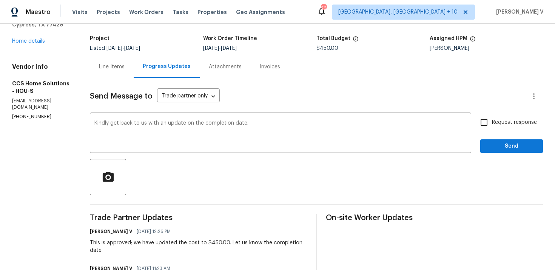
click at [507, 124] on span "Request response" at bounding box center [514, 122] width 45 height 8
click at [492, 124] on input "Request response" at bounding box center [484, 122] width 16 height 16
checkbox input "true"
click at [508, 144] on span "Send" at bounding box center [511, 146] width 51 height 9
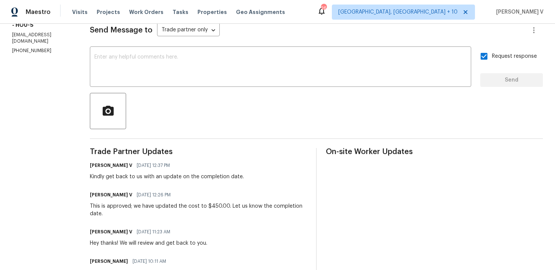
scroll to position [0, 0]
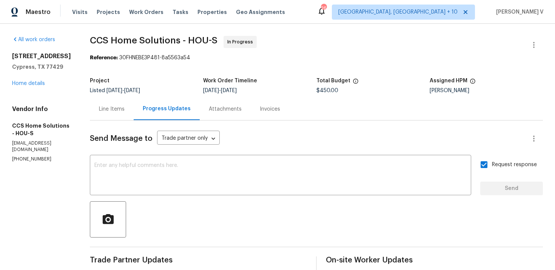
click at [27, 87] on div "[STREET_ADDRESS][PERSON_NAME] Home details" at bounding box center [42, 69] width 60 height 35
click at [33, 86] on link "Home details" at bounding box center [28, 83] width 33 height 5
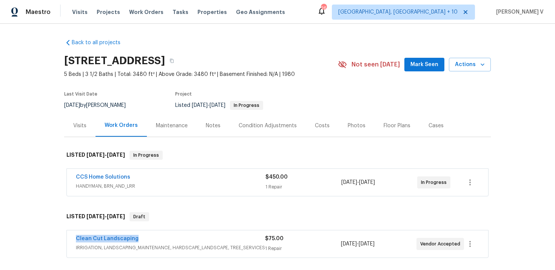
drag, startPoint x: 65, startPoint y: 242, endPoint x: 170, endPoint y: 237, distance: 105.4
click at [170, 237] on div "Clean Cut Landscaping IRRIGATION, LANDSCAPING_MAINTENANCE, HARDSCAPE_LANDSCAPE,…" at bounding box center [277, 244] width 426 height 31
copy link "Clean Cut Landscaping"
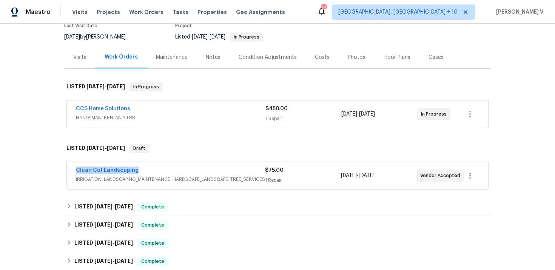
scroll to position [75, 0]
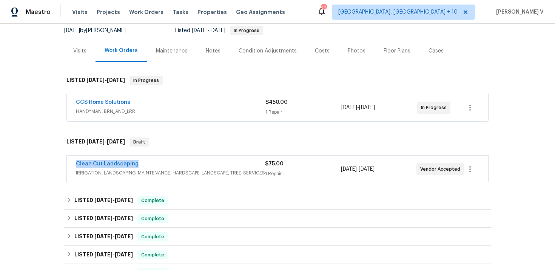
click at [177, 189] on div "Back to all projects [STREET_ADDRESS] 5 Beds | 3 1/2 Baths | Total: 3480 ft² | …" at bounding box center [277, 191] width 426 height 466
click at [206, 169] on span "IRRIGATION, LANDSCAPING_MAINTENANCE, HARDSCAPE_LANDSCAPE, TREE_SERVICES" at bounding box center [170, 173] width 189 height 8
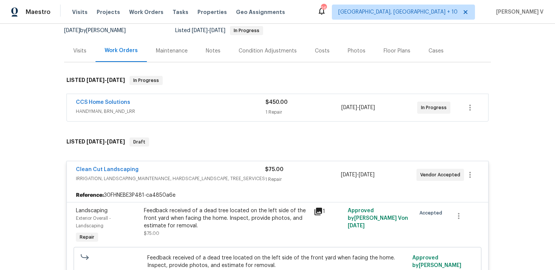
click at [171, 221] on div "Feedback received of a dead tree located on the left side of the front yard whe…" at bounding box center [226, 218] width 165 height 23
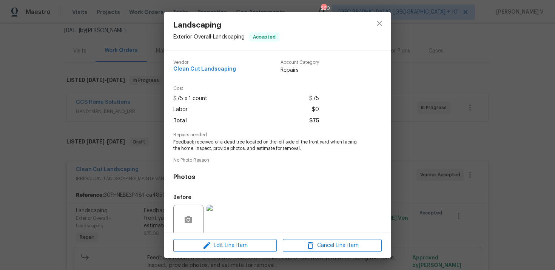
click at [217, 144] on span "Feedback received of a dead tree located on the left side of the front yard whe…" at bounding box center [267, 145] width 188 height 13
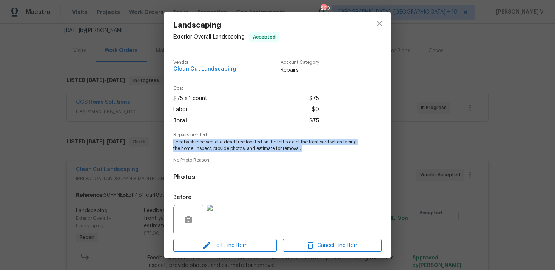
copy span "Feedback received of a dead tree located on the left side of the front yard whe…"
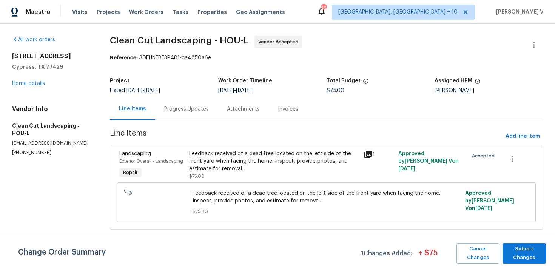
click at [191, 123] on section "Clean Cut Landscaping - HOU-L Vendor Accepted Reference: 30FHNEBE3P481-ca4850a6…" at bounding box center [326, 137] width 433 height 203
click at [196, 111] on div "Progress Updates" at bounding box center [186, 109] width 45 height 8
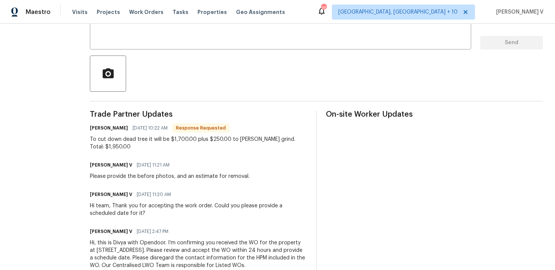
scroll to position [41, 0]
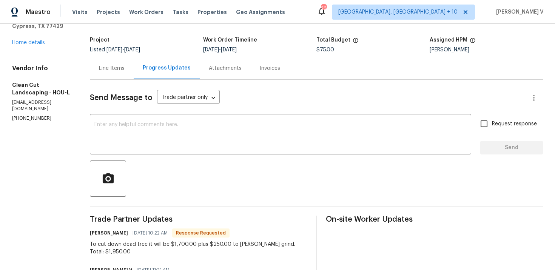
click at [115, 62] on div "Line Items" at bounding box center [112, 68] width 44 height 22
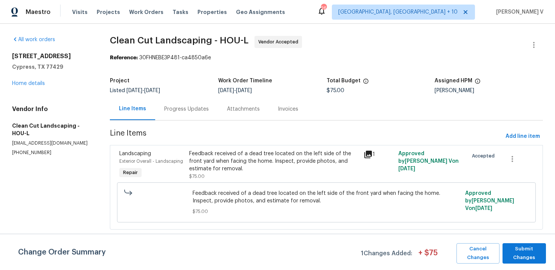
click at [232, 157] on div "Feedback received of a dead tree located on the left side of the front yard whe…" at bounding box center [274, 161] width 170 height 23
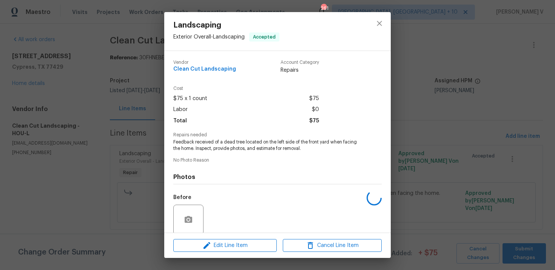
scroll to position [58, 0]
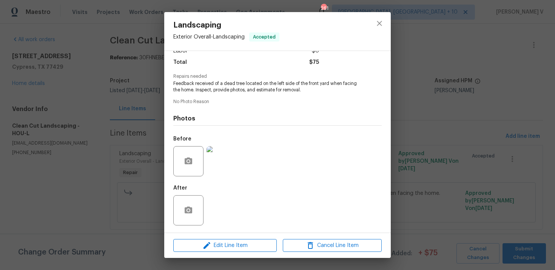
click at [229, 172] on img at bounding box center [221, 161] width 30 height 30
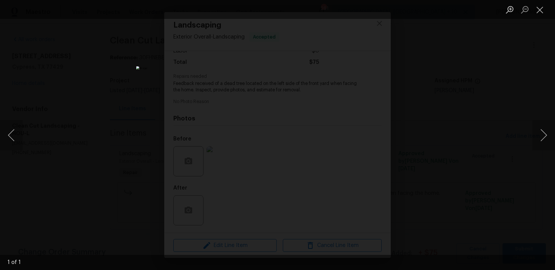
click at [71, 120] on div "Lightbox" at bounding box center [277, 135] width 555 height 270
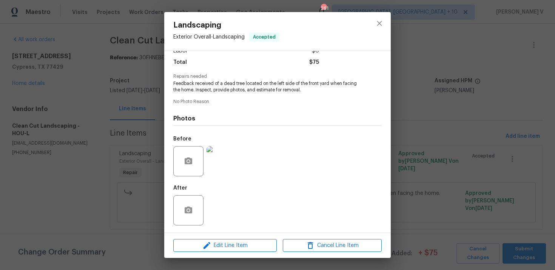
click at [75, 117] on div "Landscaping Exterior Overall - Landscaping Accepted Vendor Clean Cut Landscapin…" at bounding box center [277, 135] width 555 height 270
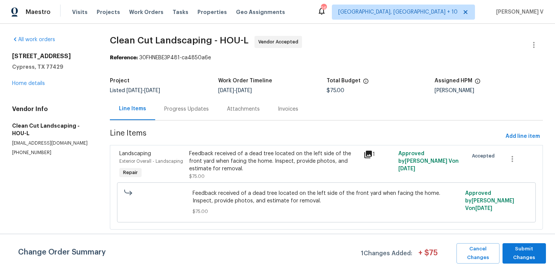
click at [172, 118] on div "Progress Updates" at bounding box center [186, 109] width 63 height 22
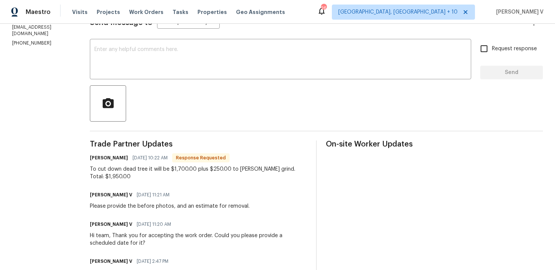
scroll to position [136, 0]
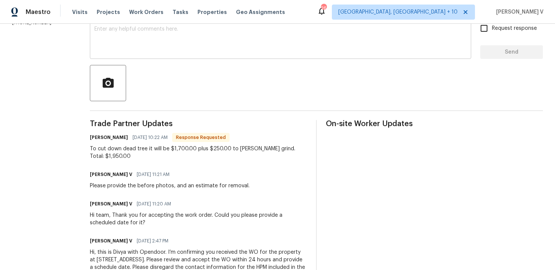
click at [187, 56] on div "x ​" at bounding box center [280, 39] width 381 height 38
paste textarea "Hey thanks! We will review and get back to you."
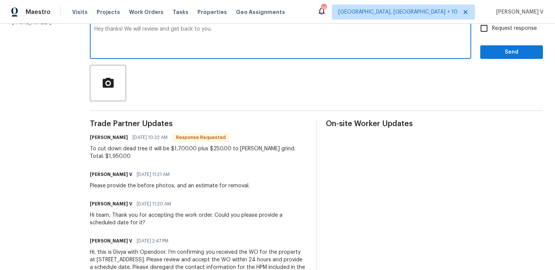
type textarea "Hey thanks! We will review and get back to you."
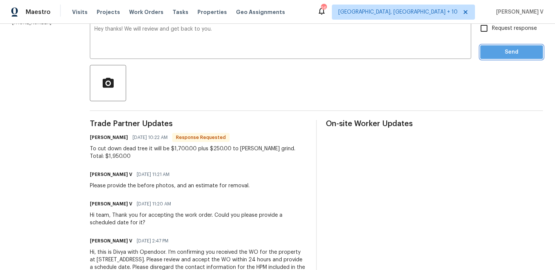
click at [525, 50] on span "Send" at bounding box center [511, 52] width 51 height 9
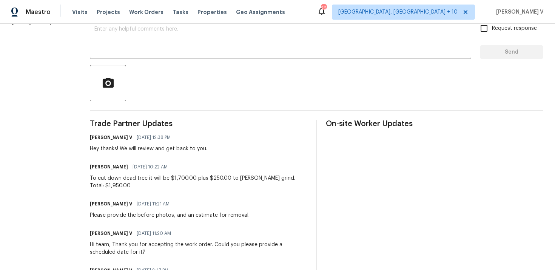
click at [121, 172] on div "Edward Montoya 08/12/2025 10:22 AM" at bounding box center [198, 167] width 217 height 11
click at [109, 180] on div "To cut down dead tree it will be $1,700.00 plus $250.00 to stump grind. Total: …" at bounding box center [198, 181] width 217 height 15
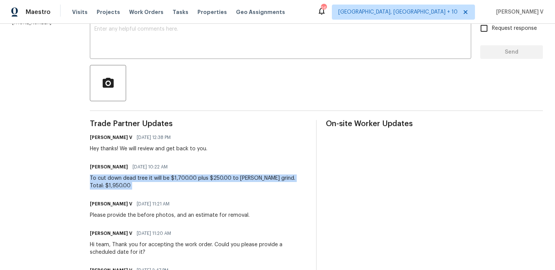
copy div "To cut down dead tree it will be $1,700.00 plus $250.00 to stump grind. Total: …"
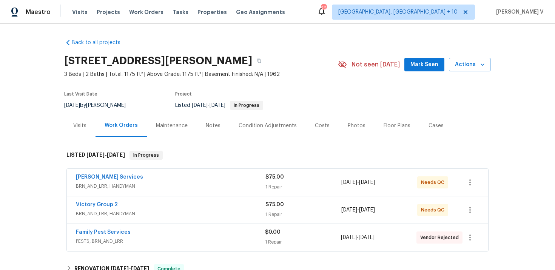
scroll to position [77, 0]
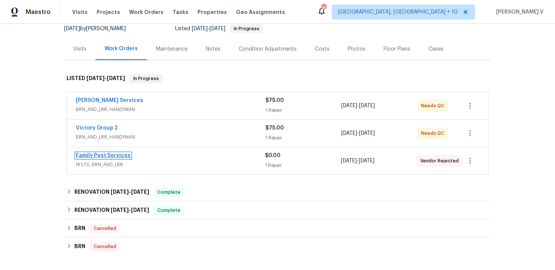
click at [122, 156] on link "Family Pest Services" at bounding box center [103, 155] width 55 height 5
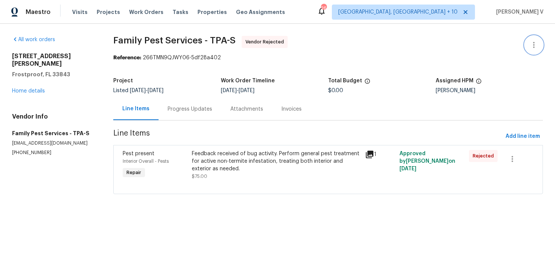
click at [528, 38] on button "button" at bounding box center [534, 45] width 18 height 18
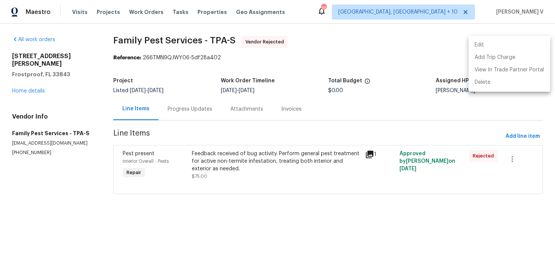
click at [528, 38] on ul "Edit Add Trip Charge View In Trade Partner Portal Delete" at bounding box center [509, 64] width 82 height 56
click at [508, 47] on li "Edit" at bounding box center [509, 45] width 82 height 12
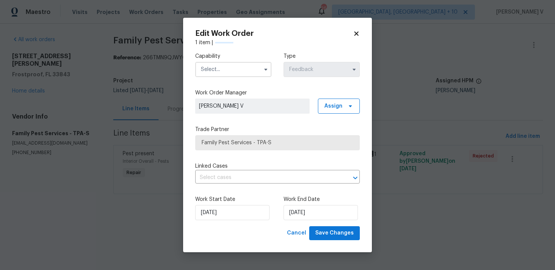
click at [222, 76] on input "text" at bounding box center [233, 69] width 76 height 15
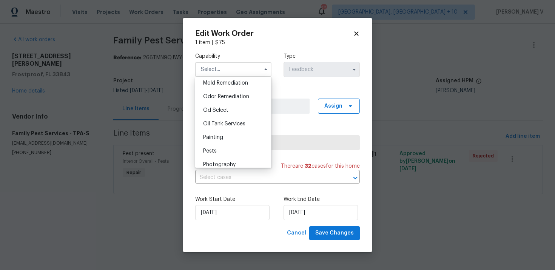
scroll to position [651, 0]
click at [216, 84] on div "Pests" at bounding box center [233, 82] width 72 height 14
type input "Pests"
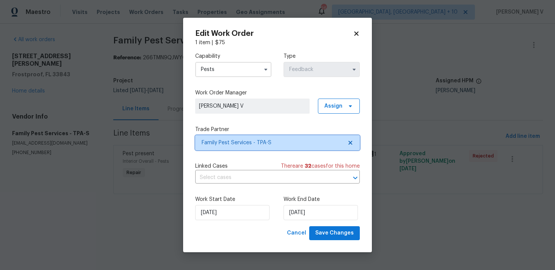
click at [349, 139] on span "Family Pest Services - TPA-S" at bounding box center [277, 142] width 165 height 15
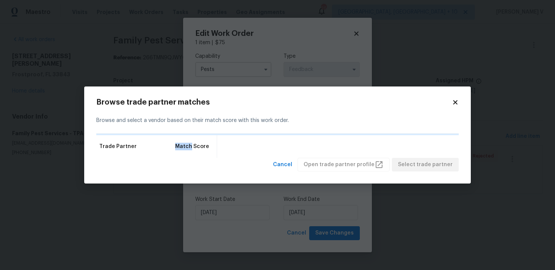
click at [349, 139] on div "Trade Partner Match Score" at bounding box center [277, 146] width 362 height 23
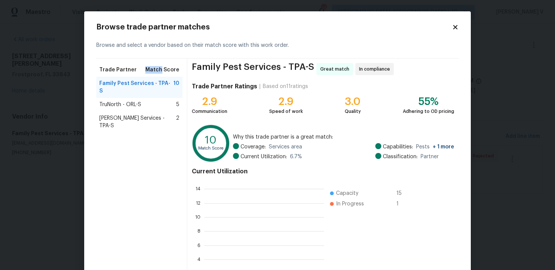
scroll to position [106, 120]
click at [151, 101] on div "TruNorth - ORL-S 5" at bounding box center [139, 105] width 80 height 8
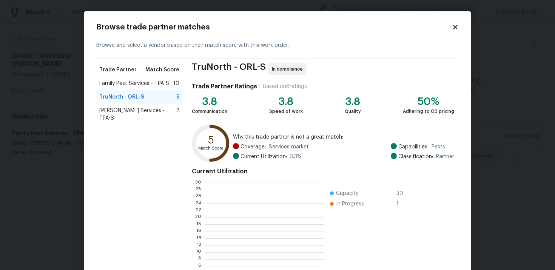
scroll to position [106, 118]
click at [129, 112] on span "[PERSON_NAME] Services - TPA-S" at bounding box center [137, 114] width 77 height 15
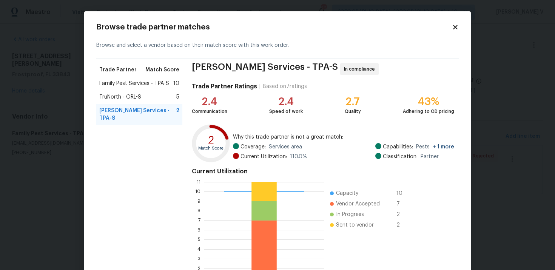
scroll to position [63, 0]
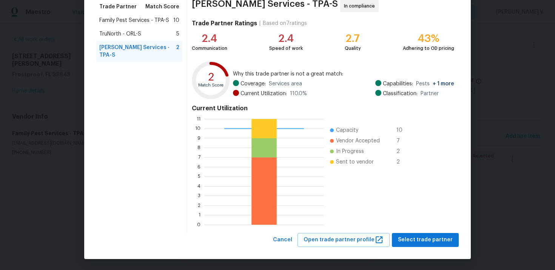
click at [135, 29] on div "TruNorth - ORL-S 5" at bounding box center [139, 34] width 86 height 14
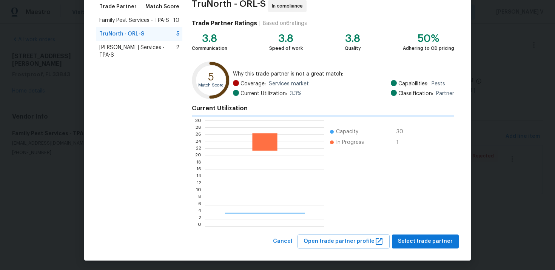
scroll to position [106, 118]
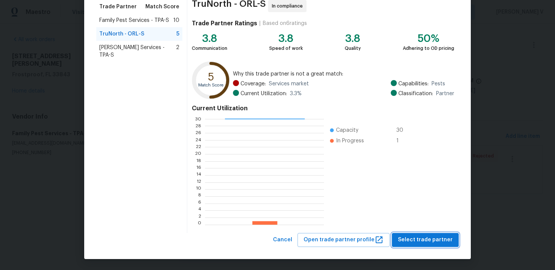
click at [423, 237] on span "Select trade partner" at bounding box center [425, 239] width 55 height 9
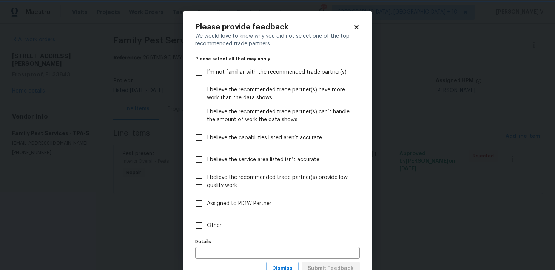
scroll to position [0, 0]
click at [249, 225] on label "Other" at bounding box center [272, 225] width 163 height 22
click at [207, 225] on input "Other" at bounding box center [199, 225] width 16 height 16
checkbox input "true"
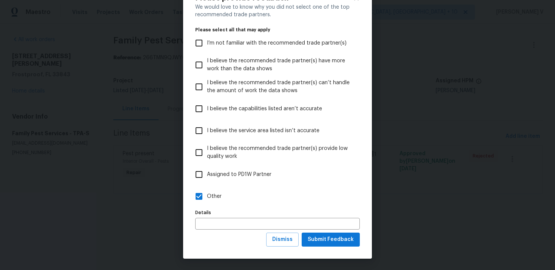
click at [324, 251] on div "Please provide feedback We would love to know why you did not select one of the…" at bounding box center [277, 120] width 189 height 276
click at [327, 243] on span "Submit Feedback" at bounding box center [331, 239] width 46 height 9
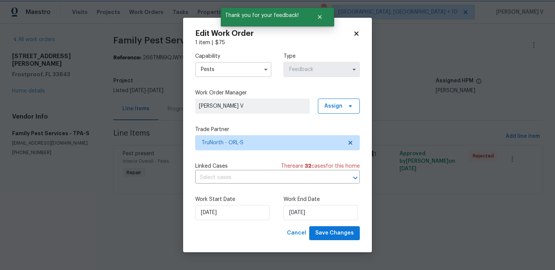
scroll to position [0, 0]
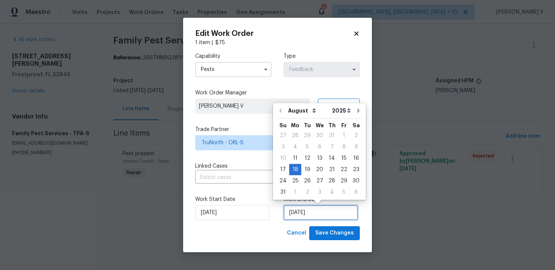
click at [320, 216] on input "[DATE]" at bounding box center [320, 212] width 74 height 15
click at [328, 159] on div "14" at bounding box center [332, 158] width 12 height 11
type input "[DATE]"
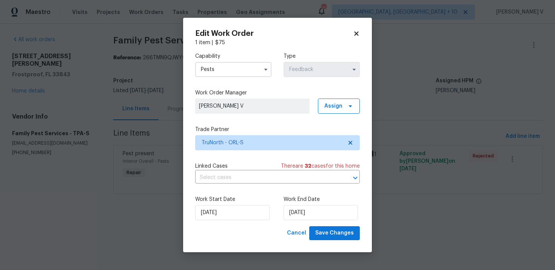
click at [217, 221] on div "Work Start Date [DATE] Work End Date [DATE]" at bounding box center [277, 207] width 165 height 37
click at [220, 207] on input "[DATE]" at bounding box center [232, 212] width 74 height 15
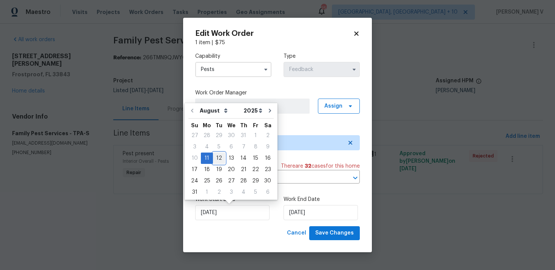
drag, startPoint x: 217, startPoint y: 158, endPoint x: 224, endPoint y: 160, distance: 6.6
click at [217, 158] on div "12" at bounding box center [219, 158] width 12 height 11
type input "12/08/2025"
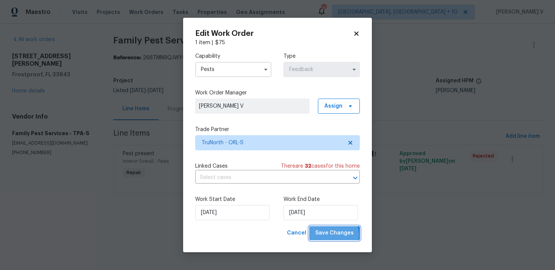
click at [334, 235] on span "Save Changes" at bounding box center [334, 232] width 38 height 9
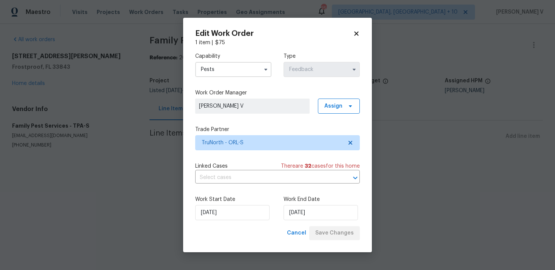
click at [25, 81] on body "Maestro Visits Projects Work Orders Tasks Properties Geo Assignments 258 Cincin…" at bounding box center [277, 89] width 555 height 178
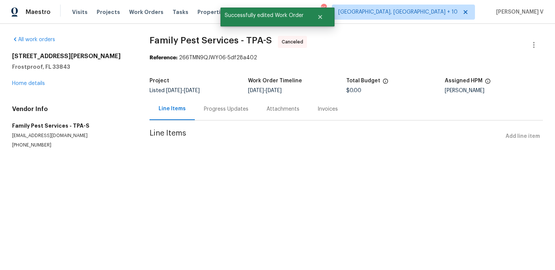
click at [25, 81] on link "Home details" at bounding box center [28, 83] width 33 height 5
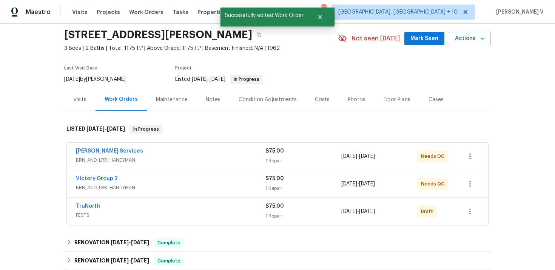
scroll to position [34, 0]
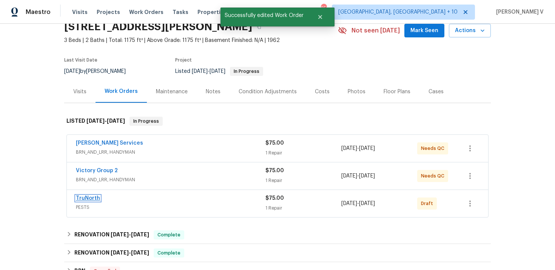
click at [89, 200] on link "TruNorth" at bounding box center [88, 197] width 24 height 5
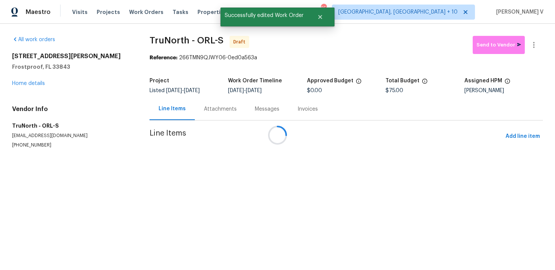
click at [255, 112] on div "Messages" at bounding box center [267, 109] width 25 height 8
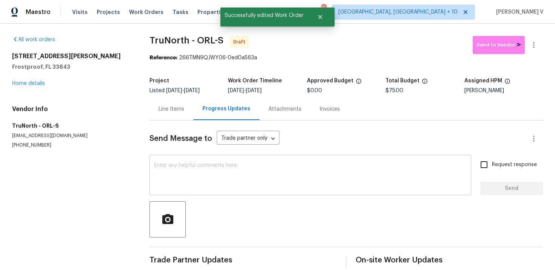
click at [214, 174] on textarea at bounding box center [310, 176] width 312 height 26
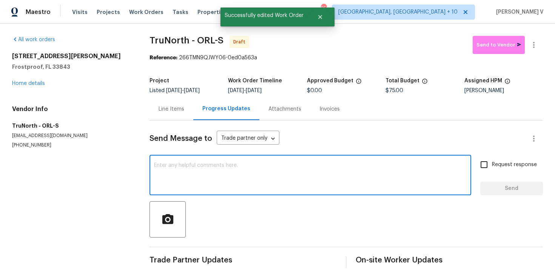
paste textarea "Hi, this is Divya with Opendoor. I’m confirming you received the WO for the pro…"
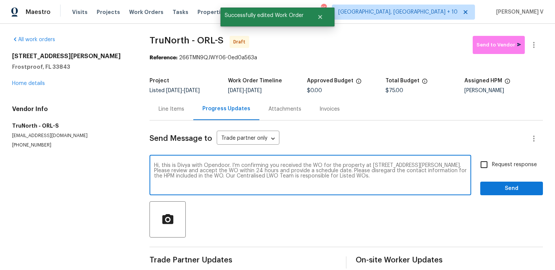
type textarea "Hi, this is Divya with Opendoor. I’m confirming you received the WO for the pro…"
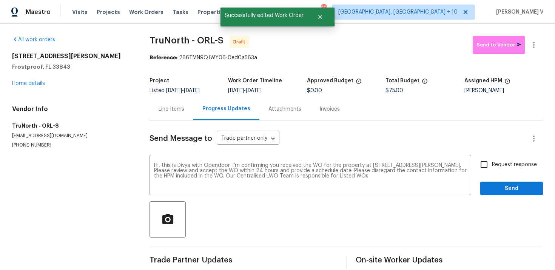
click at [501, 168] on span "Request response" at bounding box center [514, 165] width 45 height 8
click at [492, 168] on input "Request response" at bounding box center [484, 165] width 16 height 16
checkbox input "true"
click at [501, 186] on span "Send" at bounding box center [511, 188] width 51 height 9
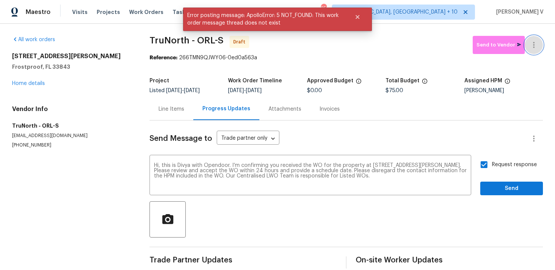
click at [531, 47] on icon "button" at bounding box center [533, 44] width 9 height 9
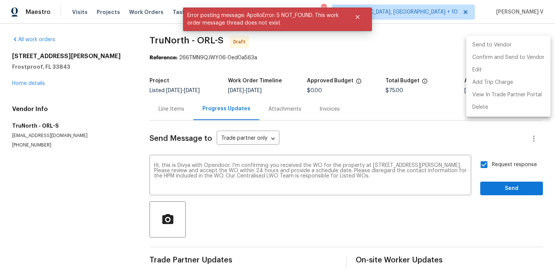
click at [531, 47] on li "Send to Vendor" at bounding box center [508, 45] width 84 height 12
click at [515, 61] on li "Confirm and Send to Vendor" at bounding box center [508, 57] width 84 height 12
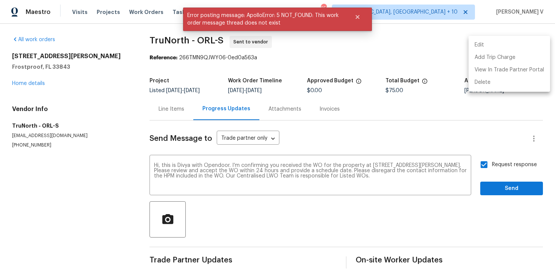
click at [274, 170] on div at bounding box center [277, 135] width 555 height 270
click at [274, 170] on div "Edit Add Trip Charge View In Trade Partner Portal Delete" at bounding box center [277, 135] width 555 height 270
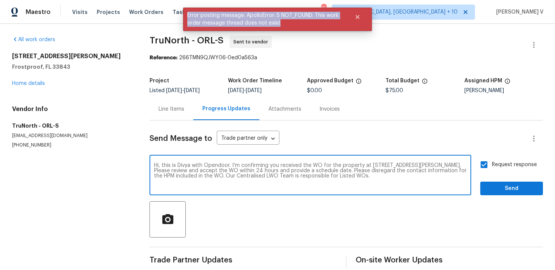
click at [274, 170] on textarea "Hi, this is Divya with Opendoor. I’m confirming you received the WO for the pro…" at bounding box center [310, 176] width 312 height 26
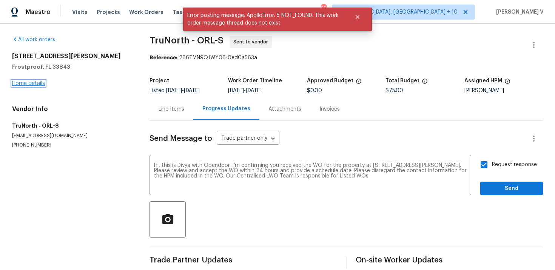
click at [26, 84] on link "Home details" at bounding box center [28, 83] width 33 height 5
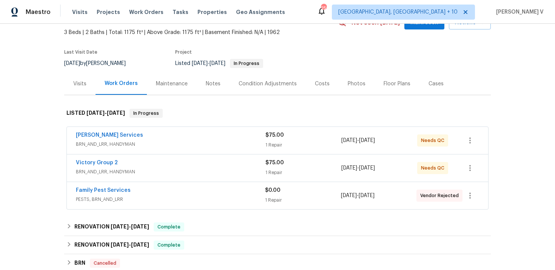
scroll to position [52, 0]
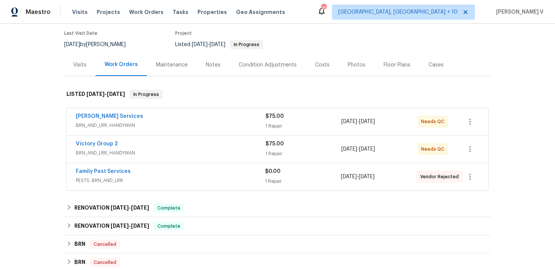
scroll to position [65, 0]
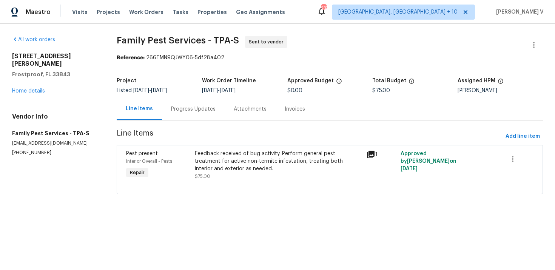
click at [206, 103] on div "Progress Updates" at bounding box center [193, 109] width 63 height 22
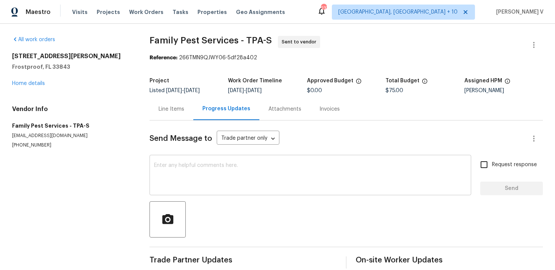
scroll to position [11, 0]
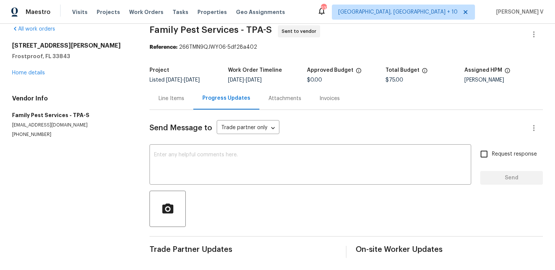
click at [171, 97] on div "Line Items" at bounding box center [171, 99] width 26 height 8
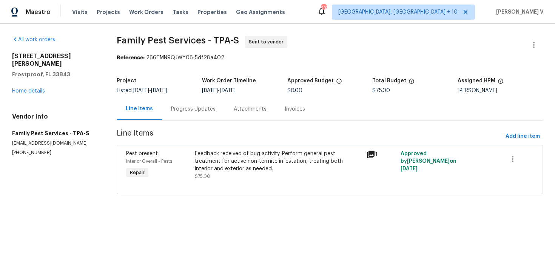
click at [191, 117] on div "Progress Updates" at bounding box center [193, 109] width 63 height 22
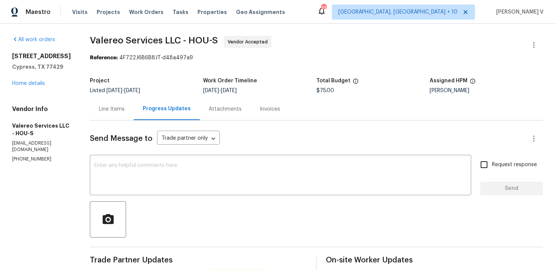
scroll to position [129, 0]
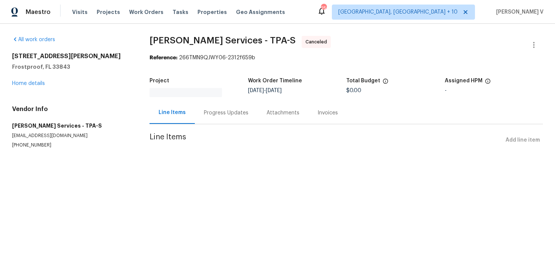
click at [214, 105] on div "Progress Updates" at bounding box center [226, 113] width 63 height 22
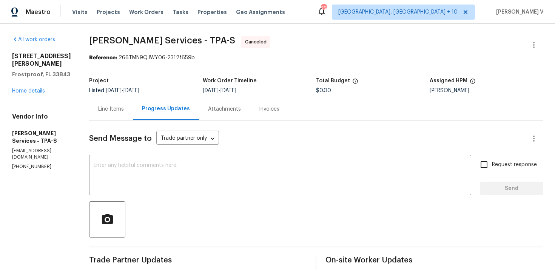
scroll to position [70, 0]
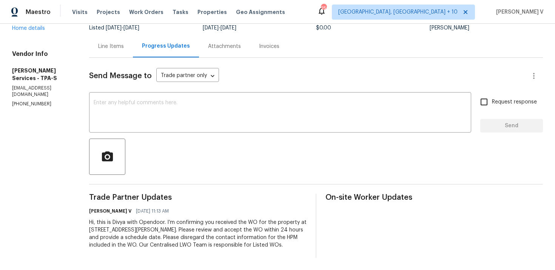
click at [169, 226] on div "Hi, this is Divya with Opendoor. I’m confirming you received the WO for the pro…" at bounding box center [197, 233] width 217 height 30
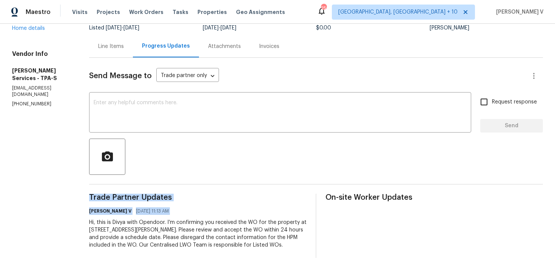
click at [169, 226] on div "Hi, this is Divya with Opendoor. I’m confirming you received the WO for the pro…" at bounding box center [197, 233] width 217 height 30
copy div "Trade Partner Updates Divya Dharshini V 08/11/2025 11:13 AM"
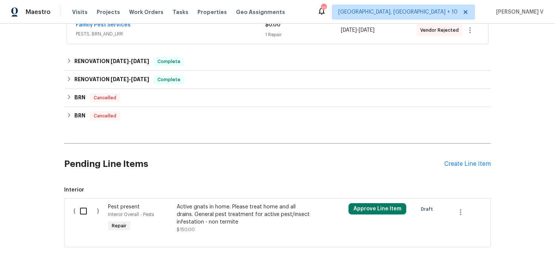
scroll to position [194, 0]
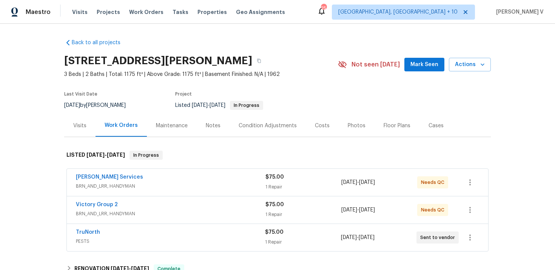
scroll to position [42, 0]
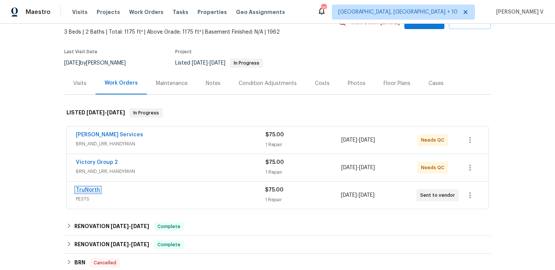
click at [88, 191] on link "TruNorth" at bounding box center [88, 189] width 24 height 5
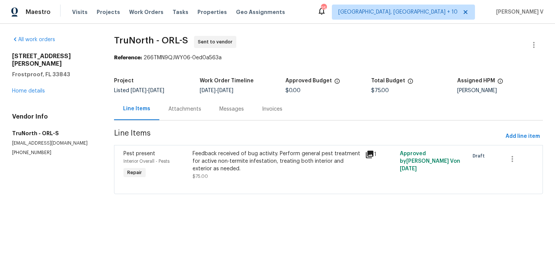
click at [217, 113] on div "Messages" at bounding box center [231, 109] width 43 height 22
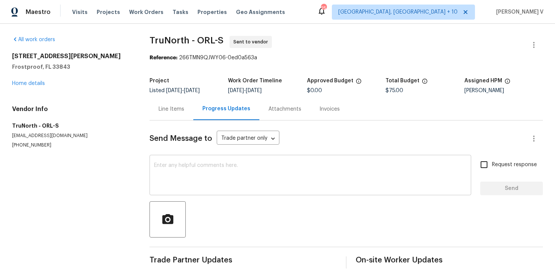
click at [218, 177] on textarea at bounding box center [310, 176] width 312 height 26
paste textarea "Hi, this is Divya with Opendoor. I’m confirming you received the WO for the pro…"
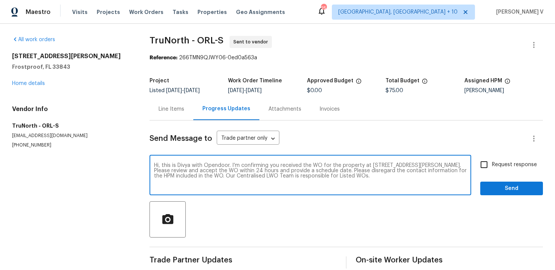
type textarea "Hi, this is Divya with Opendoor. I’m confirming you received the WO for the pro…"
click at [502, 155] on div "Send Message to Trade partner only Trade partner only ​ Hi, this is Divya with …" at bounding box center [345, 194] width 393 height 148
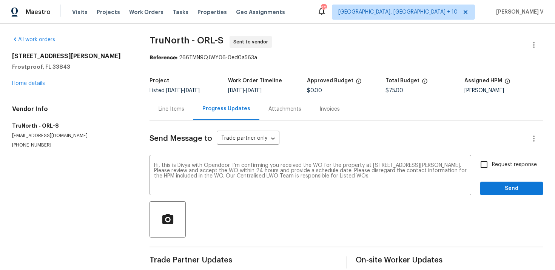
click at [497, 168] on span "Request response" at bounding box center [514, 165] width 45 height 8
click at [492, 168] on input "Request response" at bounding box center [484, 165] width 16 height 16
checkbox input "true"
click at [497, 184] on span "Send" at bounding box center [511, 188] width 51 height 9
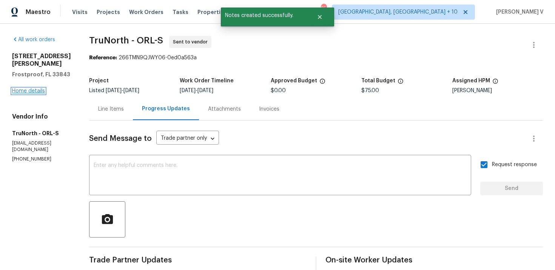
click at [42, 88] on link "Home details" at bounding box center [28, 90] width 33 height 5
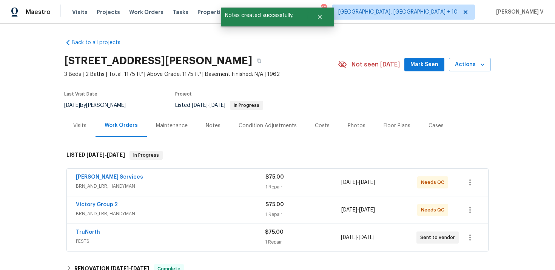
drag, startPoint x: 68, startPoint y: 227, endPoint x: 146, endPoint y: 227, distance: 78.5
click at [146, 227] on div "TruNorth PESTS $75.00 1 Repair [DATE] - [DATE] Sent to vendor" at bounding box center [277, 237] width 421 height 27
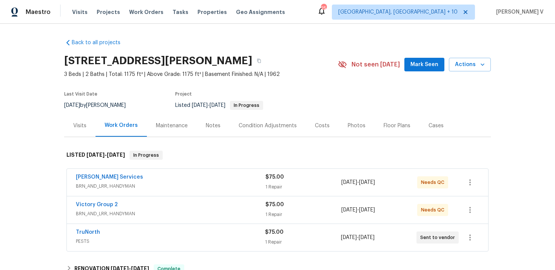
drag, startPoint x: 66, startPoint y: 238, endPoint x: 181, endPoint y: 229, distance: 115.1
click at [181, 229] on div "TruNorth PESTS $75.00 1 Repair [DATE] - [DATE] Sent to vendor" at bounding box center [277, 237] width 422 height 28
copy link
click at [105, 231] on div "TruNorth" at bounding box center [170, 232] width 189 height 9
click at [105, 231] on div "TruNorth PESTS $75.00 1 Repair 8/12/2025 - 8/14/2025 Sent to vendor" at bounding box center [277, 237] width 421 height 27
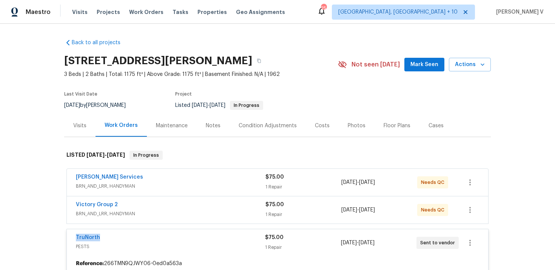
click at [105, 231] on div "TruNorth PESTS $75.00 1 Repair 8/12/2025 - 8/14/2025 Sent to vendor" at bounding box center [277, 242] width 421 height 27
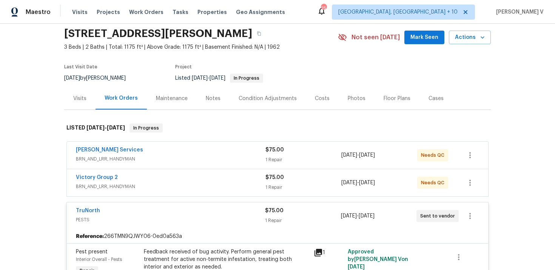
click at [96, 145] on div "Gabler Services BRN_AND_LRR, HANDYMAN $75.00 1 Repair 8/11/2025 - 8/13/2025 Nee…" at bounding box center [277, 155] width 421 height 27
click at [94, 148] on link "Gabler Services" at bounding box center [109, 149] width 67 height 5
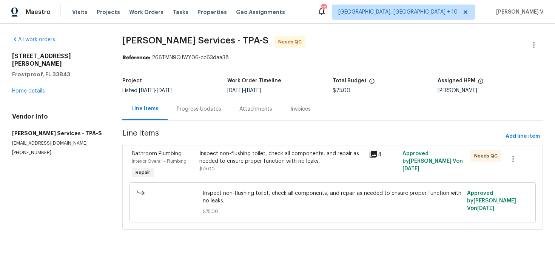
click at [194, 107] on div "Progress Updates" at bounding box center [199, 109] width 45 height 8
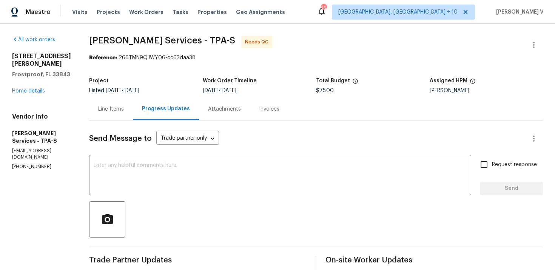
click at [127, 107] on div "Line Items" at bounding box center [111, 109] width 44 height 22
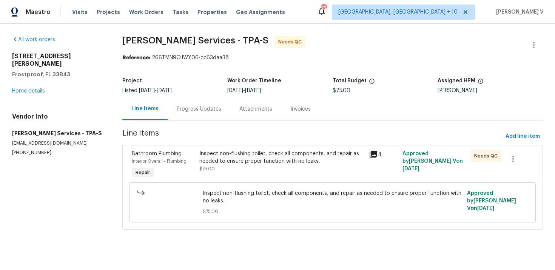
click at [235, 159] on div "Inspect non-flushing toilet, check all components, and repair as needed to ensu…" at bounding box center [281, 157] width 165 height 15
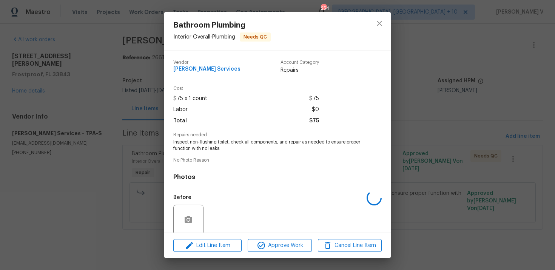
scroll to position [58, 0]
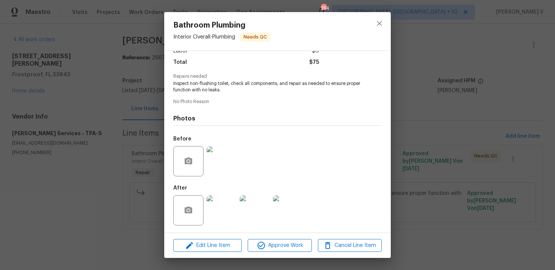
click at [232, 207] on img at bounding box center [221, 210] width 30 height 30
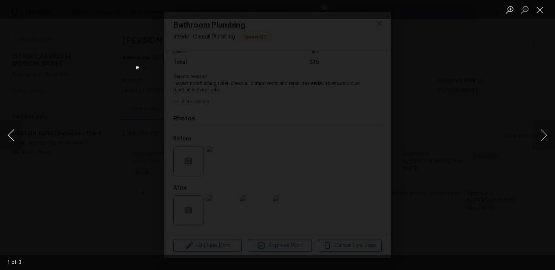
click at [6, 132] on button "Previous image" at bounding box center [11, 135] width 23 height 30
click at [63, 95] on div "Lightbox" at bounding box center [277, 135] width 555 height 270
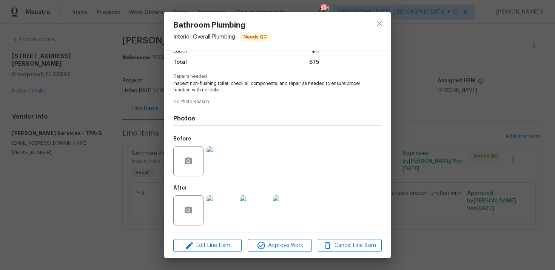
click at [227, 149] on img at bounding box center [221, 161] width 30 height 30
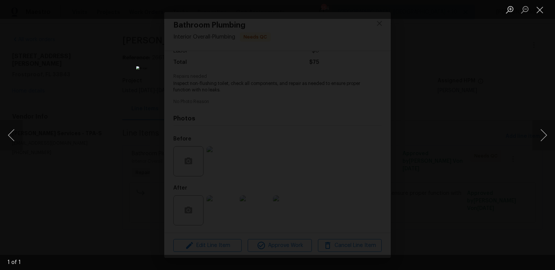
click at [509, 89] on div "Lightbox" at bounding box center [277, 135] width 555 height 270
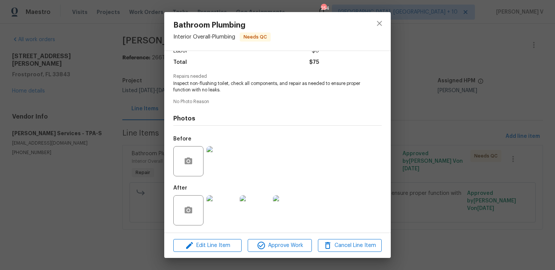
click at [212, 222] on img at bounding box center [221, 210] width 30 height 30
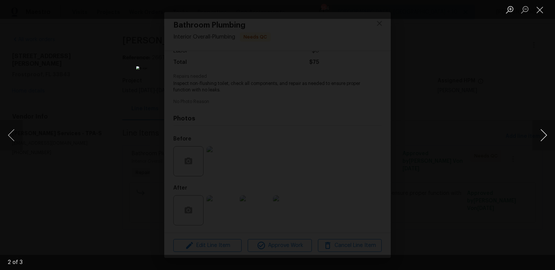
click at [548, 133] on button "Next image" at bounding box center [543, 135] width 23 height 30
click at [508, 66] on div "Lightbox" at bounding box center [277, 135] width 555 height 270
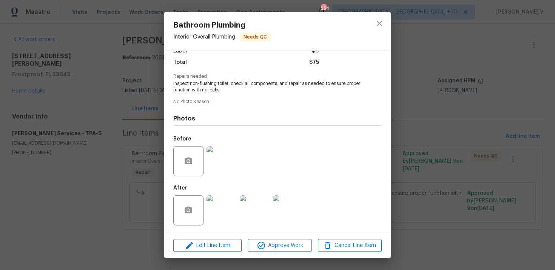
click at [508, 66] on div "Bathroom Plumbing Interior Overall - Plumbing Needs QC Vendor Gabler Services A…" at bounding box center [277, 135] width 555 height 270
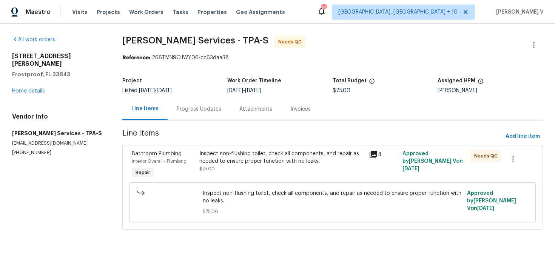
click at [234, 104] on div "Attachments" at bounding box center [255, 109] width 51 height 22
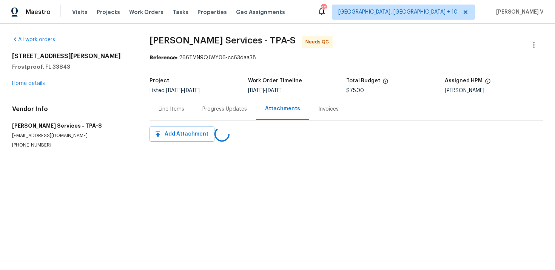
click at [218, 109] on div "Progress Updates" at bounding box center [224, 109] width 45 height 8
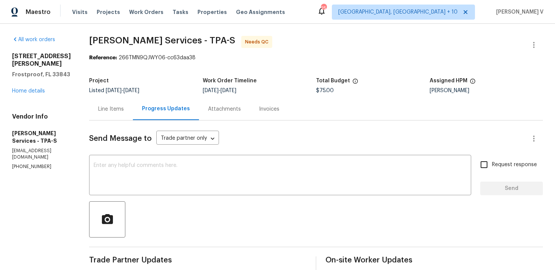
click at [30, 163] on p "(571) 364-2977" at bounding box center [41, 166] width 59 height 6
copy p "(571) 364-2977"
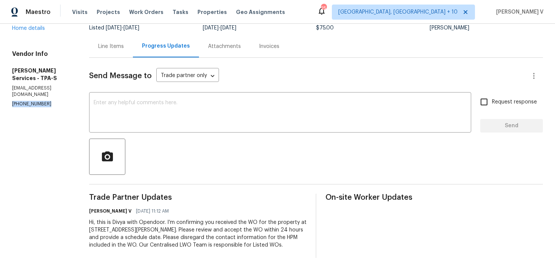
click at [152, 88] on div "Send Message to Trade partner only Trade partner only ​ x ​ Request response Se…" at bounding box center [316, 158] width 454 height 200
click at [122, 112] on textarea at bounding box center [280, 113] width 373 height 26
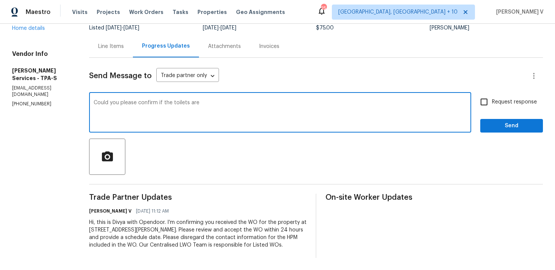
paste textarea "proper function with no leaks."
click at [0, 0] on span "properly functioning" at bounding box center [0, 0] width 0 height 0
click at [0, 0] on span "leaks?" at bounding box center [0, 0] width 0 height 0
type textarea "Could you please confirm if the toilets are properly functioning with no leaks?"
click at [493, 98] on span "Request response" at bounding box center [514, 102] width 45 height 8
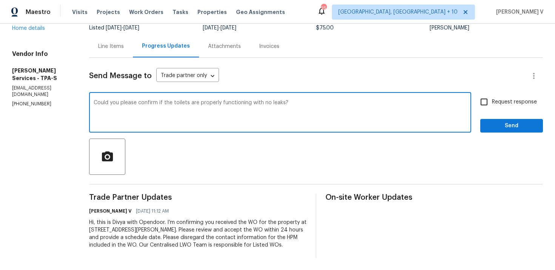
click at [492, 98] on input "Request response" at bounding box center [484, 102] width 16 height 16
checkbox input "true"
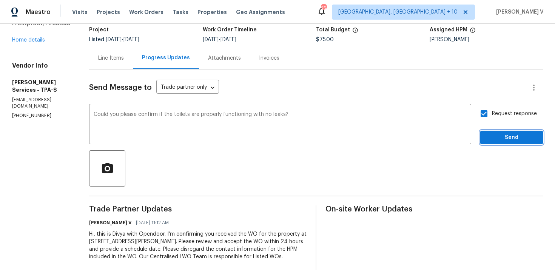
click at [533, 138] on span "Send" at bounding box center [511, 137] width 51 height 9
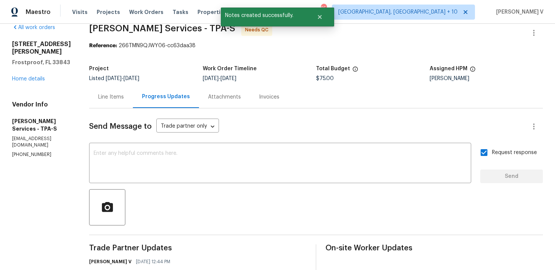
scroll to position [51, 0]
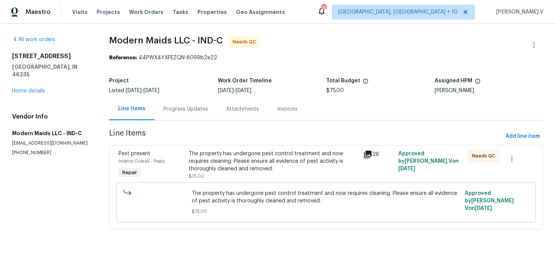
click at [183, 112] on div "Progress Updates" at bounding box center [185, 109] width 45 height 8
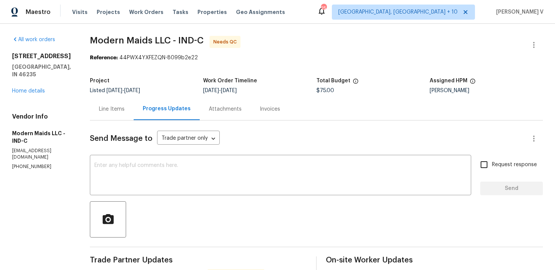
click at [123, 115] on div "Line Items" at bounding box center [112, 109] width 44 height 22
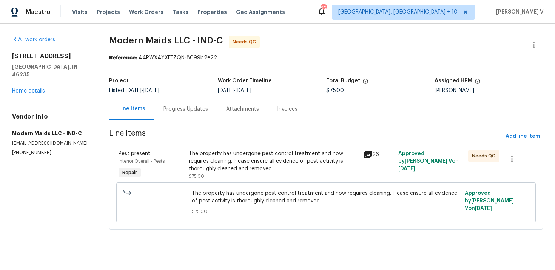
click at [259, 167] on div "The property has undergone pest control treatment and now requires cleaning. Pl…" at bounding box center [274, 161] width 170 height 23
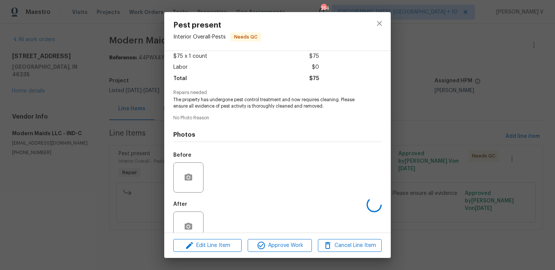
scroll to position [58, 0]
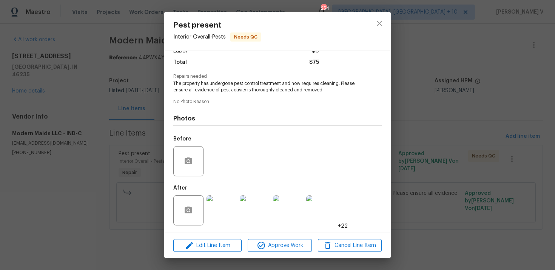
click at [232, 199] on img at bounding box center [221, 210] width 30 height 30
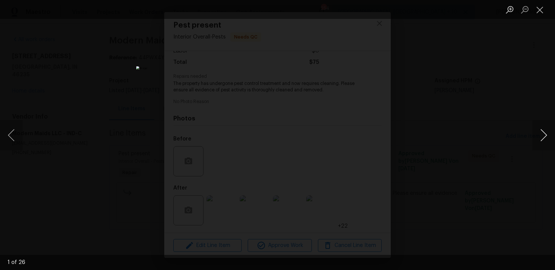
click at [552, 127] on button "Next image" at bounding box center [543, 135] width 23 height 30
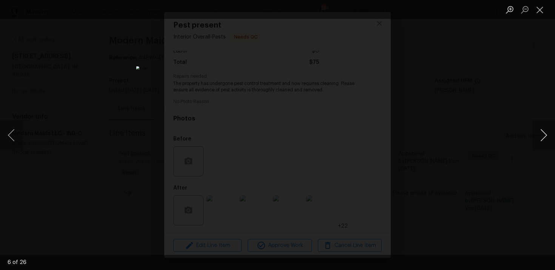
click at [552, 127] on button "Next image" at bounding box center [543, 135] width 23 height 30
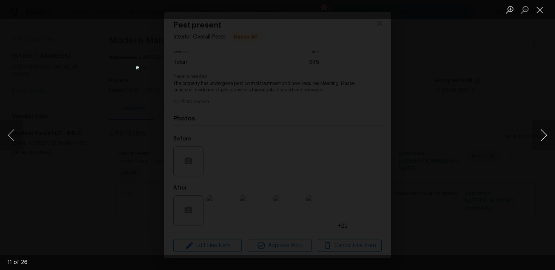
click at [552, 127] on button "Next image" at bounding box center [543, 135] width 23 height 30
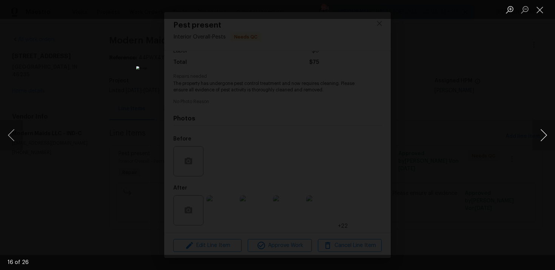
click at [552, 127] on button "Next image" at bounding box center [543, 135] width 23 height 30
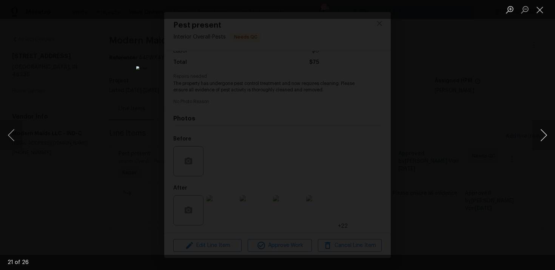
click at [552, 127] on button "Next image" at bounding box center [543, 135] width 23 height 30
click at [517, 94] on div "Lightbox" at bounding box center [277, 135] width 555 height 270
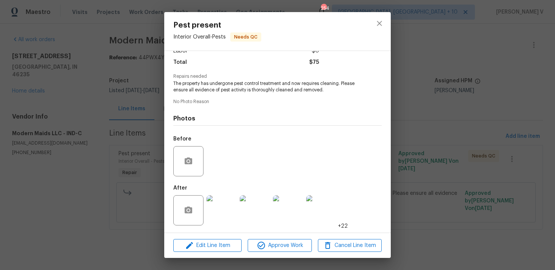
click at [517, 94] on div "Pest present Interior Overall - Pests Needs QC Vendor Modern Maids LLC Account …" at bounding box center [277, 135] width 555 height 270
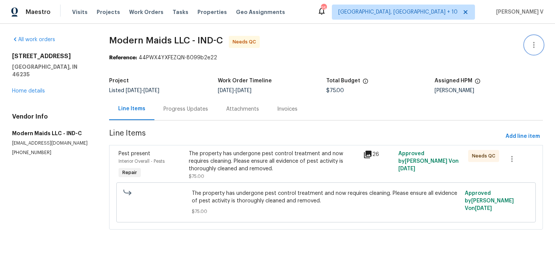
click at [535, 41] on icon "button" at bounding box center [533, 44] width 9 height 9
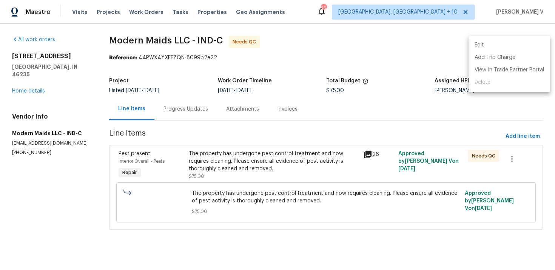
click at [535, 41] on li "Edit" at bounding box center [509, 45] width 82 height 12
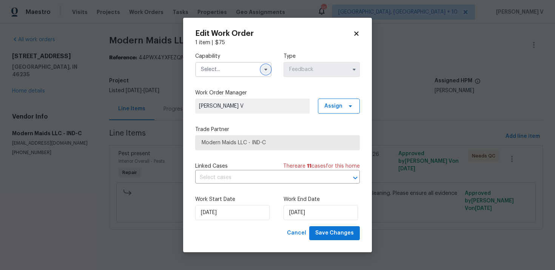
click at [266, 67] on icon "button" at bounding box center [266, 69] width 6 height 6
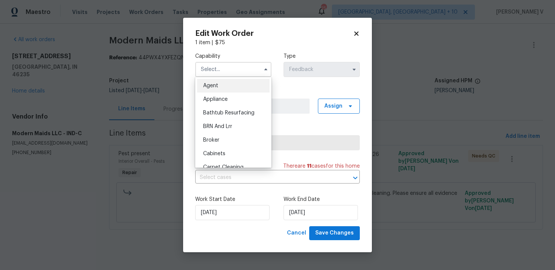
click at [222, 86] on div "Agent" at bounding box center [233, 86] width 72 height 14
type input "Agent"
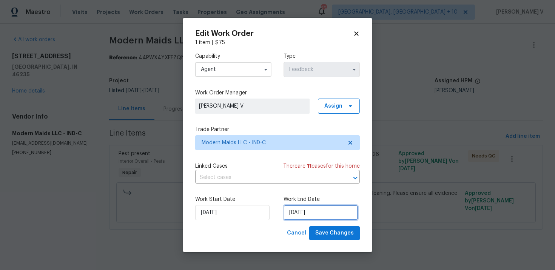
click at [292, 206] on input "11/08/2025" at bounding box center [320, 212] width 74 height 15
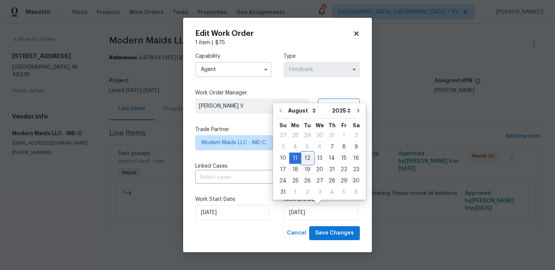
click at [304, 159] on div "12" at bounding box center [307, 158] width 12 height 11
type input "12/08/2025"
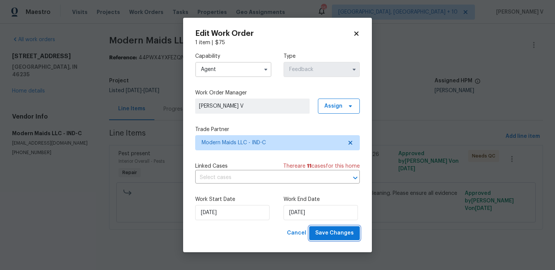
click at [338, 240] on button "Save Changes" at bounding box center [334, 233] width 51 height 14
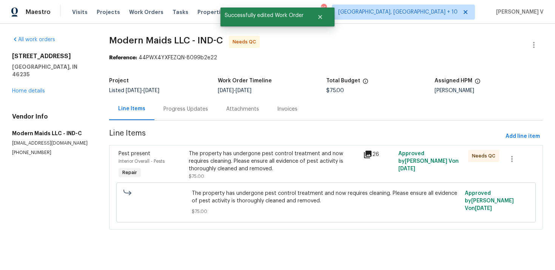
click at [186, 118] on div "Progress Updates" at bounding box center [185, 109] width 63 height 22
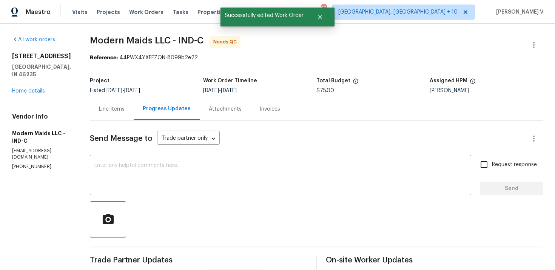
click at [128, 115] on div "Line Items" at bounding box center [112, 109] width 44 height 22
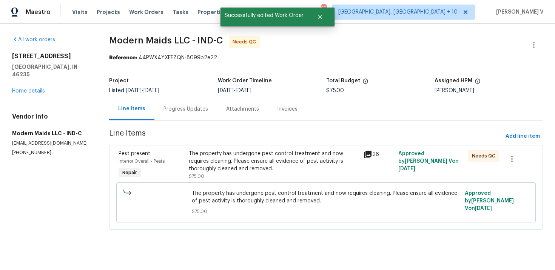
click at [235, 172] on div "The property has undergone pest control treatment and now requires cleaning. Pl…" at bounding box center [274, 165] width 170 height 30
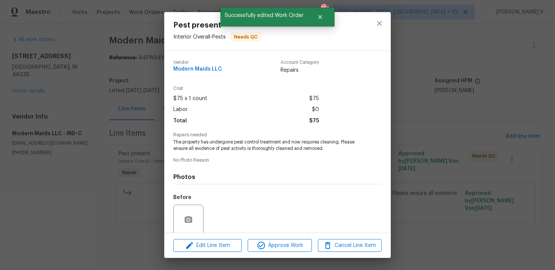
scroll to position [58, 0]
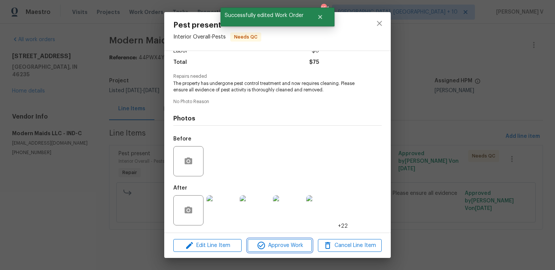
click at [282, 240] on button "Approve Work" at bounding box center [280, 245] width 64 height 13
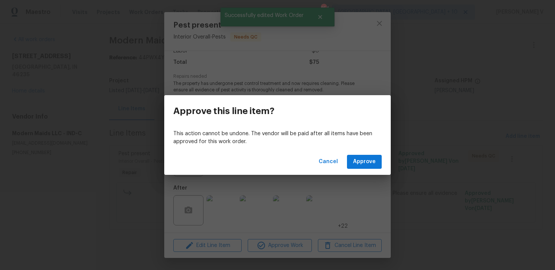
click at [356, 154] on div "Cancel Approve" at bounding box center [277, 162] width 226 height 26
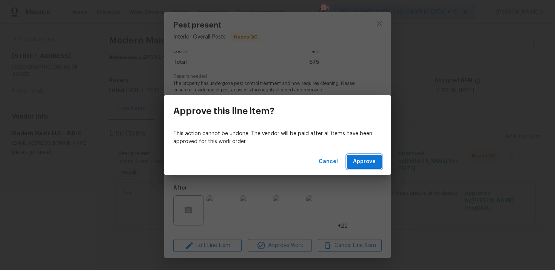
click at [355, 157] on span "Approve" at bounding box center [364, 161] width 23 height 9
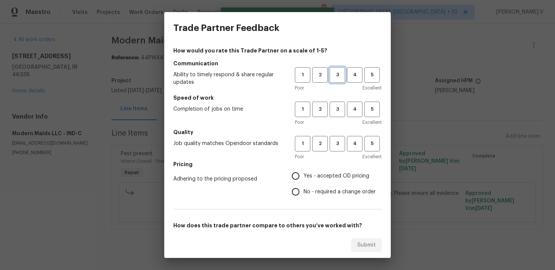
click at [334, 78] on span "3" at bounding box center [337, 75] width 14 height 9
click at [335, 111] on span "3" at bounding box center [337, 109] width 14 height 9
click at [335, 149] on button "3" at bounding box center [336, 143] width 15 height 15
click at [306, 187] on label "No - required a change order" at bounding box center [332, 192] width 88 height 16
click at [303, 187] on input "No - required a change order" at bounding box center [296, 192] width 16 height 16
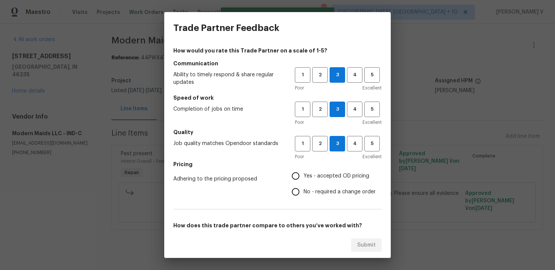
radio input "true"
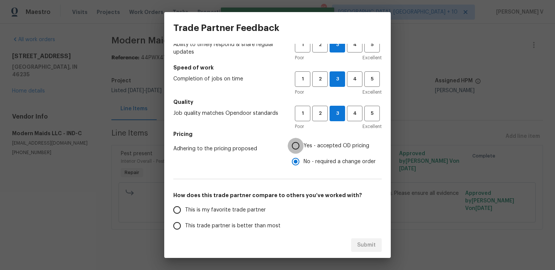
click at [303, 146] on input "Yes - accepted OD pricing" at bounding box center [296, 146] width 16 height 16
radio input "true"
click at [239, 219] on label "This trade partner is better than most" at bounding box center [228, 226] width 119 height 16
click at [185, 219] on input "This trade partner is better than most" at bounding box center [177, 226] width 16 height 16
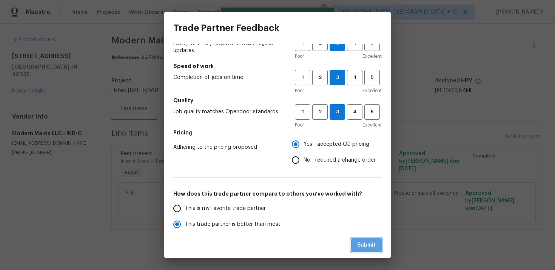
click at [356, 251] on button "Submit" at bounding box center [366, 245] width 31 height 14
radio input "true"
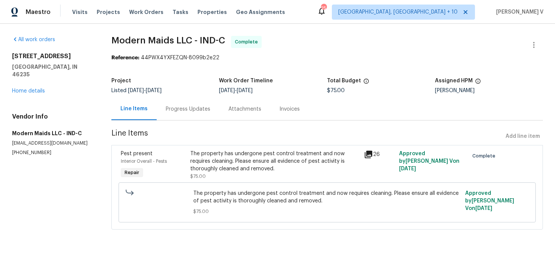
click at [157, 120] on div "Progress Updates" at bounding box center [188, 109] width 63 height 22
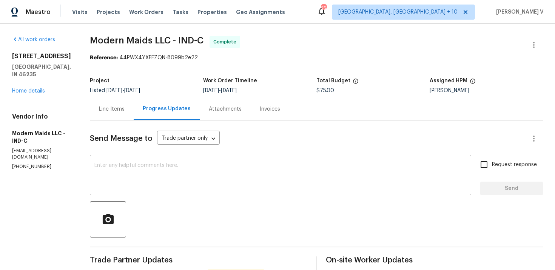
scroll to position [50, 0]
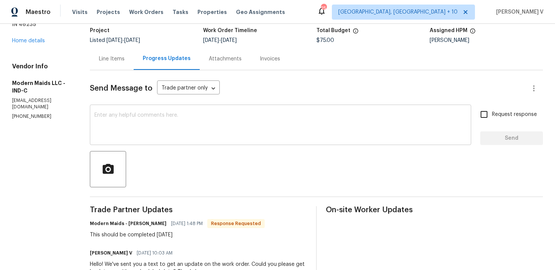
click at [211, 125] on textarea at bounding box center [280, 125] width 372 height 26
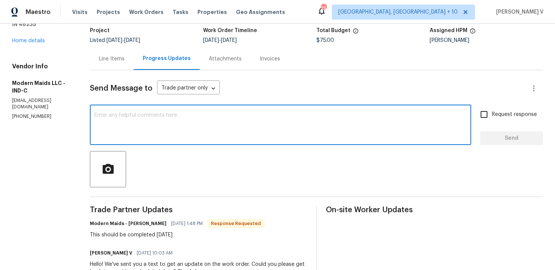
paste textarea "Hey, the work order has been approved. Thanks for the job :)"
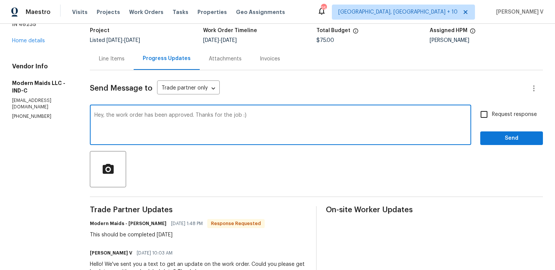
type textarea "Hey, the work order has been approved. Thanks for the job :)"
click at [474, 131] on div "Hey, the work order has been approved. Thanks for the job :) x ​ Request respon…" at bounding box center [316, 125] width 453 height 38
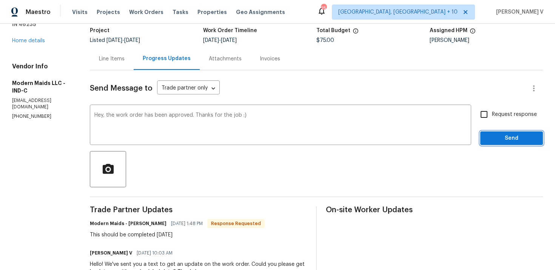
click at [493, 136] on span "Send" at bounding box center [511, 138] width 51 height 9
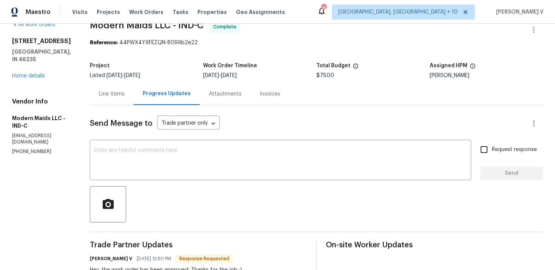
scroll to position [10, 0]
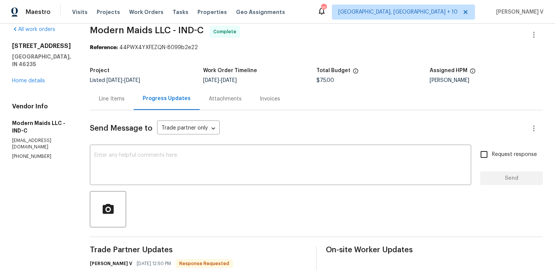
click at [29, 76] on div "12355 Bearsdale Dr Indianapolis, IN 46235 Home details" at bounding box center [42, 63] width 60 height 42
click at [29, 78] on link "Home details" at bounding box center [28, 80] width 33 height 5
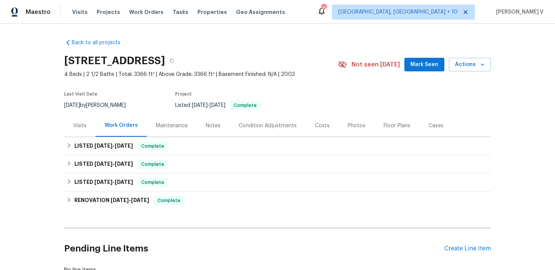
scroll to position [55, 0]
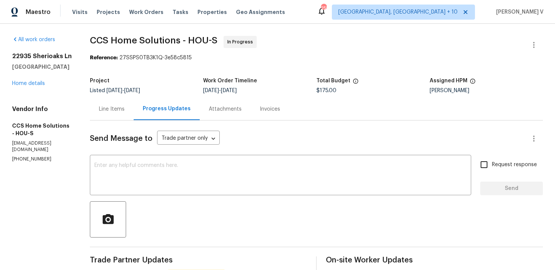
scroll to position [53, 0]
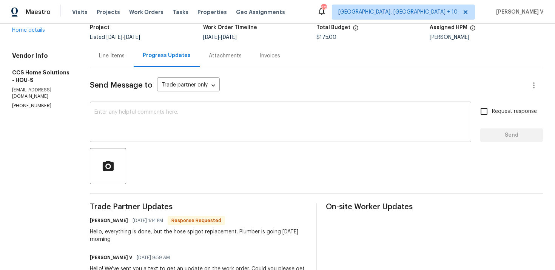
click at [147, 113] on textarea at bounding box center [280, 122] width 372 height 26
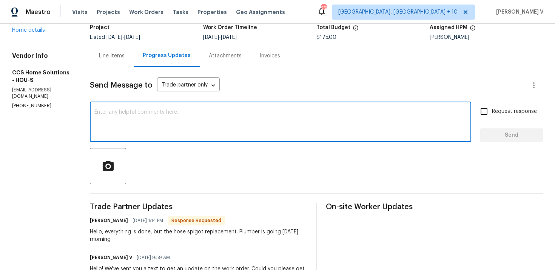
click at [118, 60] on div "Line Items" at bounding box center [112, 56] width 44 height 22
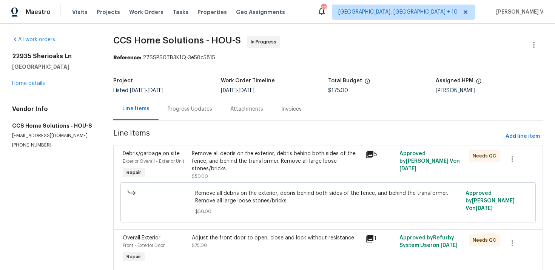
click at [188, 104] on div "Progress Updates" at bounding box center [189, 109] width 63 height 22
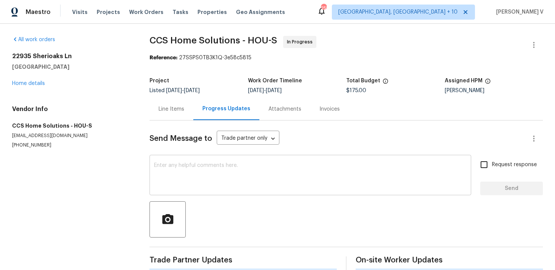
click at [201, 165] on textarea at bounding box center [310, 176] width 312 height 26
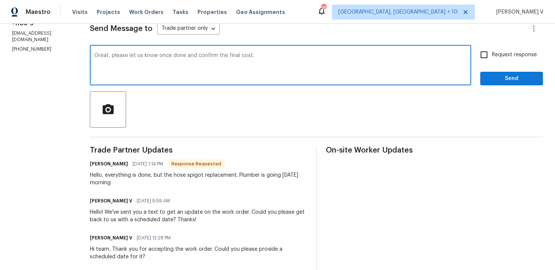
scroll to position [37, 0]
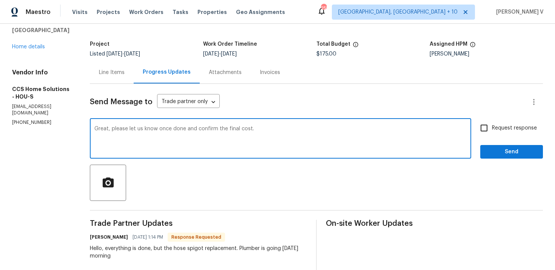
paste textarea "Before photos are required."
click at [254, 128] on textarea "Great, please let us know once done and confirm the final cost.Before photos ar…" at bounding box center [280, 139] width 372 height 26
click at [299, 128] on textarea "Great, please let us know once done and confirm the final cost. Upload after an…" at bounding box center [280, 139] width 372 height 26
type textarea "Great, please let us know once done and confirm the final cost. Upload after an…"
click at [483, 125] on input "Request response" at bounding box center [484, 128] width 16 height 16
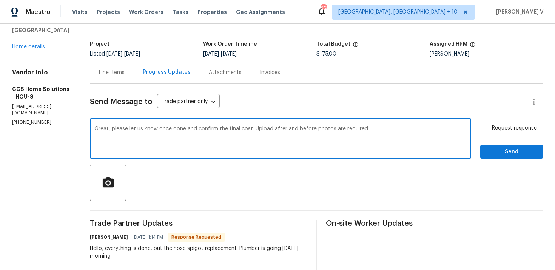
checkbox input "true"
drag, startPoint x: 315, startPoint y: 130, endPoint x: 306, endPoint y: 130, distance: 9.1
click at [311, 130] on textarea "Great, please let us know once done and confirm the final cost. Upload after an…" at bounding box center [280, 139] width 372 height 26
drag, startPoint x: 298, startPoint y: 130, endPoint x: 255, endPoint y: 129, distance: 43.8
click at [255, 129] on textarea "Great, please let us know once done and confirm the final cost. Upload after an…" at bounding box center [280, 139] width 372 height 26
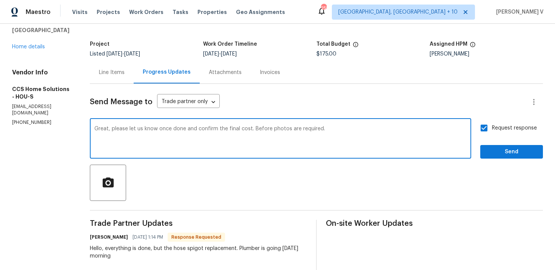
type textarea "Great, please let us know once done and confirm the final cost. Before photos a…"
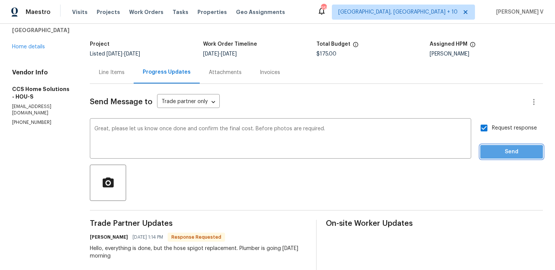
click at [494, 154] on span "Send" at bounding box center [511, 151] width 51 height 9
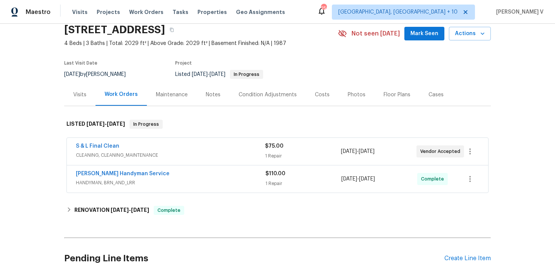
scroll to position [34, 0]
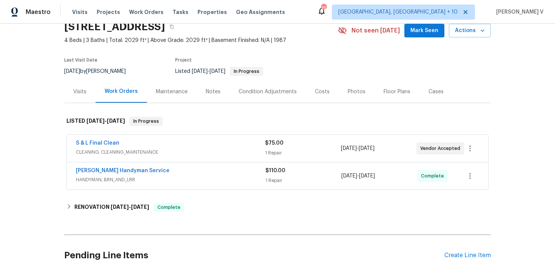
click at [197, 170] on div "Mehle's Handyman Service" at bounding box center [170, 171] width 189 height 9
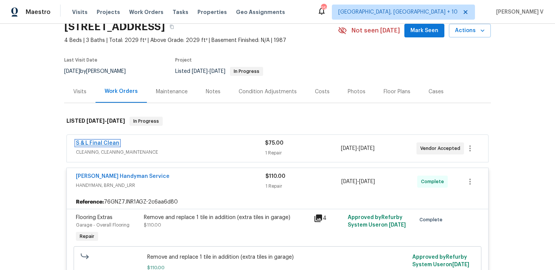
click at [107, 142] on link "S & L Final Clean" at bounding box center [97, 142] width 43 height 5
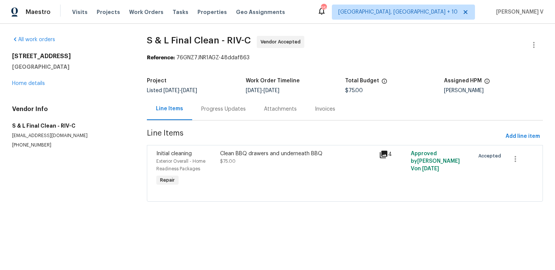
click at [205, 106] on div "Progress Updates" at bounding box center [223, 109] width 45 height 8
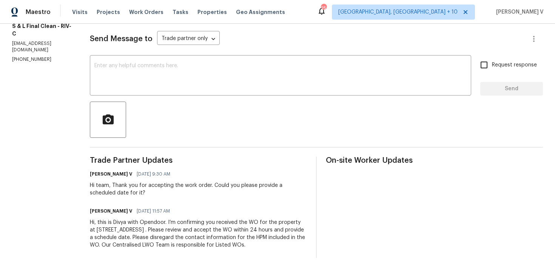
scroll to position [25, 0]
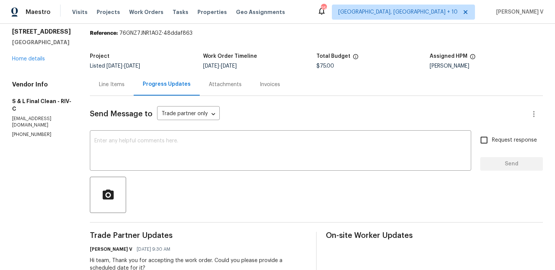
click at [31, 135] on p "(951) 551-0292" at bounding box center [42, 134] width 60 height 6
copy p "(951) 551-0292"
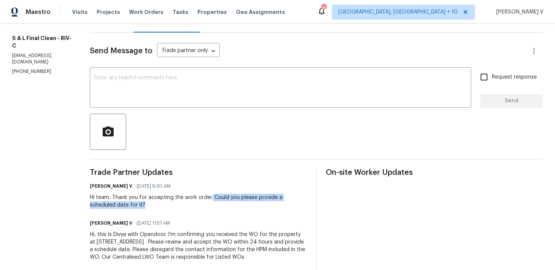
drag, startPoint x: 208, startPoint y: 197, endPoint x: 210, endPoint y: 202, distance: 4.9
click at [210, 202] on div "Hi team, Thank you for accepting the work order. Could you please provide a sch…" at bounding box center [198, 201] width 217 height 15
copy div "Could you please provide a scheduled date for it?"
click at [180, 81] on textarea at bounding box center [280, 88] width 372 height 26
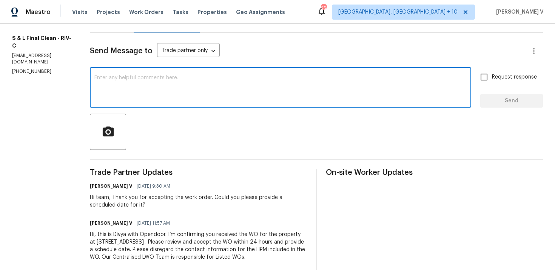
paste textarea "Hello! We've sent you a text to get an update on the work order. Could you plea…"
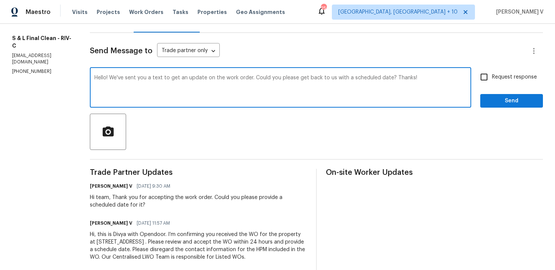
type textarea "Hello! We've sent you a text to get an update on the work order. Could you plea…"
drag, startPoint x: 505, startPoint y: 74, endPoint x: 505, endPoint y: 78, distance: 4.9
click at [505, 74] on span "Request response" at bounding box center [514, 77] width 45 height 8
click at [492, 74] on input "Request response" at bounding box center [484, 77] width 16 height 16
checkbox input "true"
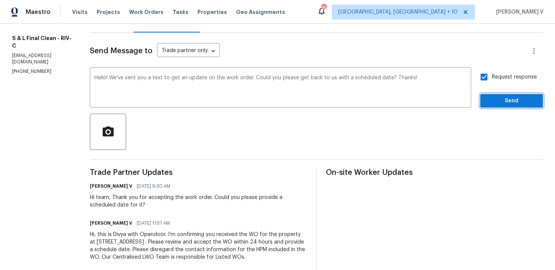
click at [505, 105] on span "Send" at bounding box center [511, 100] width 51 height 9
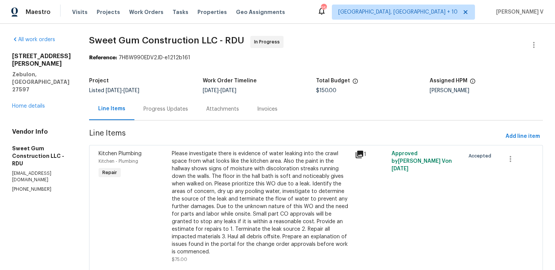
click at [197, 105] on div "Progress Updates" at bounding box center [165, 109] width 63 height 22
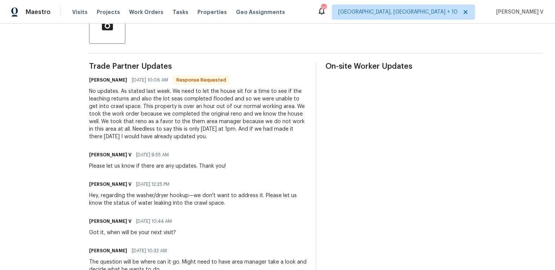
scroll to position [179, 0]
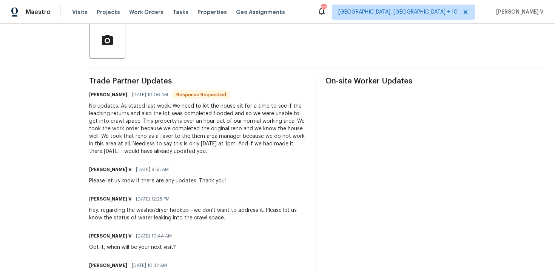
click at [179, 126] on div "No updates. As stated last week. We need to let the house sit for a time to see…" at bounding box center [197, 128] width 217 height 53
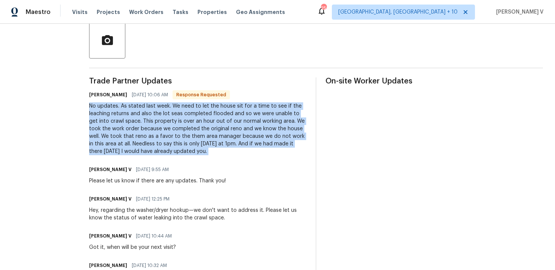
copy div "No updates. As stated last week. We need to let the house sit for a time to see…"
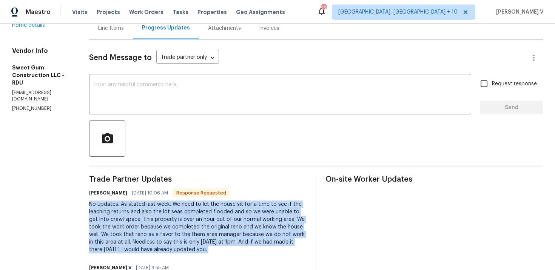
scroll to position [0, 0]
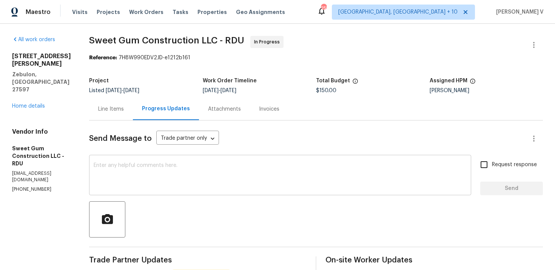
click at [175, 165] on textarea at bounding box center [280, 176] width 373 height 26
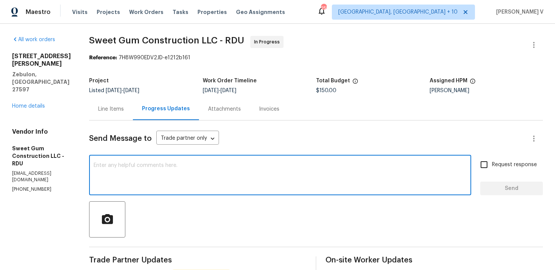
paste textarea ""Appreciate the clarification. We’ll proceed with your recommendation to wait a…"
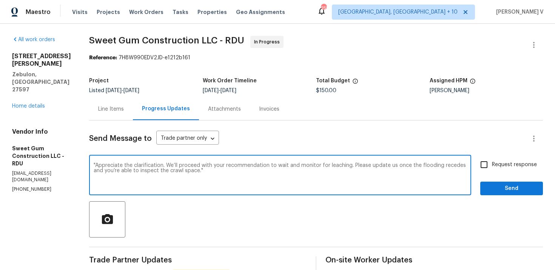
drag, startPoint x: 111, startPoint y: 165, endPoint x: 88, endPoint y: 165, distance: 23.4
click at [245, 172] on textarea "Appreciate the clarification. We’ll proceed with your recommendation to wait an…" at bounding box center [280, 176] width 373 height 26
drag, startPoint x: 180, startPoint y: 165, endPoint x: 366, endPoint y: 167, distance: 186.1
click at [366, 167] on textarea "Appreciate the clarification. We’ll proceed with your recommendation to wait an…" at bounding box center [280, 176] width 373 height 26
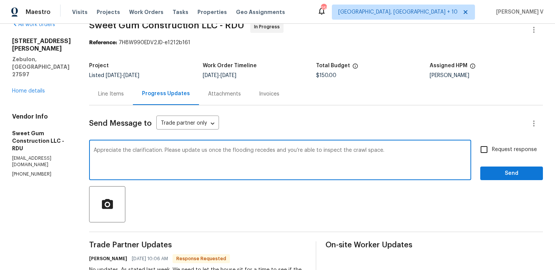
scroll to position [16, 0]
type textarea "Appreciate the clarification. Please update us once the flooding recedes and yo…"
click at [485, 155] on input "Request response" at bounding box center [484, 149] width 16 height 16
checkbox input "true"
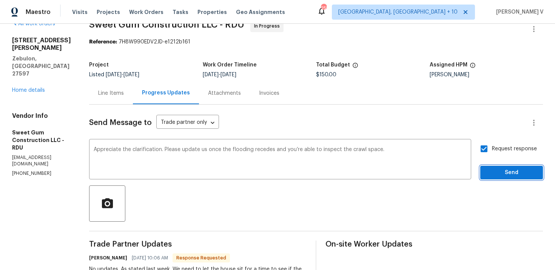
click at [497, 166] on button "Send" at bounding box center [511, 173] width 63 height 14
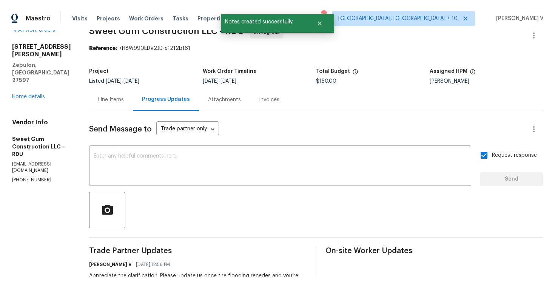
scroll to position [130, 0]
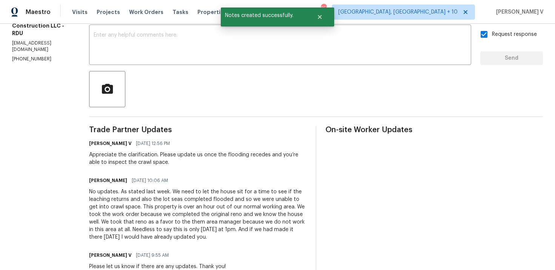
click at [121, 193] on div "No updates. As stated last week. We need to let the house sit for a time to see…" at bounding box center [197, 214] width 217 height 53
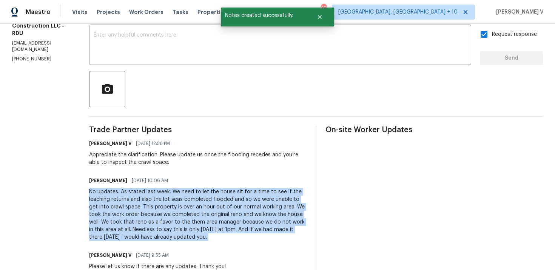
copy div "No updates. As stated last week. We need to let the house sit for a time to see…"
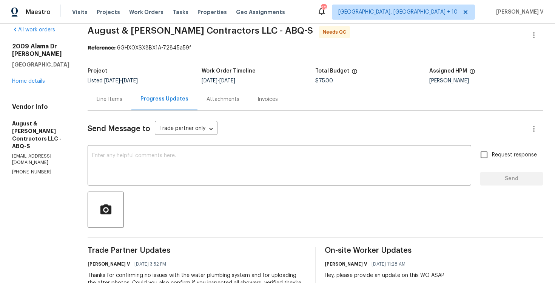
scroll to position [4, 0]
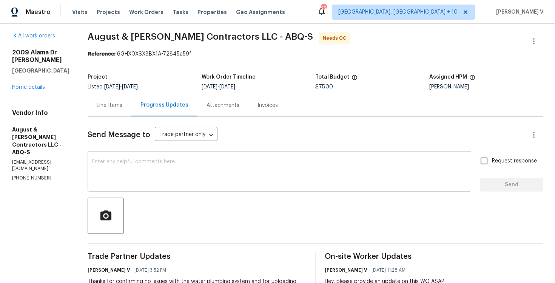
click at [150, 178] on textarea at bounding box center [279, 172] width 374 height 26
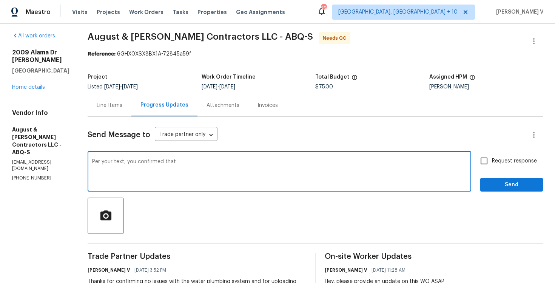
paste textarea "Confirmed everything works"
drag, startPoint x: 179, startPoint y: 162, endPoint x: 205, endPoint y: 162, distance: 25.7
click at [205, 162] on textarea "Per your text, you confirmed that Confirmed everything works" at bounding box center [279, 172] width 374 height 26
click at [245, 159] on div "Per your text, you confirmed that "everything works x ​" at bounding box center [279, 172] width 383 height 38
click at [238, 159] on textarea "Per your text, you confirmed that "everything works" at bounding box center [279, 172] width 374 height 26
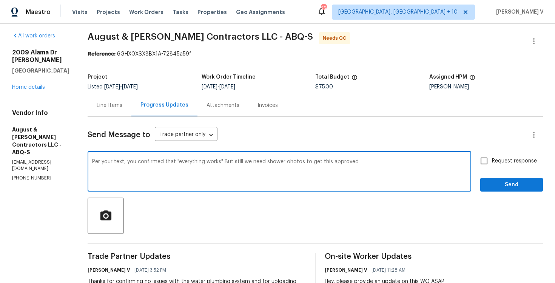
click at [291, 163] on textarea "Per your text, you confirmed that "everything works" But still we need shower o…" at bounding box center [279, 172] width 374 height 26
click at [225, 163] on textarea "Per your text, you confirmed that "everything works" But still we need shower p…" at bounding box center [279, 172] width 374 height 26
type textarea "Per your text, you confirmed that "everything works" But still we need shower p…"
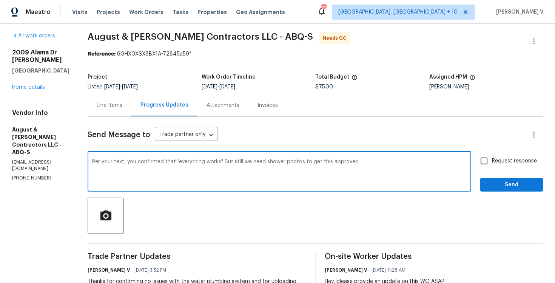
click at [99, 122] on div "Send Message to Trade partner only Trade partner only ​ Per your text, you conf…" at bounding box center [315, 268] width 455 height 303
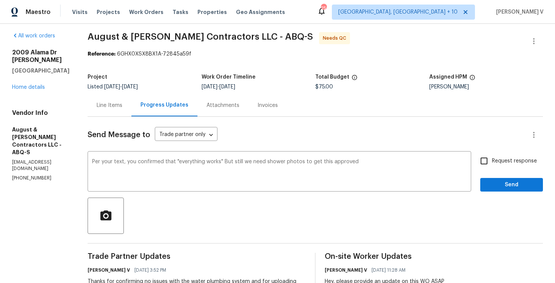
click at [116, 110] on div "Line Items" at bounding box center [110, 105] width 44 height 22
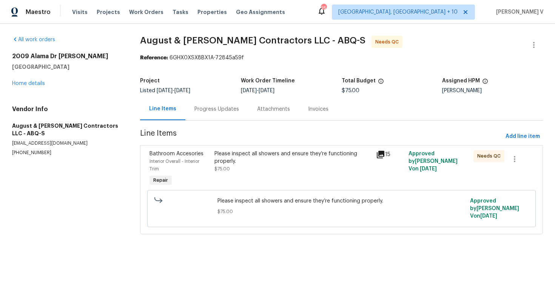
click at [252, 165] on div "Please inspect all showers and ensure they’re functioning properly. $75.00" at bounding box center [292, 161] width 157 height 23
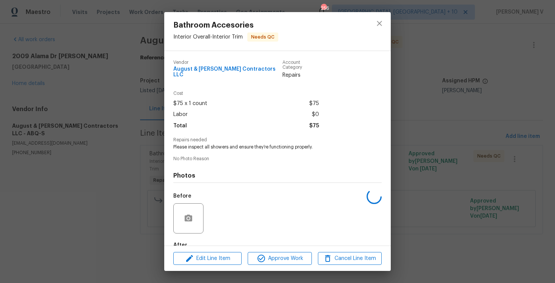
click at [256, 144] on span "Please inspect all showers and ensure they’re functioning properly." at bounding box center [267, 147] width 188 height 6
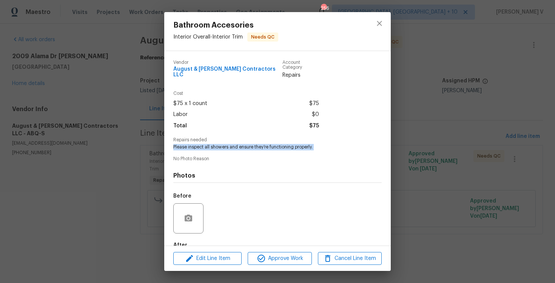
copy span "Please inspect all showers and ensure they’re functioning properly."
click at [156, 122] on div "Bathroom Accesories Interior Overall - Interior Trim Needs QC Vendor August & […" at bounding box center [277, 141] width 555 height 283
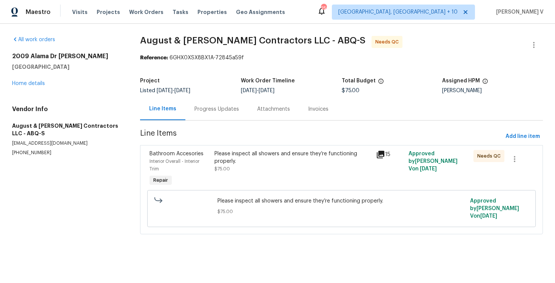
click at [187, 112] on div "Progress Updates" at bounding box center [216, 109] width 63 height 22
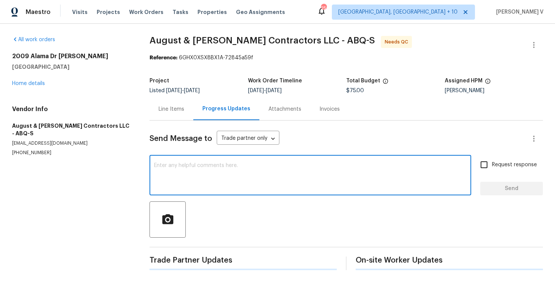
click at [239, 181] on textarea at bounding box center [310, 176] width 312 height 26
paste textarea "As per your text, you mentioned that ‘everything works,’ but we still require s…"
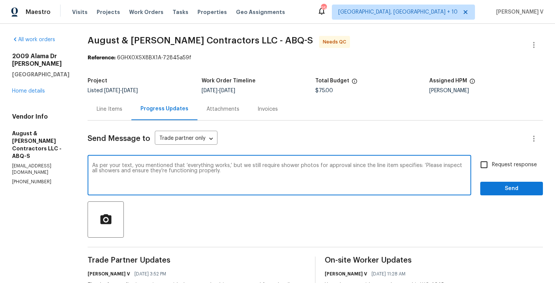
scroll to position [17, 0]
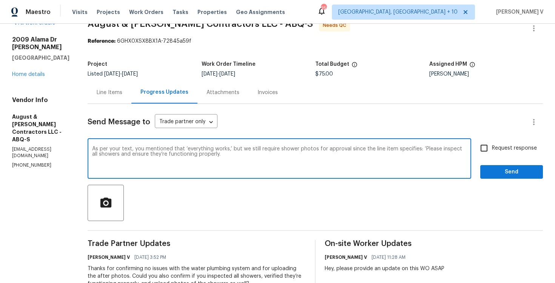
type textarea "As per your text, you mentioned that ‘everything works,’ but we still require s…"
click at [488, 150] on input "Request response" at bounding box center [484, 148] width 16 height 16
checkbox input "true"
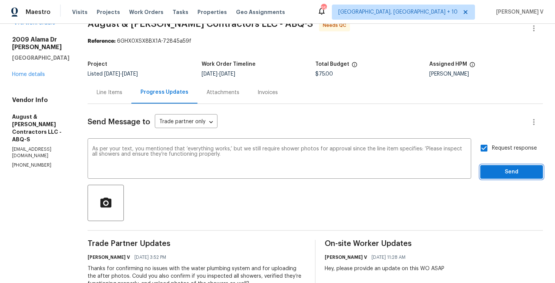
click at [506, 172] on span "Send" at bounding box center [511, 171] width 51 height 9
